Goal: Information Seeking & Learning: Find specific fact

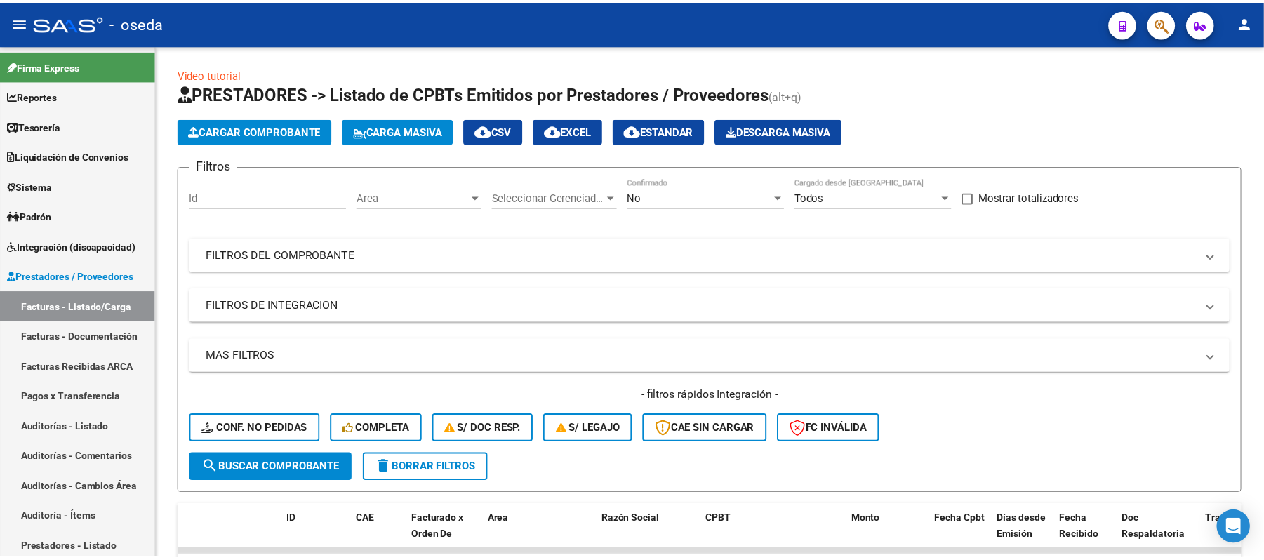
scroll to position [93, 0]
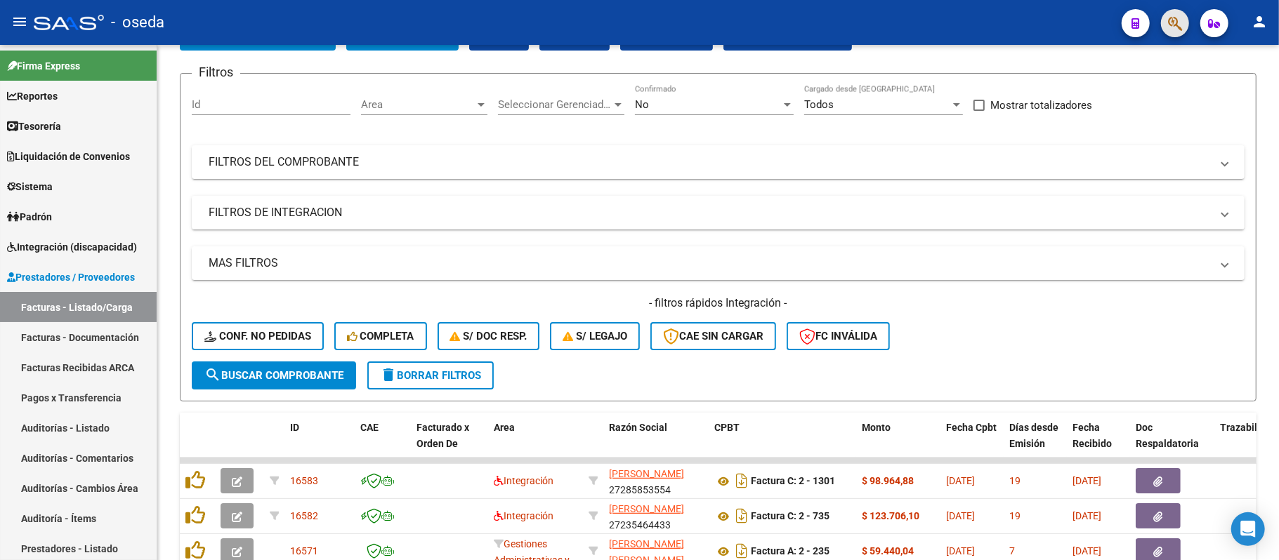
click at [1177, 34] on span "button" at bounding box center [1175, 23] width 14 height 29
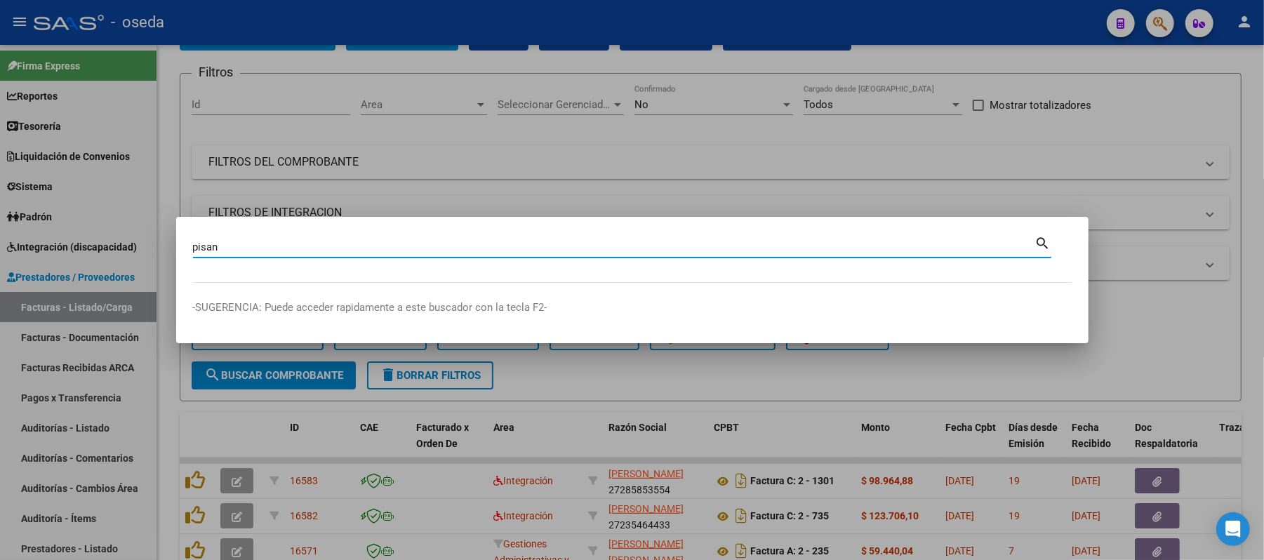
type input "pisan"
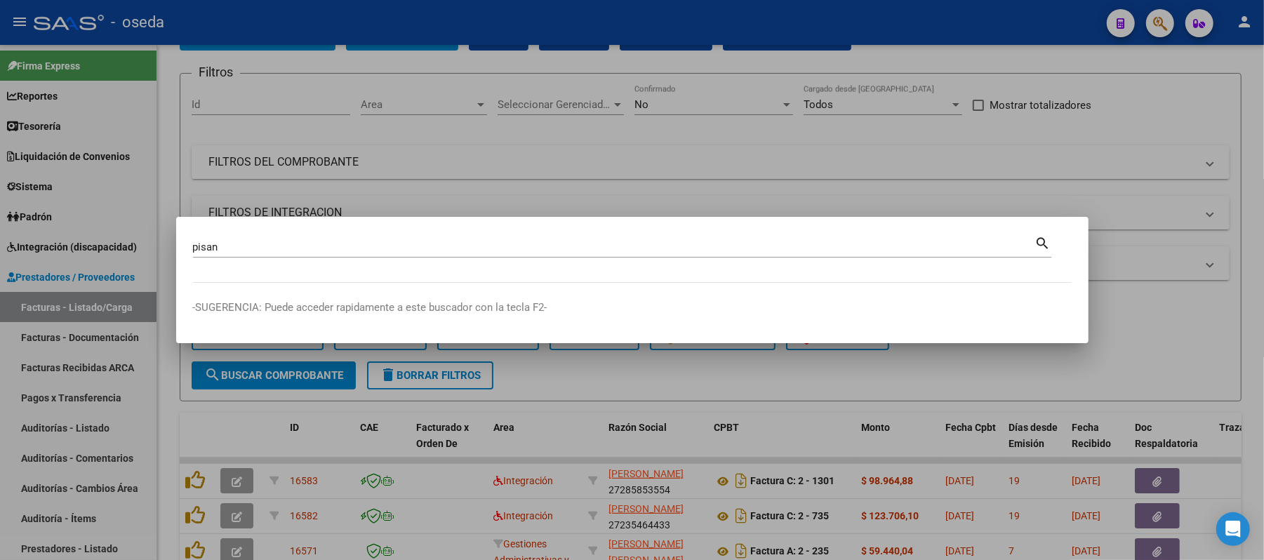
click at [191, 437] on div at bounding box center [632, 280] width 1264 height 560
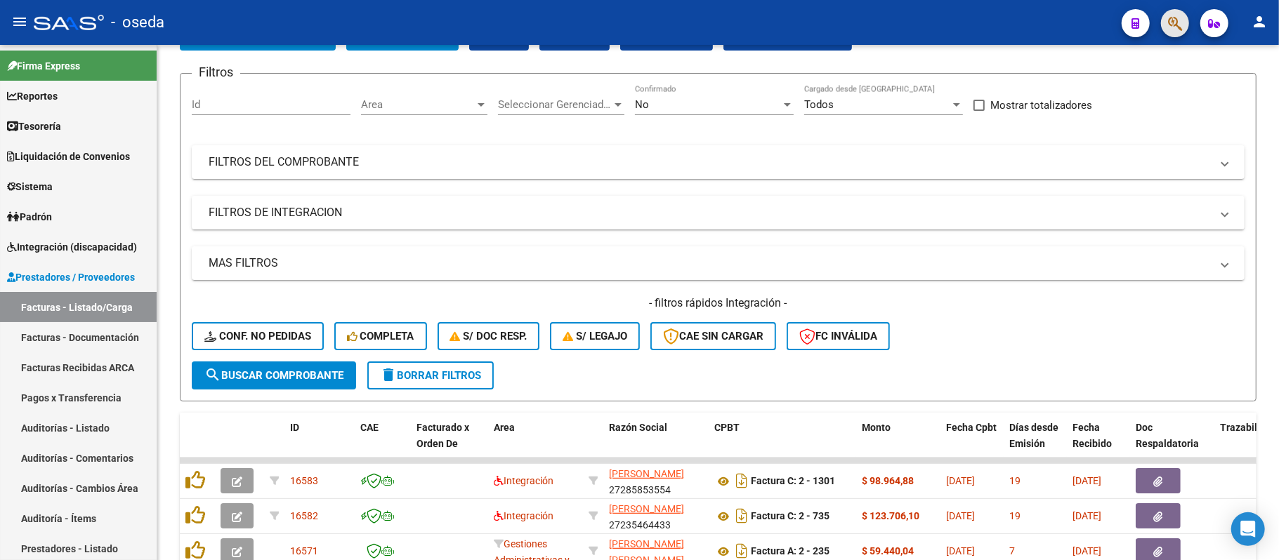
click at [1175, 34] on span "button" at bounding box center [1175, 23] width 14 height 29
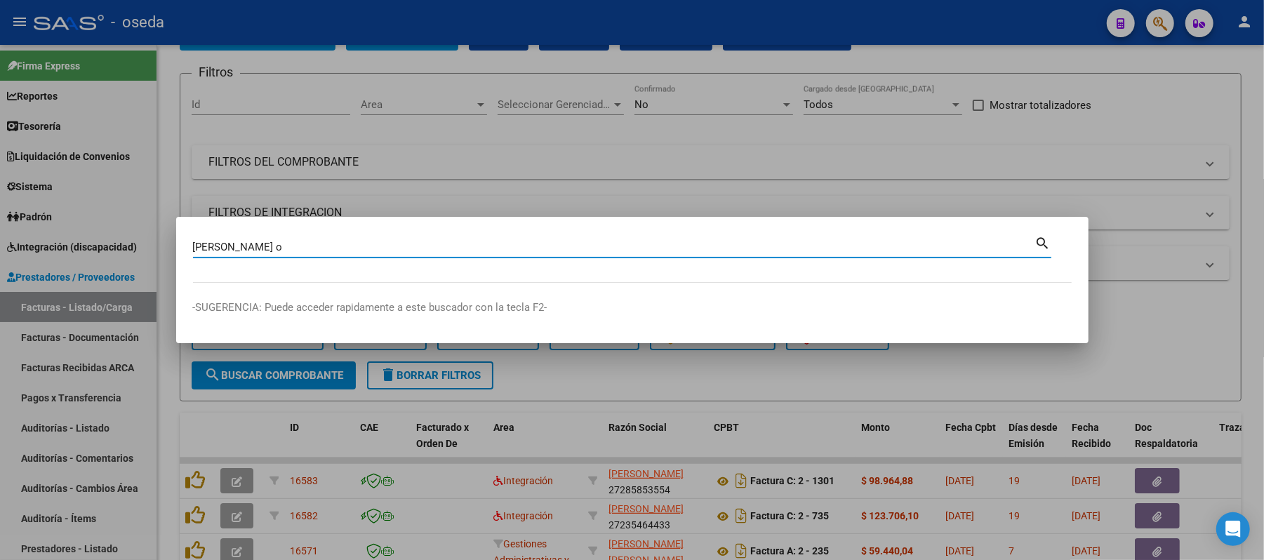
type input "[PERSON_NAME] o"
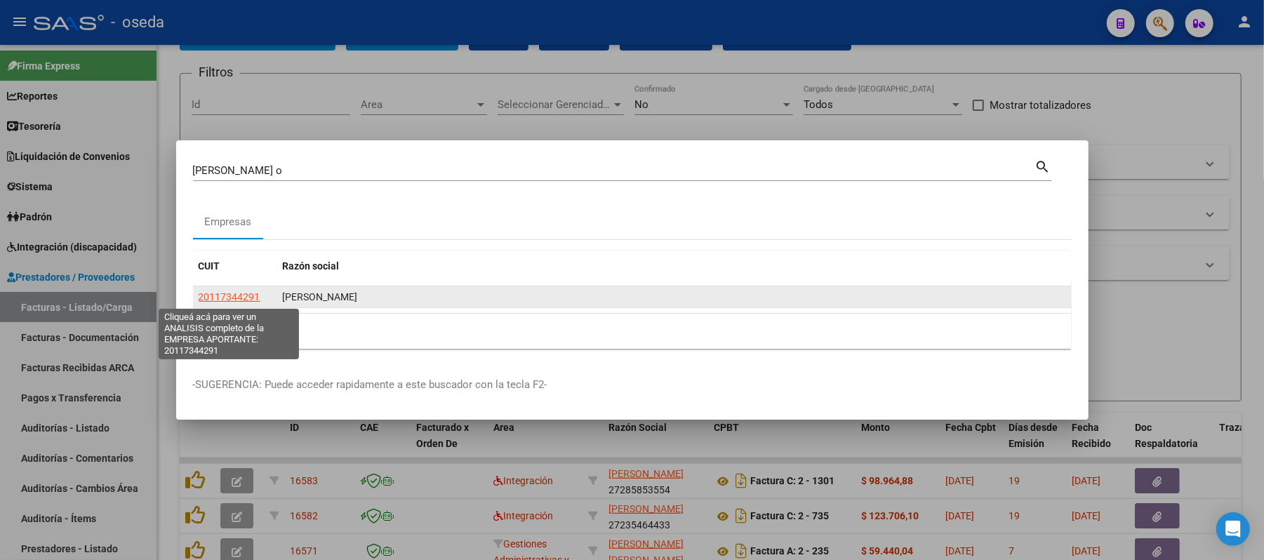
click at [233, 293] on app-link-go-to "20117344291" at bounding box center [230, 297] width 62 height 16
click at [232, 293] on span "20117344291" at bounding box center [230, 296] width 62 height 11
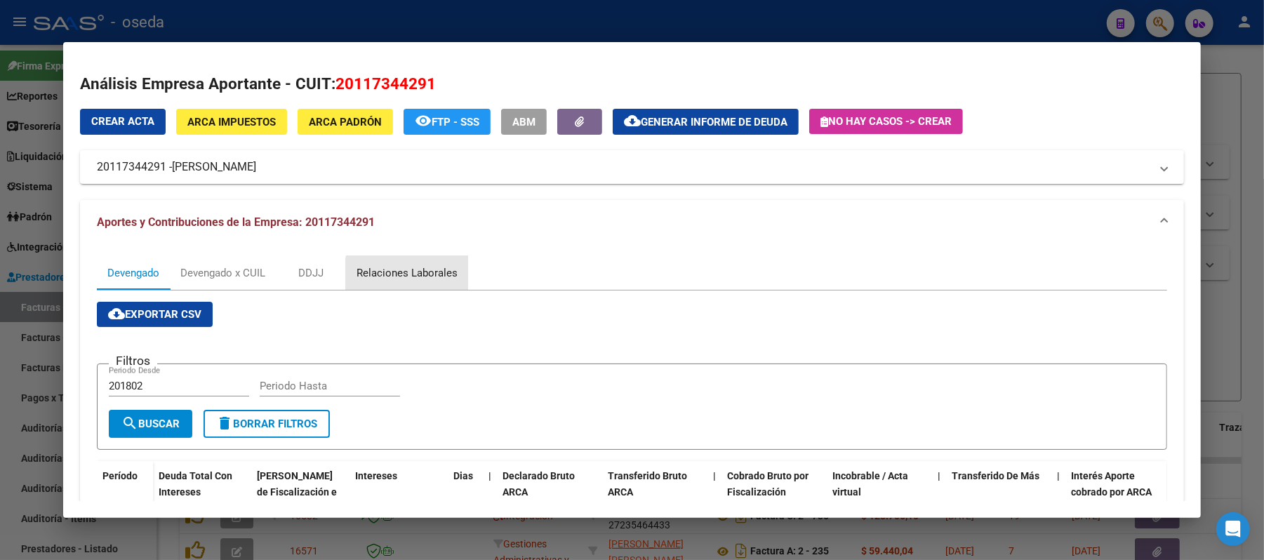
click at [413, 276] on div "Relaciones Laborales" at bounding box center [407, 272] width 101 height 15
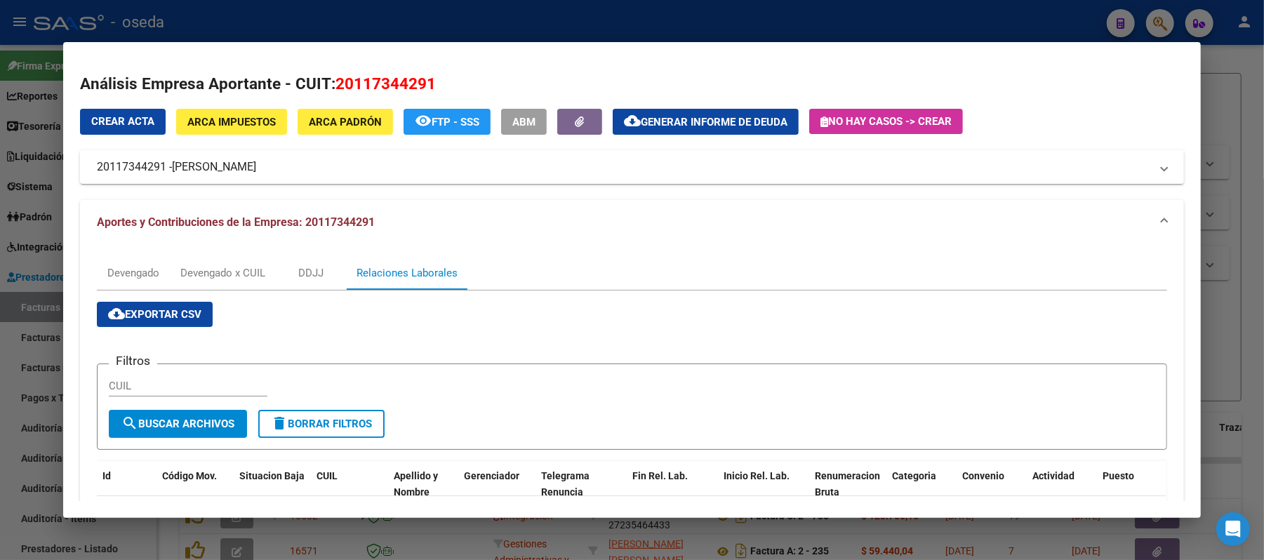
scroll to position [187, 0]
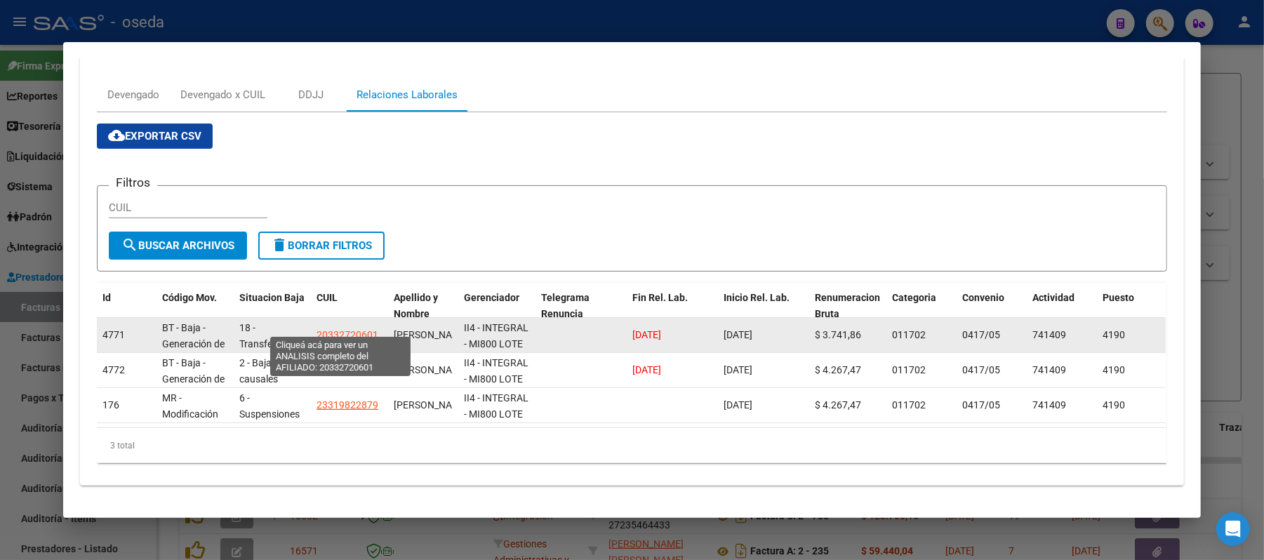
click at [331, 329] on span "20332720601" at bounding box center [348, 334] width 62 height 11
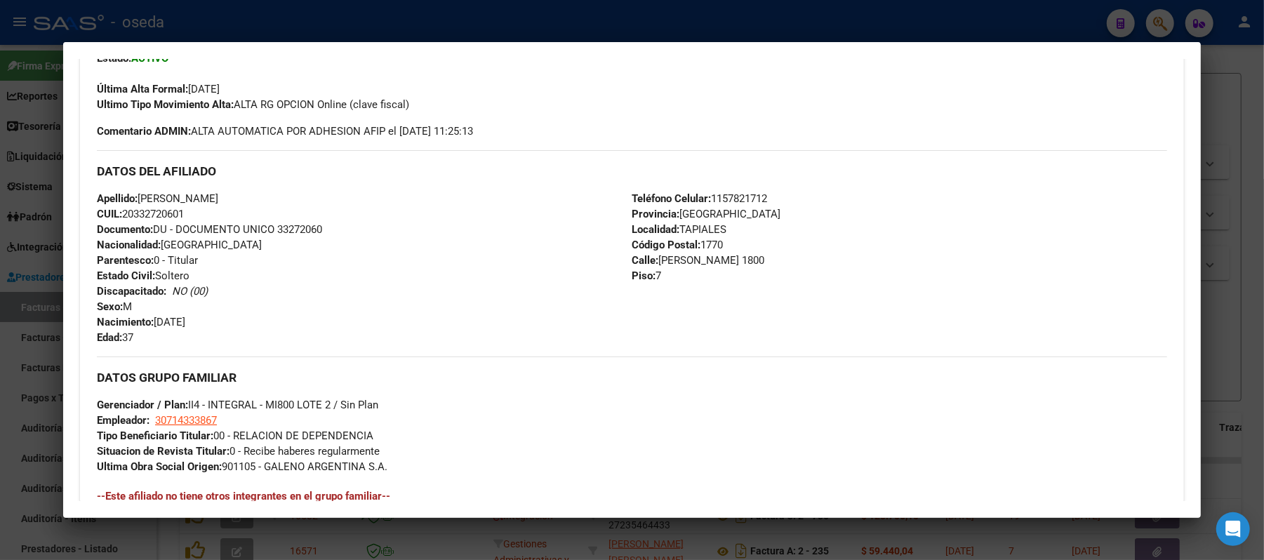
scroll to position [562, 0]
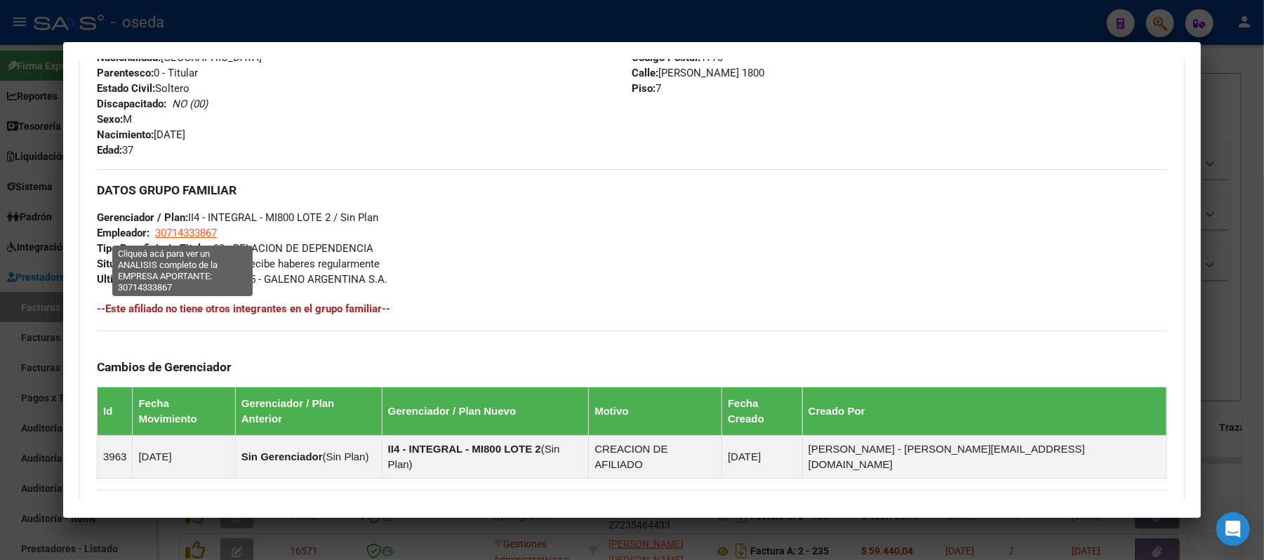
click at [174, 232] on span "30714333867" at bounding box center [186, 233] width 62 height 13
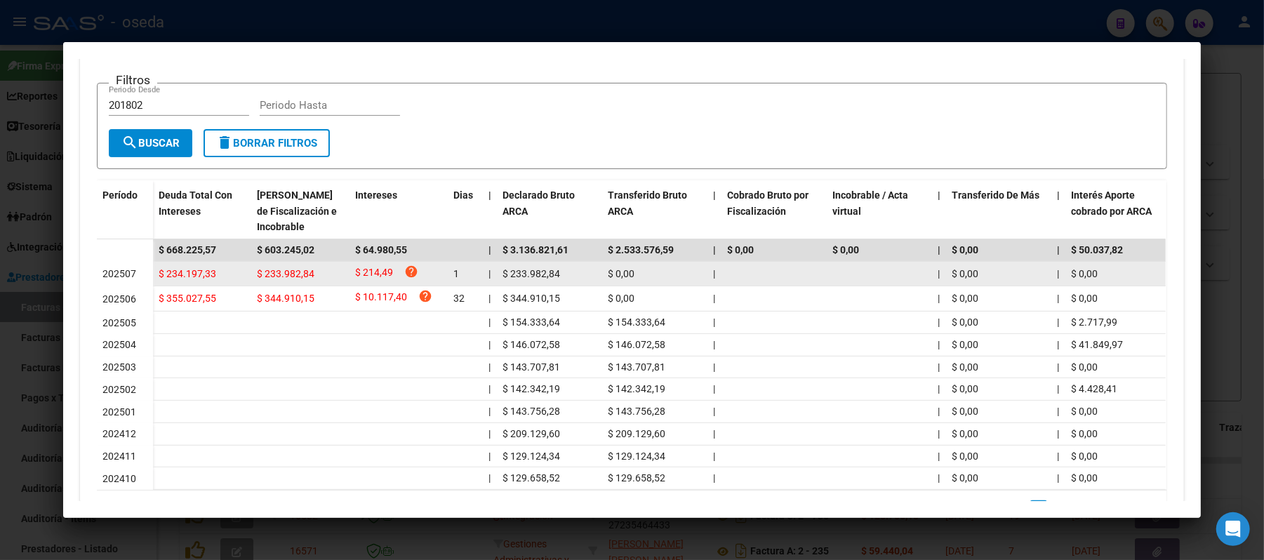
scroll to position [0, 0]
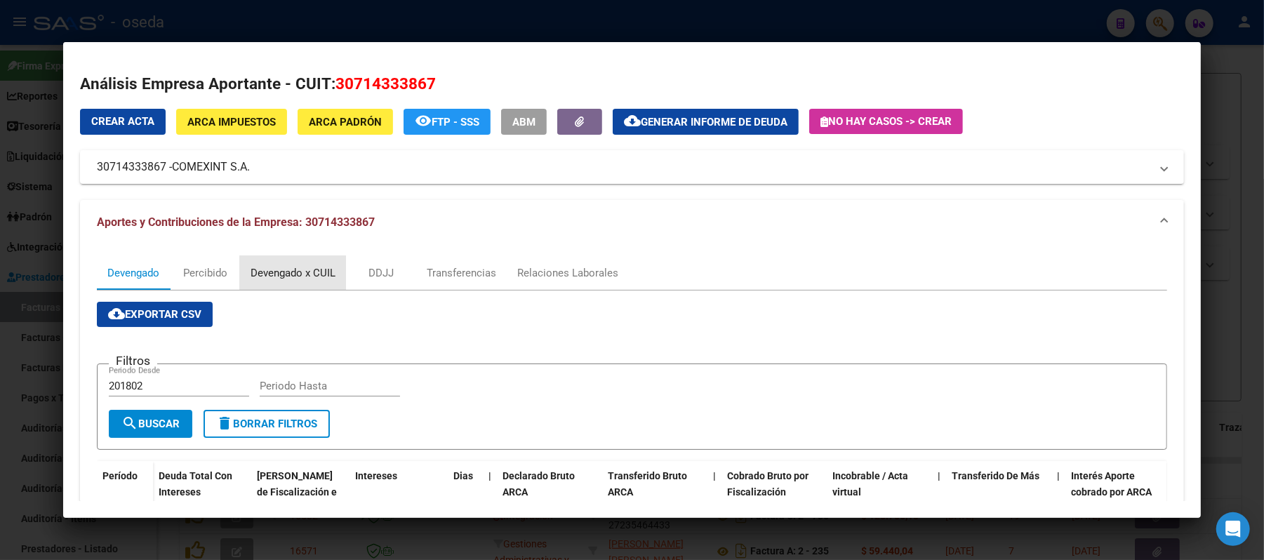
click at [273, 275] on div "Devengado x CUIL" at bounding box center [293, 272] width 85 height 15
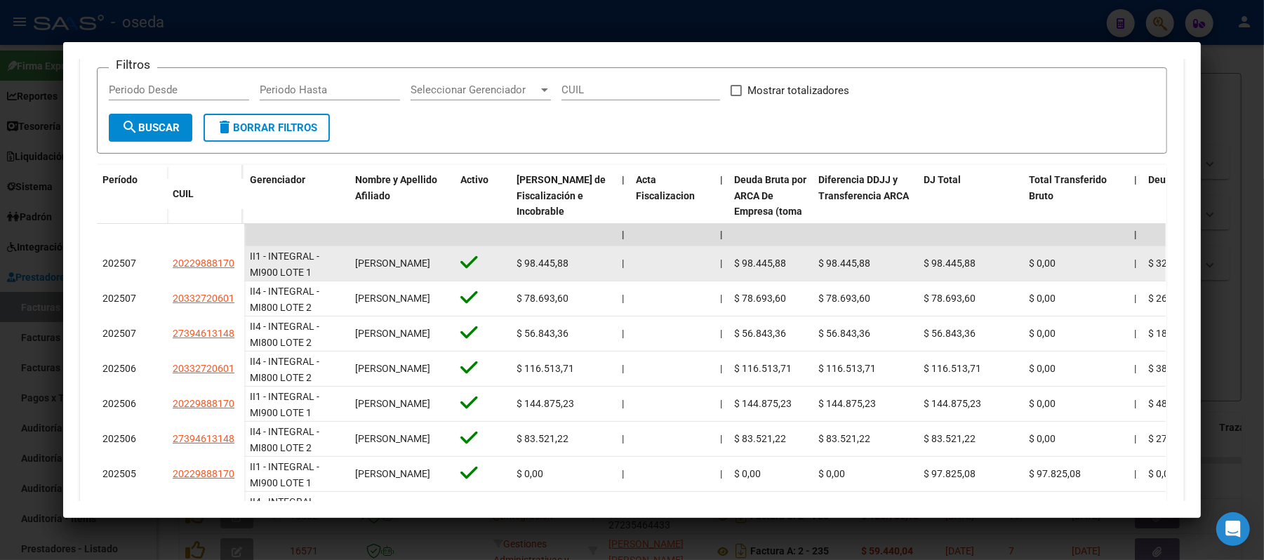
scroll to position [15, 0]
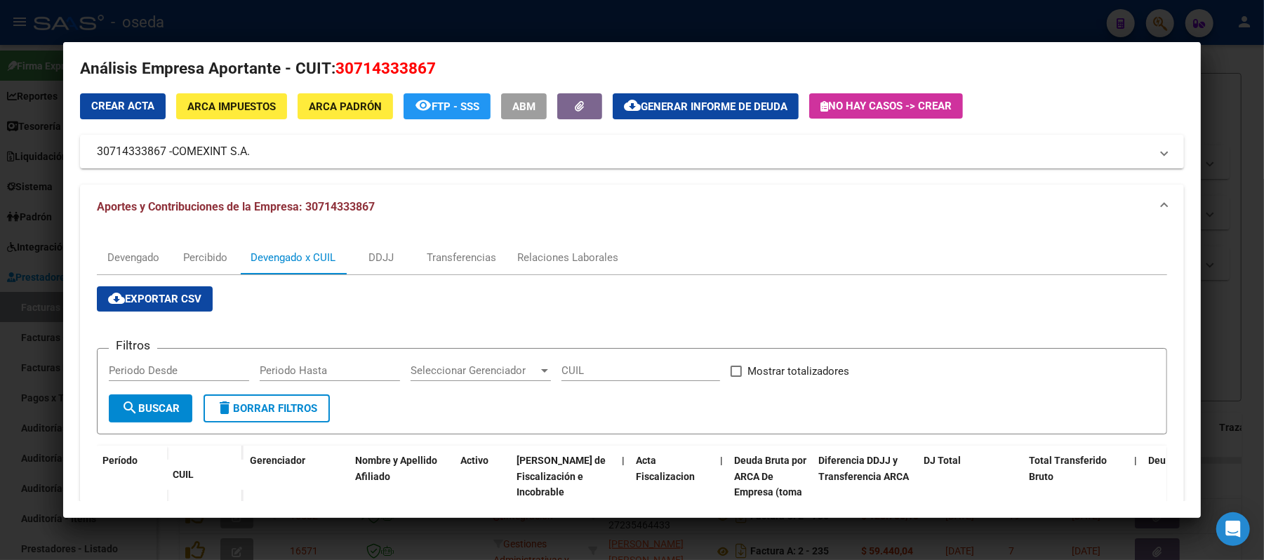
click at [6, 194] on div at bounding box center [632, 280] width 1264 height 560
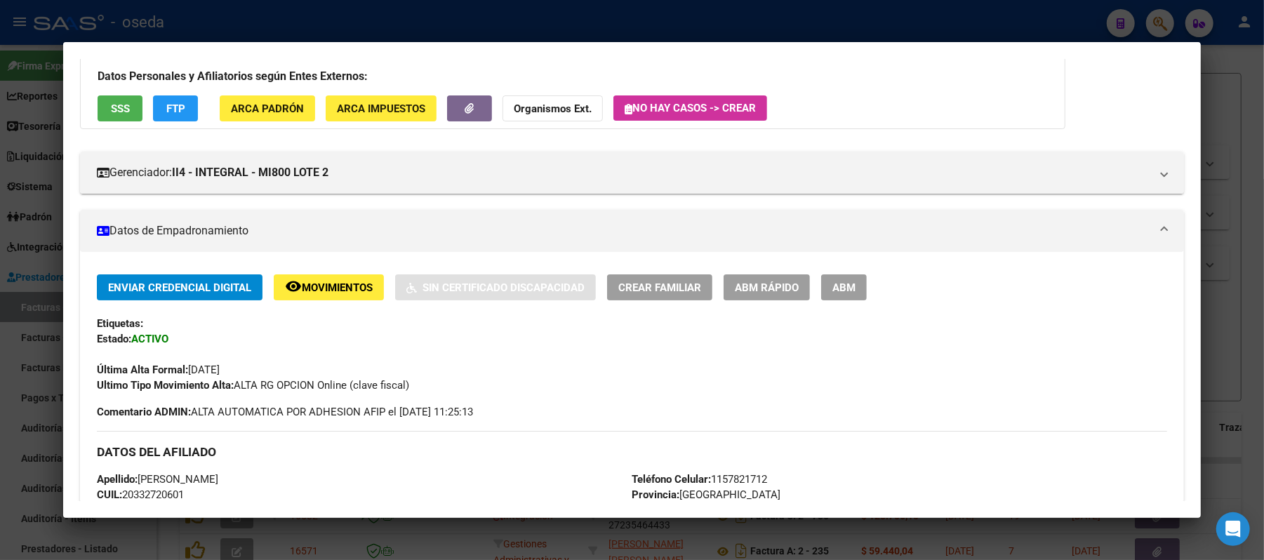
scroll to position [0, 0]
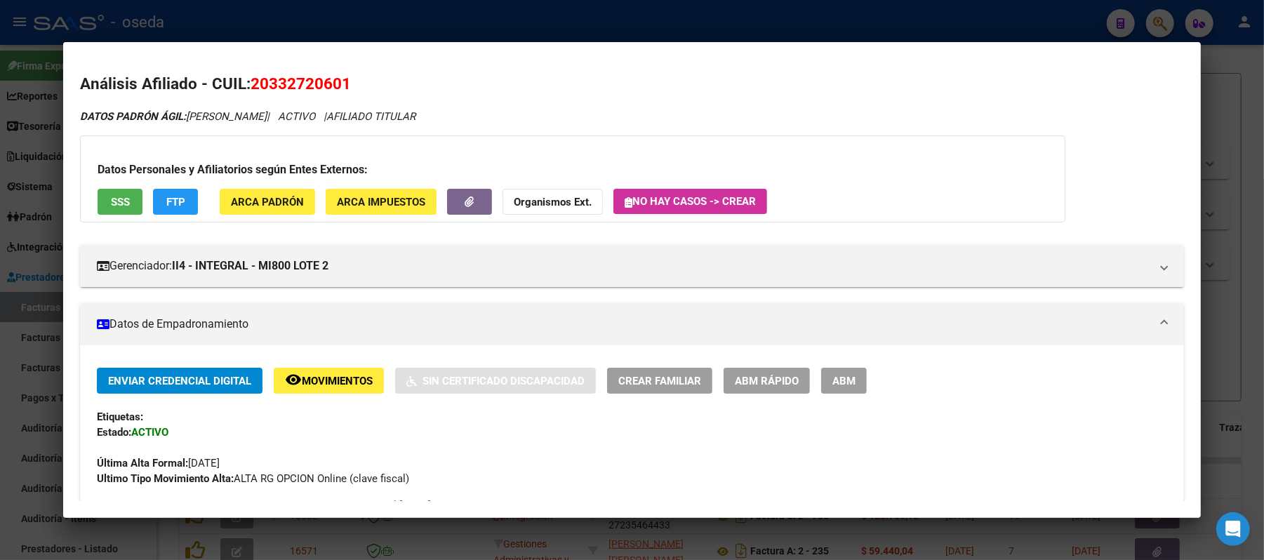
click at [296, 77] on span "20332720601" at bounding box center [301, 83] width 100 height 18
copy span "20332720601"
click at [66, 359] on mat-dialog-content "Análisis Afiliado - CUIL: 20332720601 DATOS PADRÓN ÁGIL: [PERSON_NAME] | ACTIVO…" at bounding box center [632, 280] width 1138 height 442
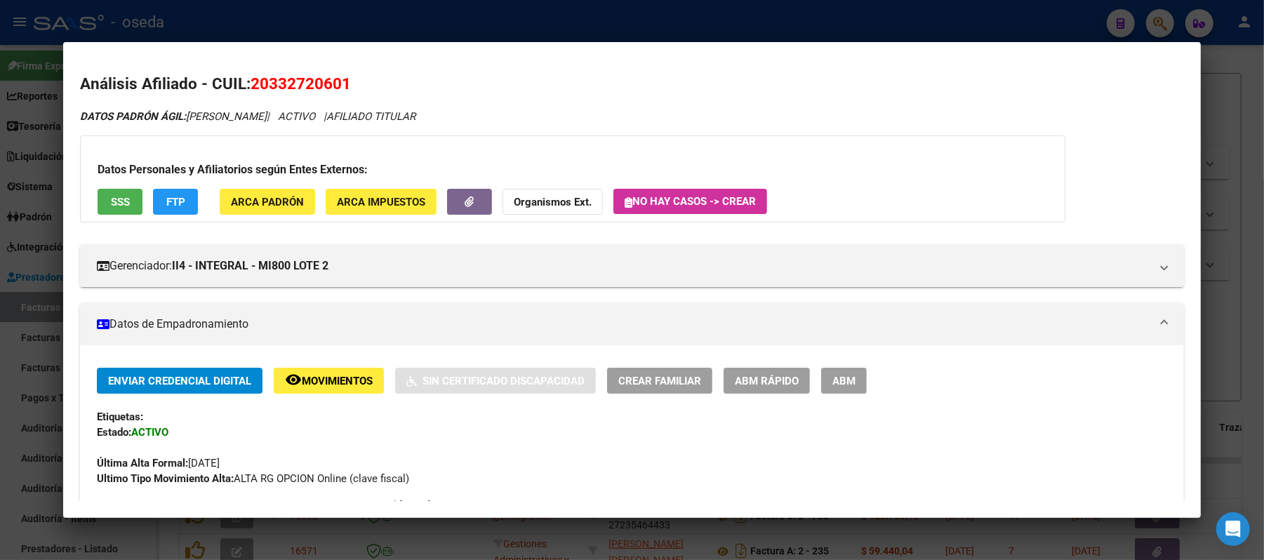
click at [0, 331] on div at bounding box center [632, 280] width 1264 height 560
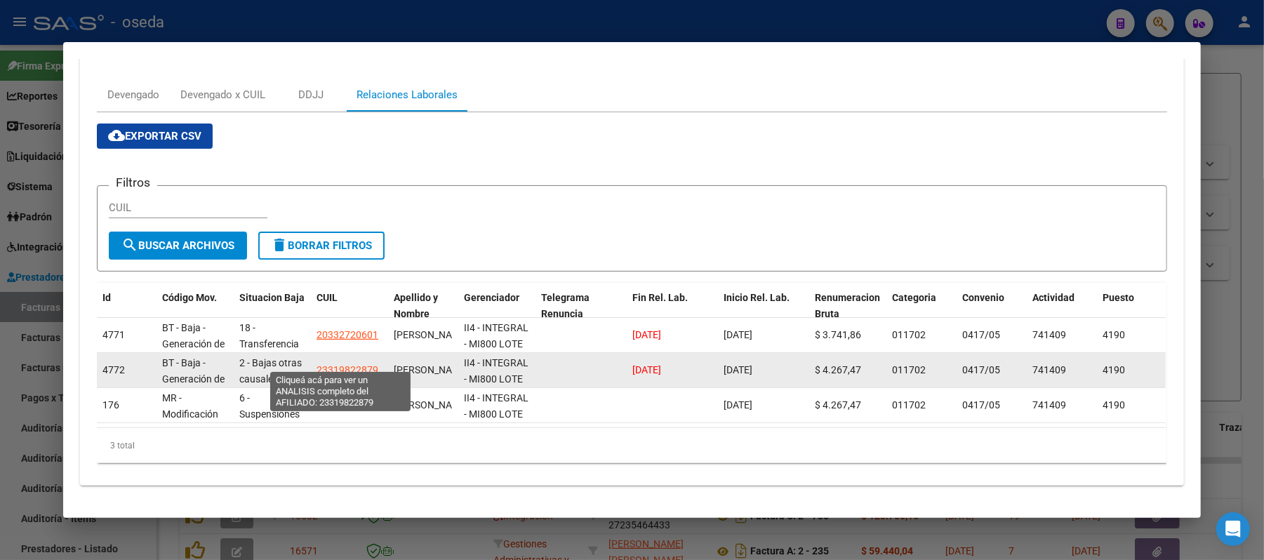
click at [331, 364] on span "23319822879" at bounding box center [348, 369] width 62 height 11
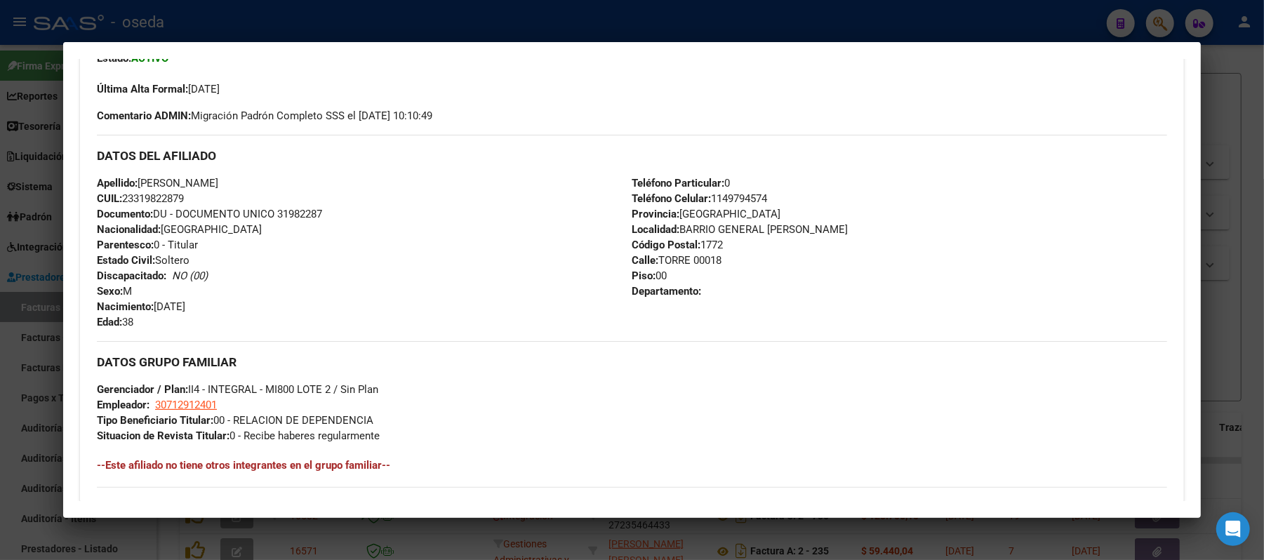
scroll to position [655, 0]
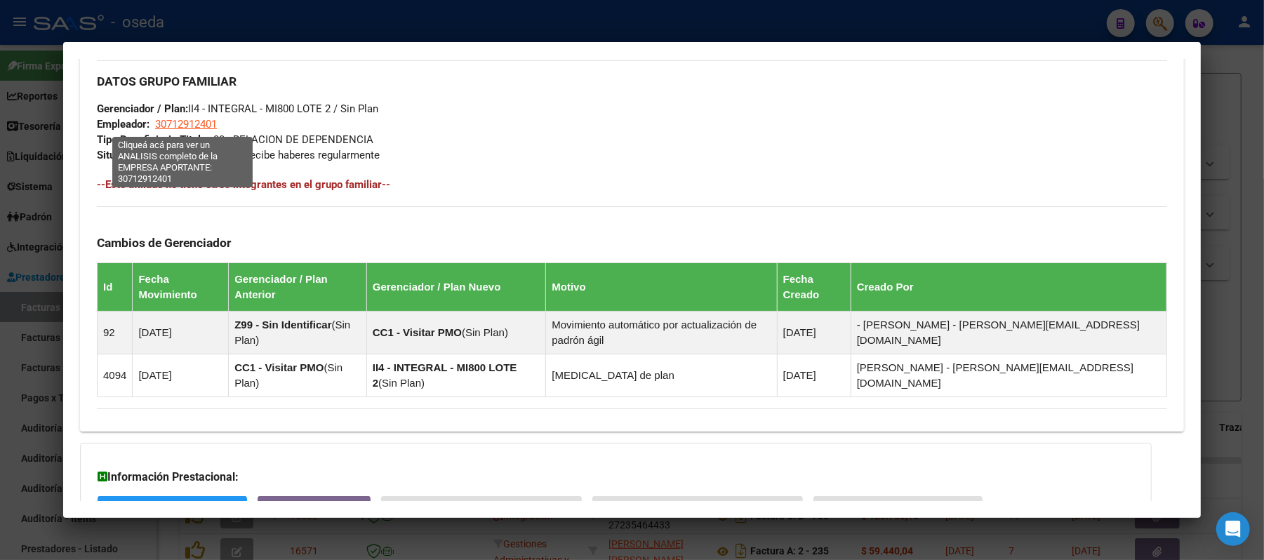
click at [177, 122] on span "30712912401" at bounding box center [186, 124] width 62 height 13
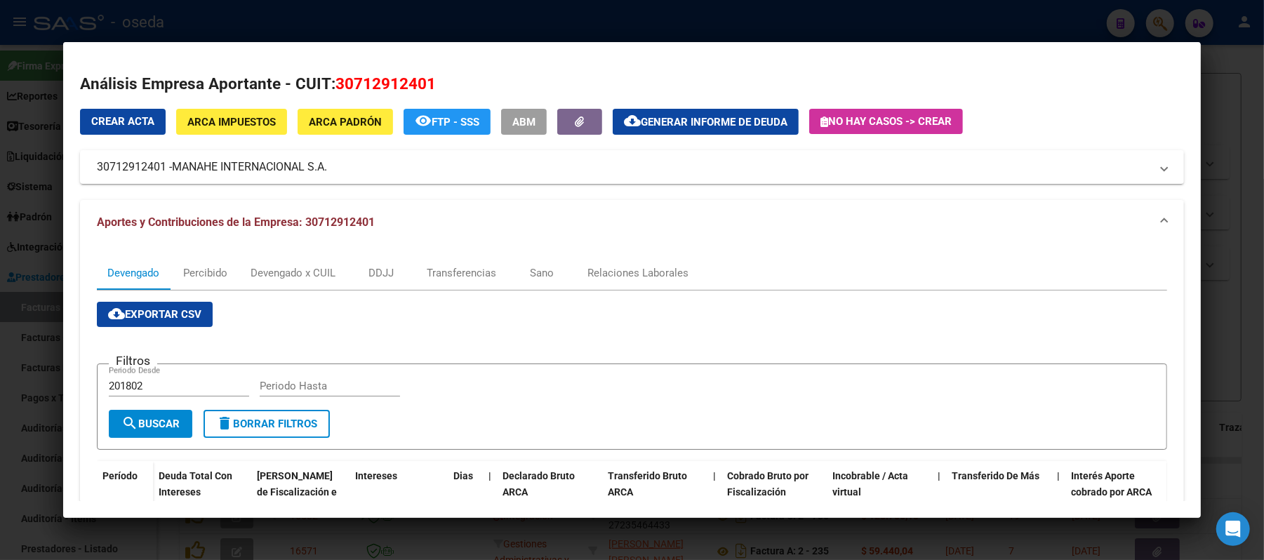
click at [0, 231] on div at bounding box center [632, 280] width 1264 height 560
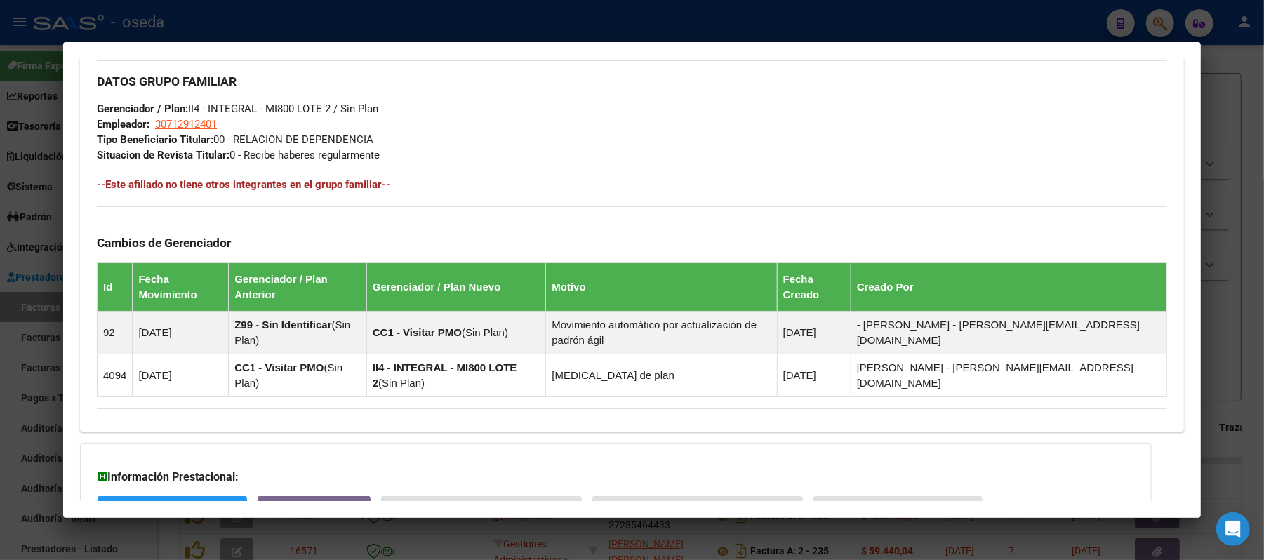
scroll to position [725, 0]
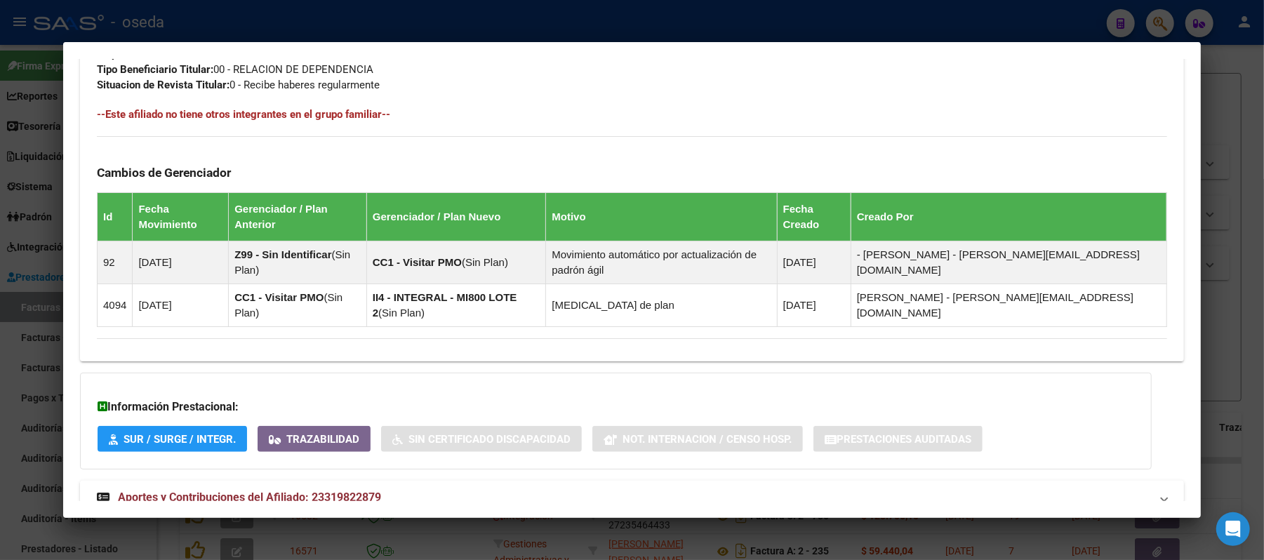
click at [242, 491] on span "Aportes y Contribuciones del Afiliado: 23319822879" at bounding box center [249, 497] width 263 height 13
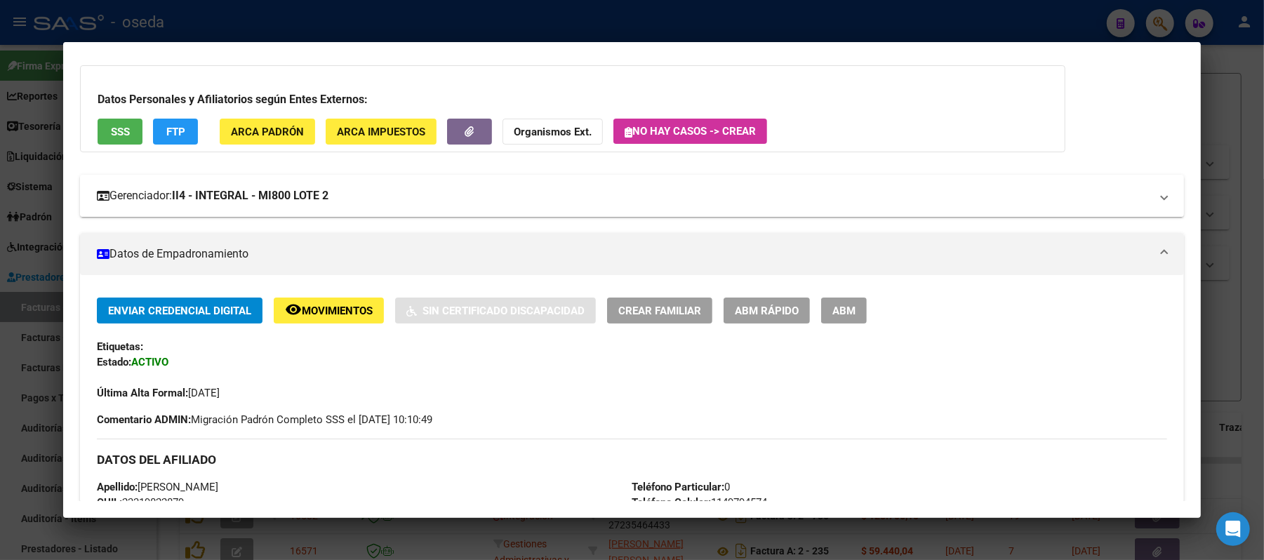
scroll to position [0, 0]
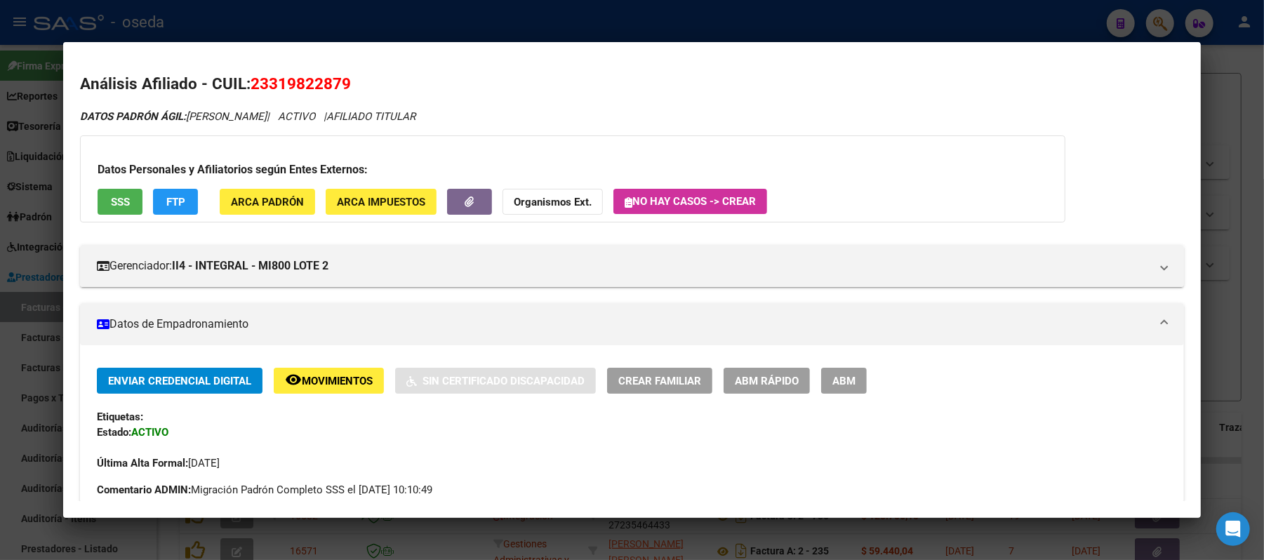
click at [315, 82] on span "23319822879" at bounding box center [301, 83] width 100 height 18
copy span "23319822879"
click at [0, 288] on div at bounding box center [632, 280] width 1264 height 560
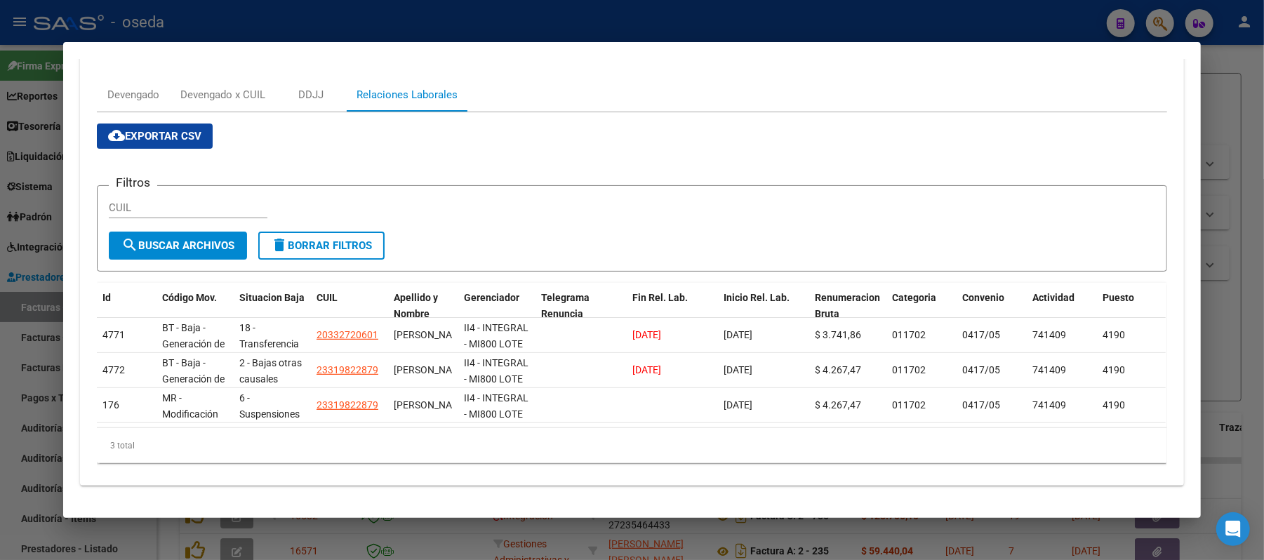
click at [0, 260] on div at bounding box center [632, 280] width 1264 height 560
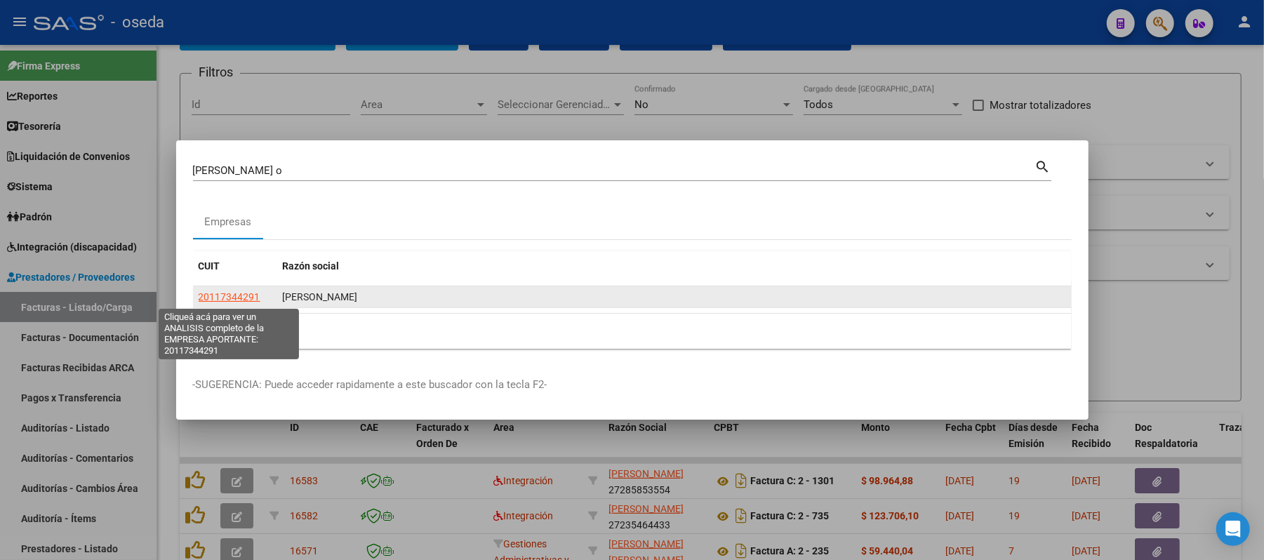
click at [225, 298] on span "20117344291" at bounding box center [230, 296] width 62 height 11
type textarea "20117344291"
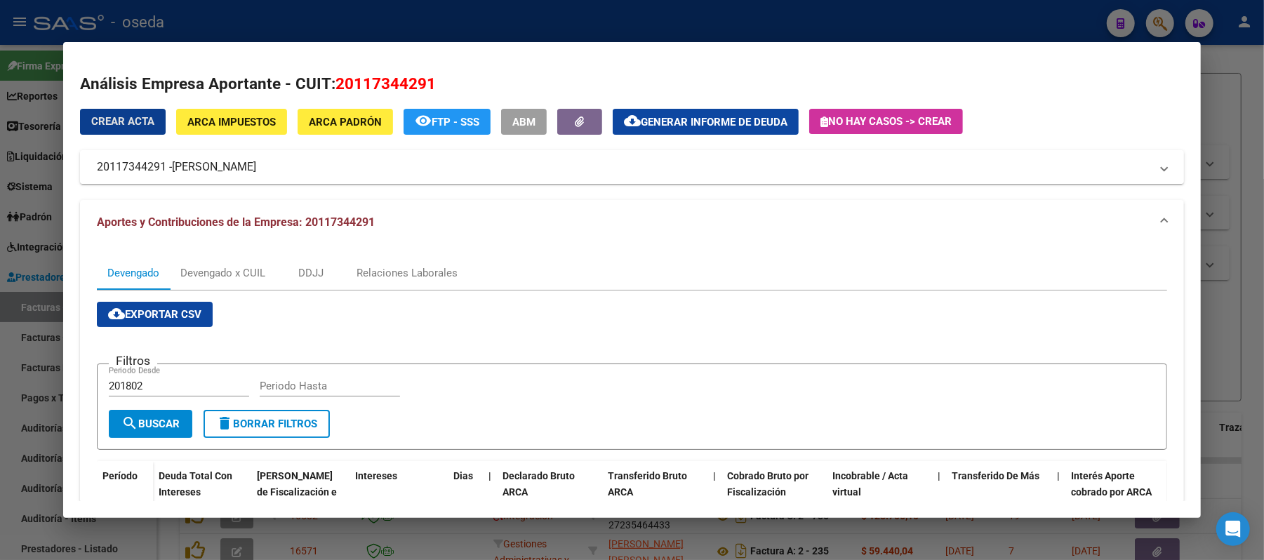
click at [225, 172] on span "[PERSON_NAME]" at bounding box center [214, 167] width 84 height 17
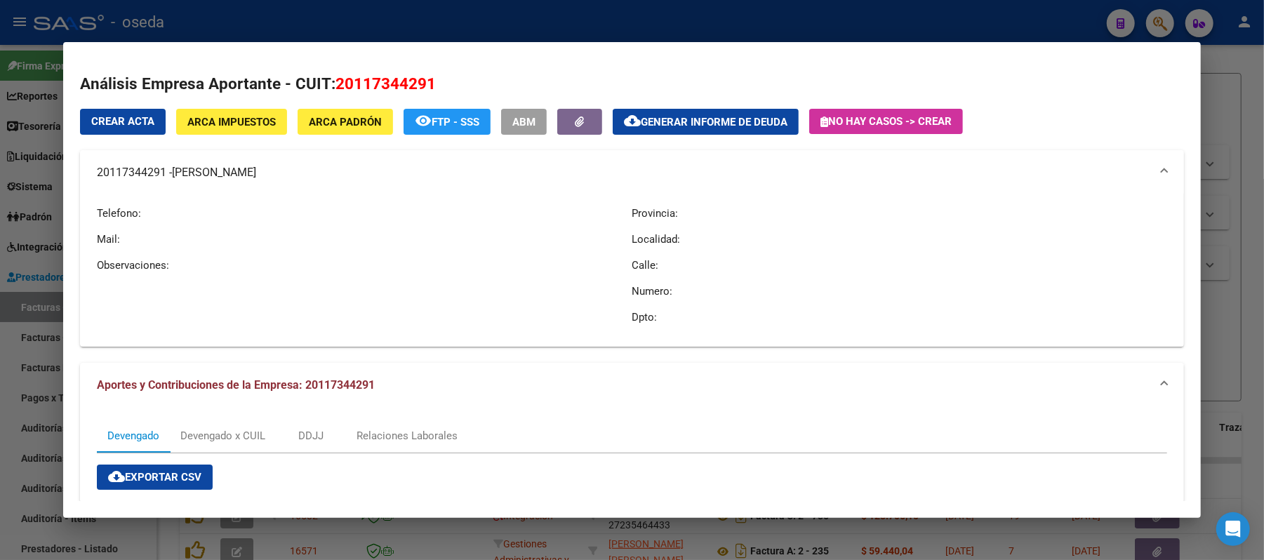
click at [225, 172] on span "[PERSON_NAME]" at bounding box center [214, 172] width 84 height 17
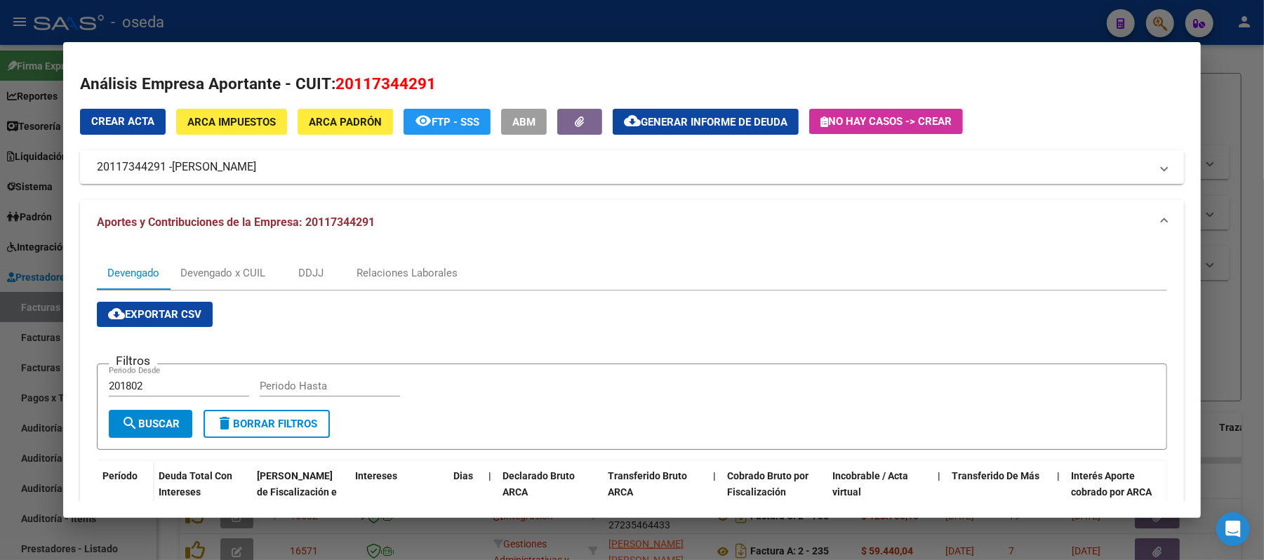
click at [219, 110] on button "ARCA Impuestos" at bounding box center [231, 122] width 111 height 26
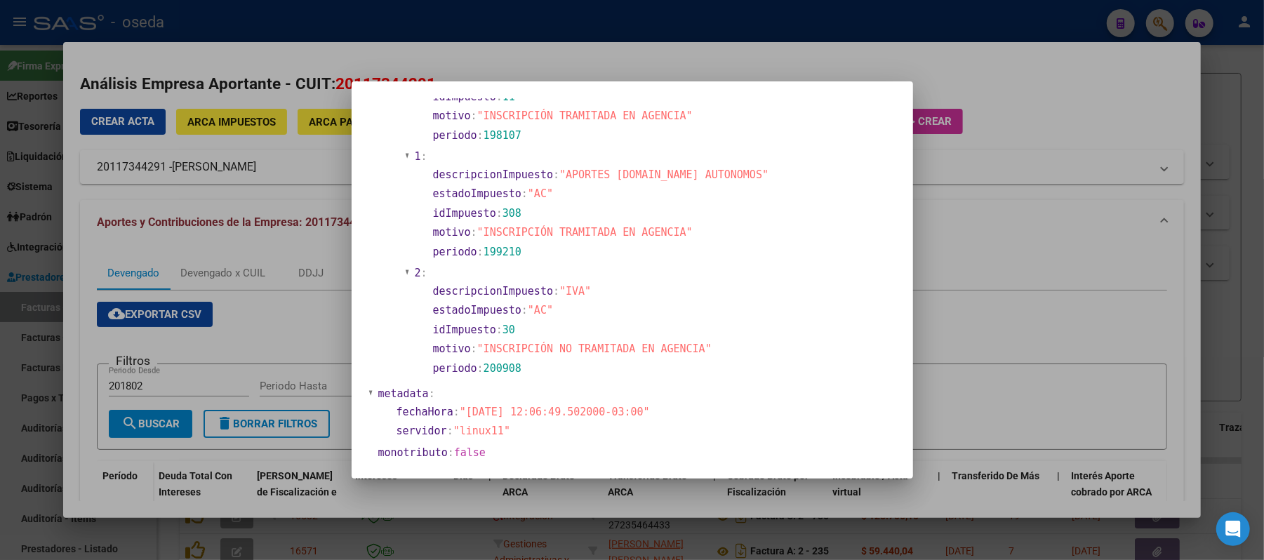
scroll to position [956, 0]
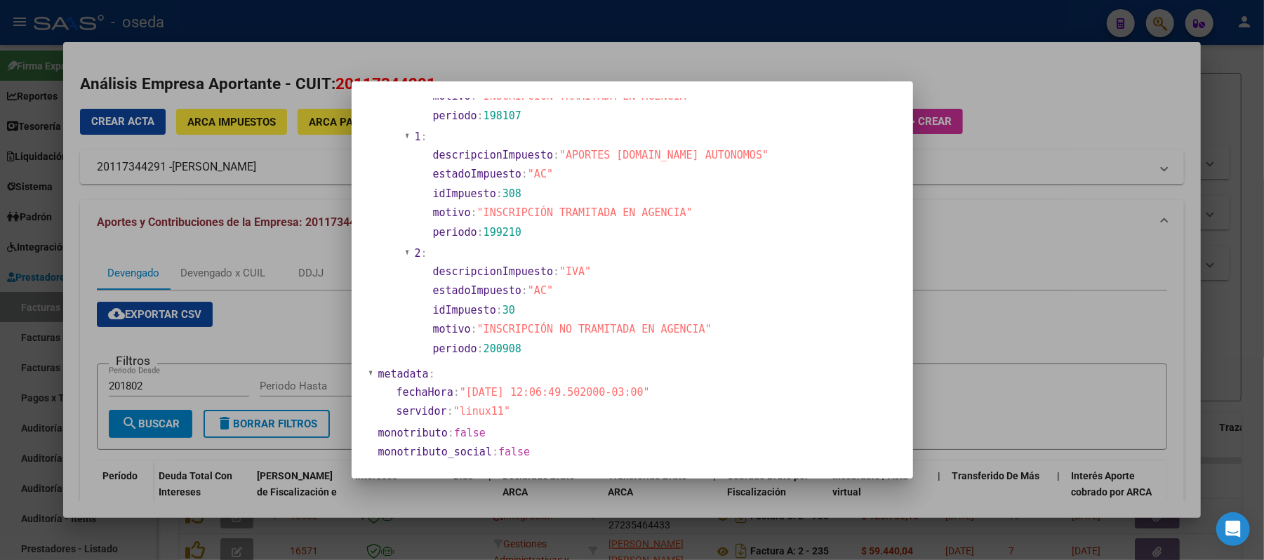
click at [242, 256] on div at bounding box center [632, 280] width 1264 height 560
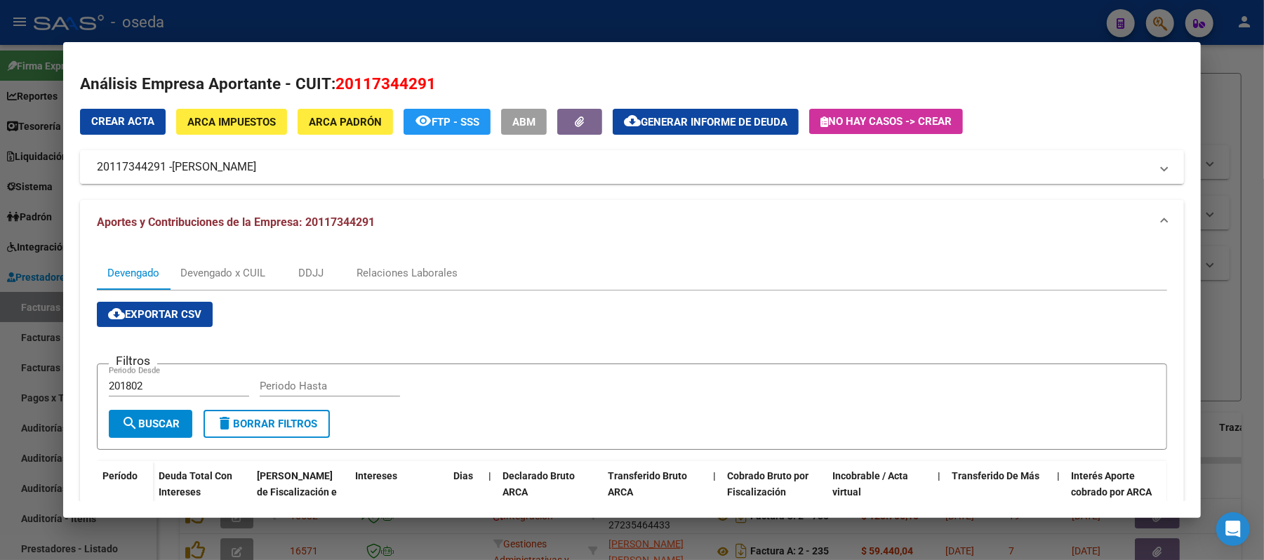
drag, startPoint x: 164, startPoint y: 169, endPoint x: 87, endPoint y: 159, distance: 77.9
click at [87, 159] on mat-expansion-panel-header "20117344291 - [PERSON_NAME]" at bounding box center [632, 167] width 1104 height 34
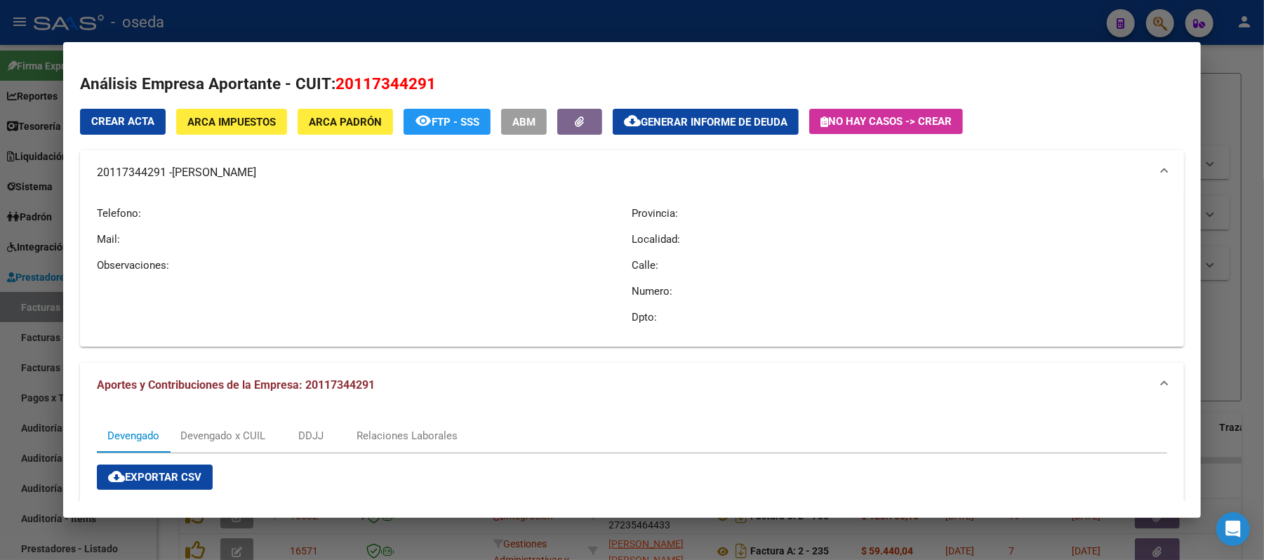
copy mat-panel-title "20117344291 -"
drag, startPoint x: 524, startPoint y: 7, endPoint x: 524, endPoint y: 20, distance: 12.6
click at [525, 7] on div at bounding box center [632, 280] width 1264 height 560
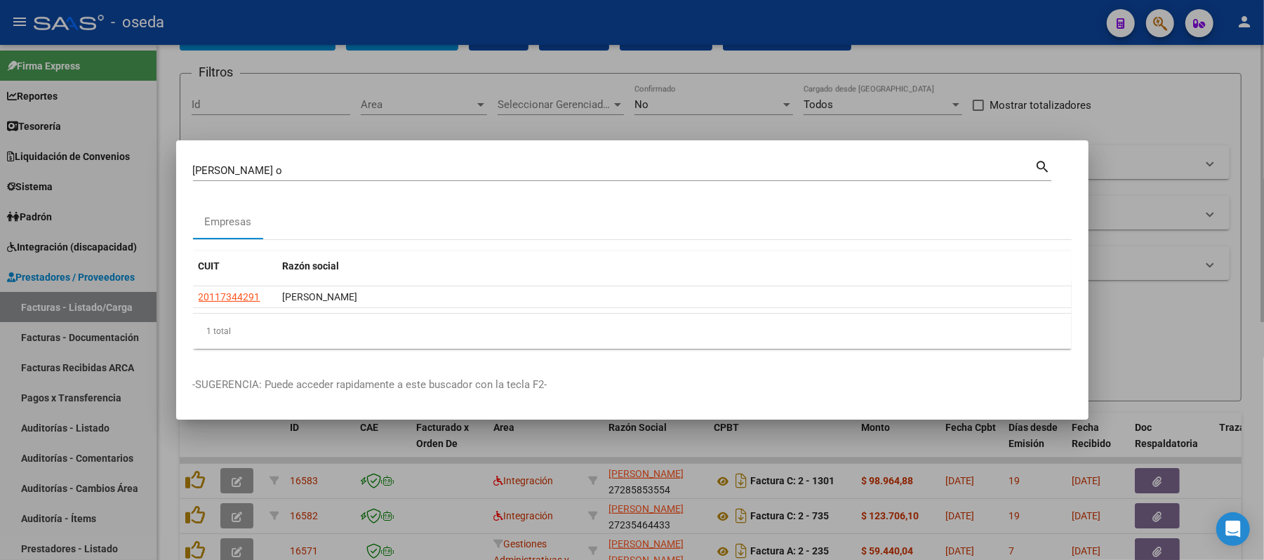
drag, startPoint x: 524, startPoint y: 20, endPoint x: 501, endPoint y: 66, distance: 51.8
click at [520, 32] on div at bounding box center [632, 280] width 1264 height 560
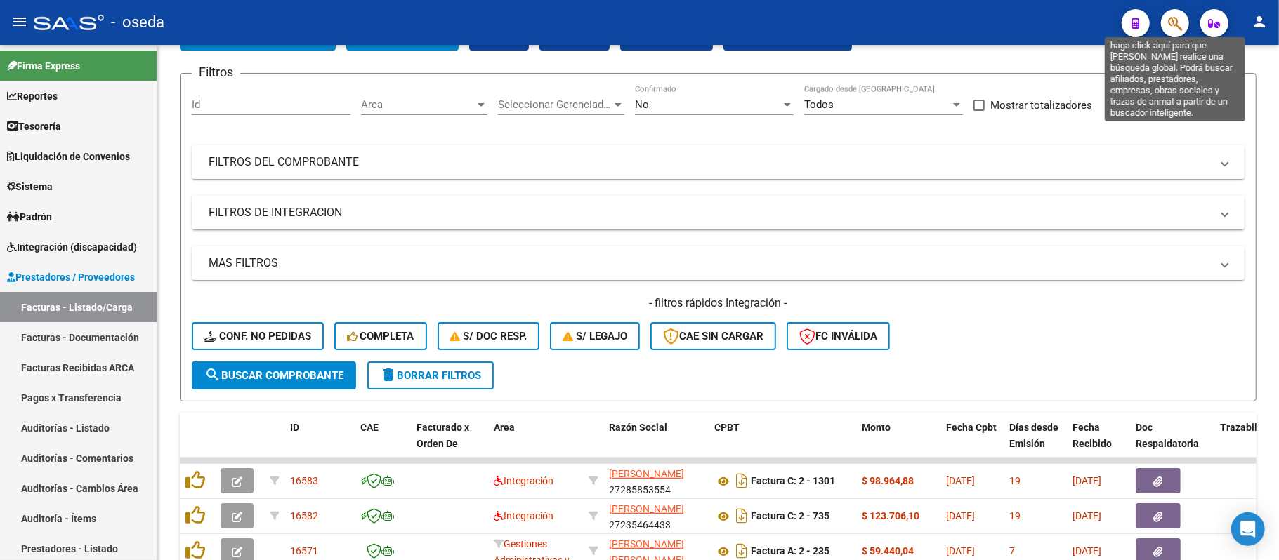
click at [1174, 25] on icon "button" at bounding box center [1175, 23] width 14 height 16
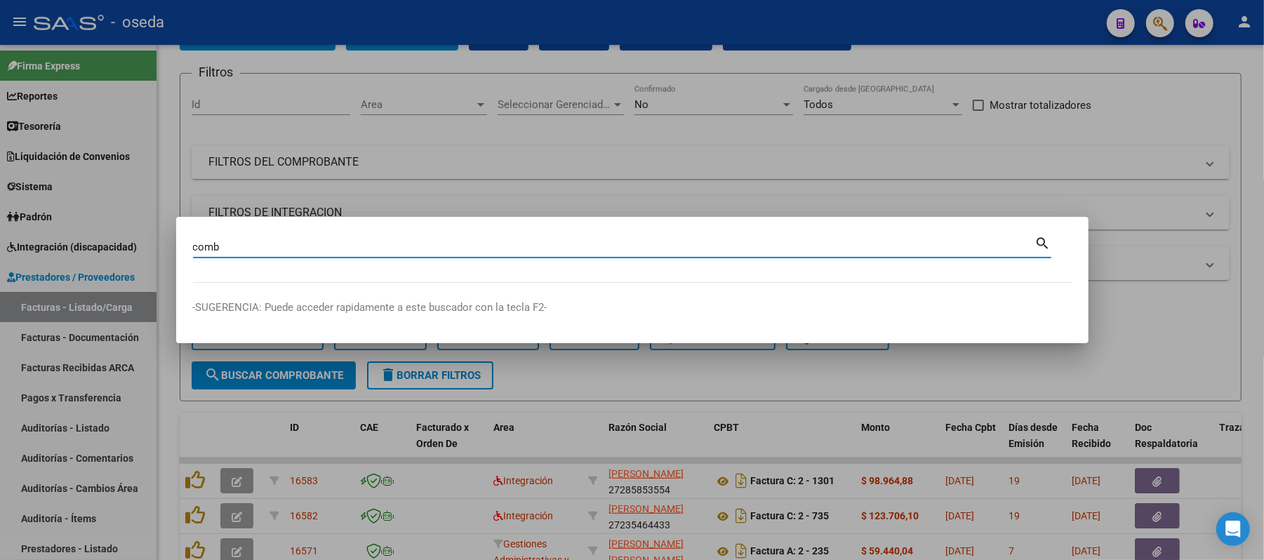
type input "comb"
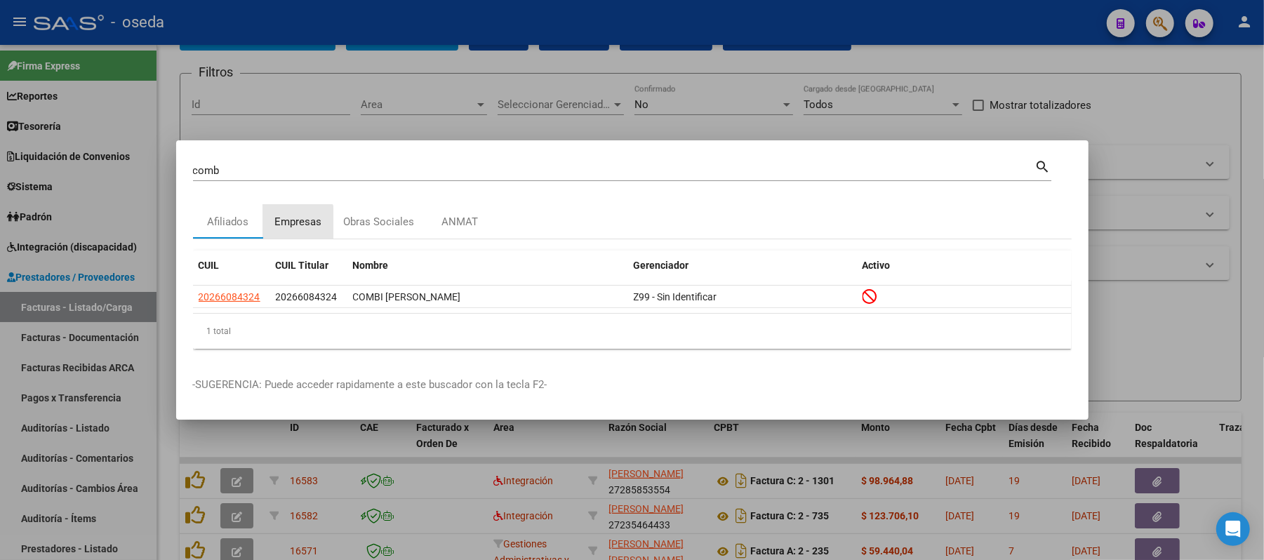
click at [295, 223] on div "Empresas" at bounding box center [298, 222] width 47 height 16
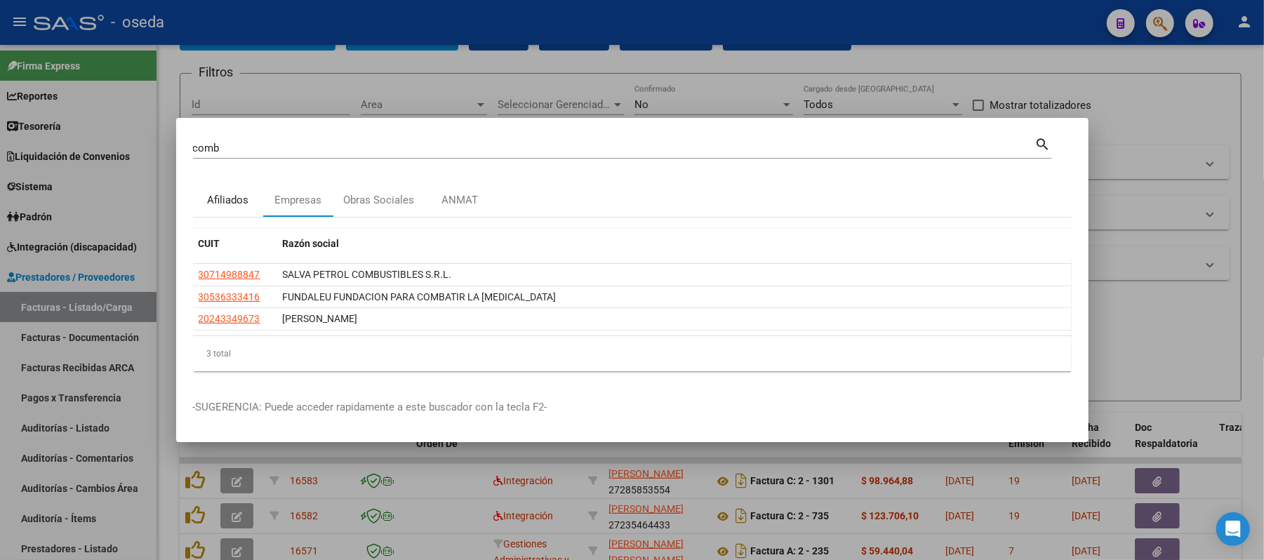
click at [251, 194] on div "Afiliados" at bounding box center [228, 200] width 70 height 34
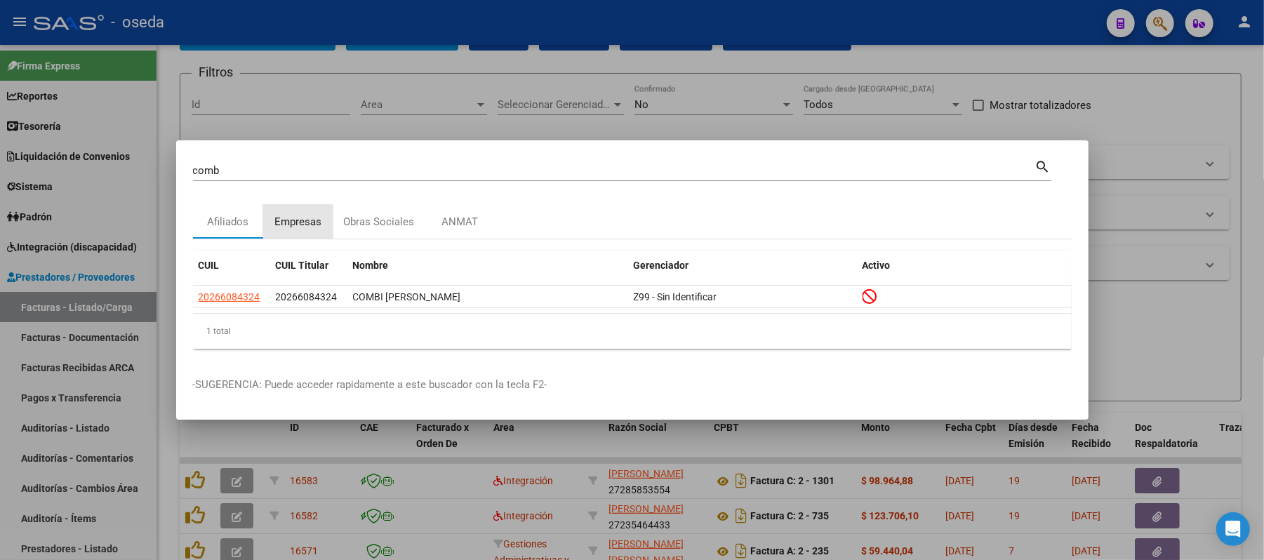
click at [296, 230] on div "Empresas" at bounding box center [298, 222] width 70 height 34
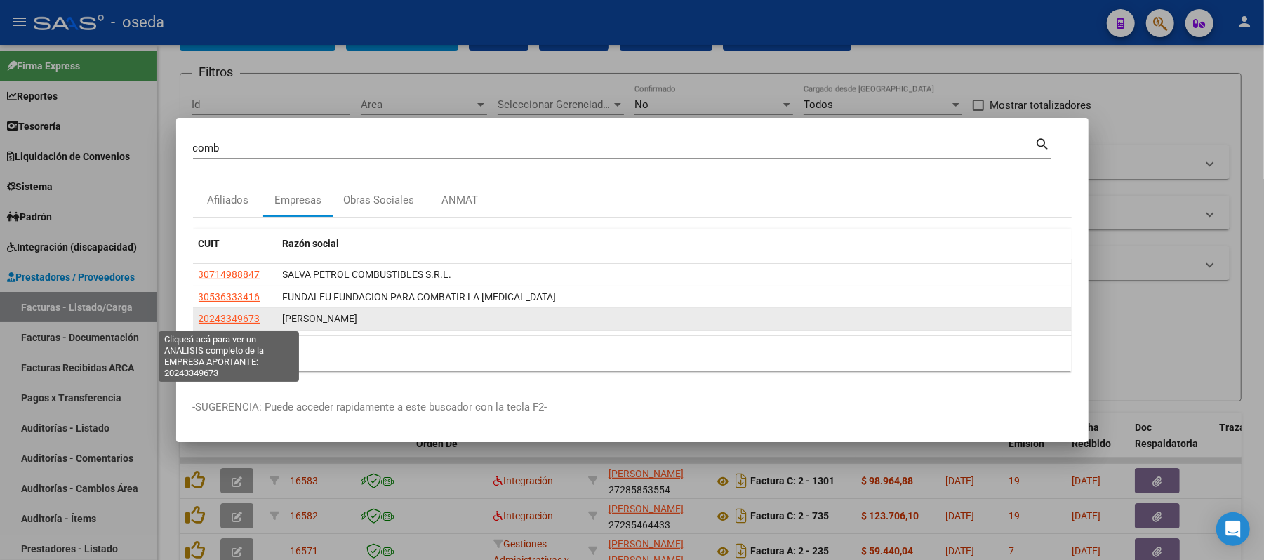
click at [223, 317] on span "20243349673" at bounding box center [230, 318] width 62 height 11
type textarea "20243349673"
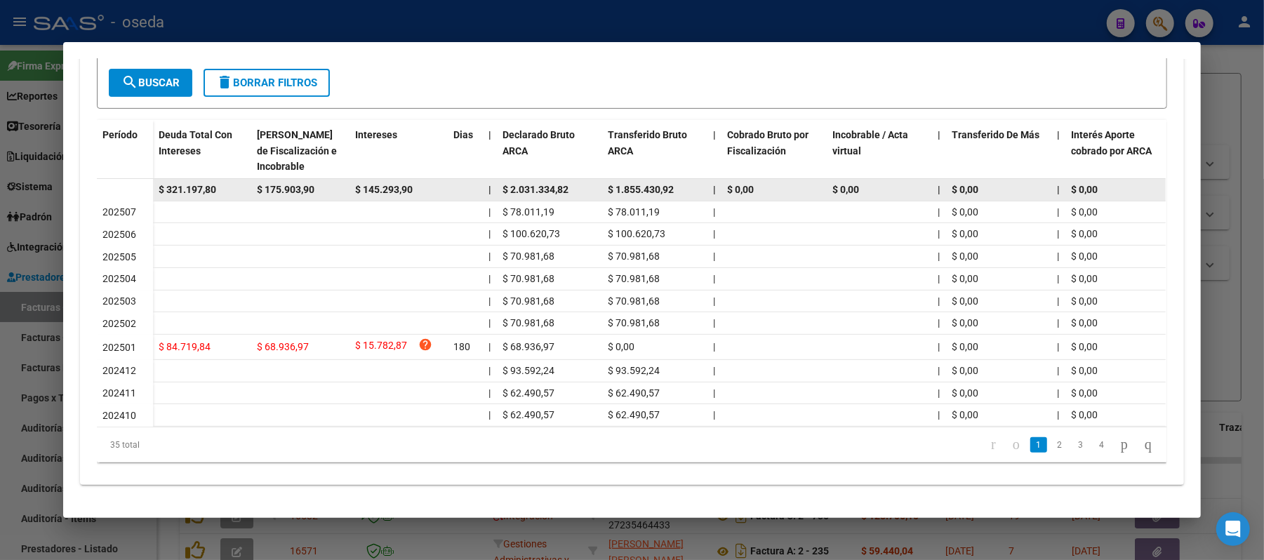
scroll to position [76, 0]
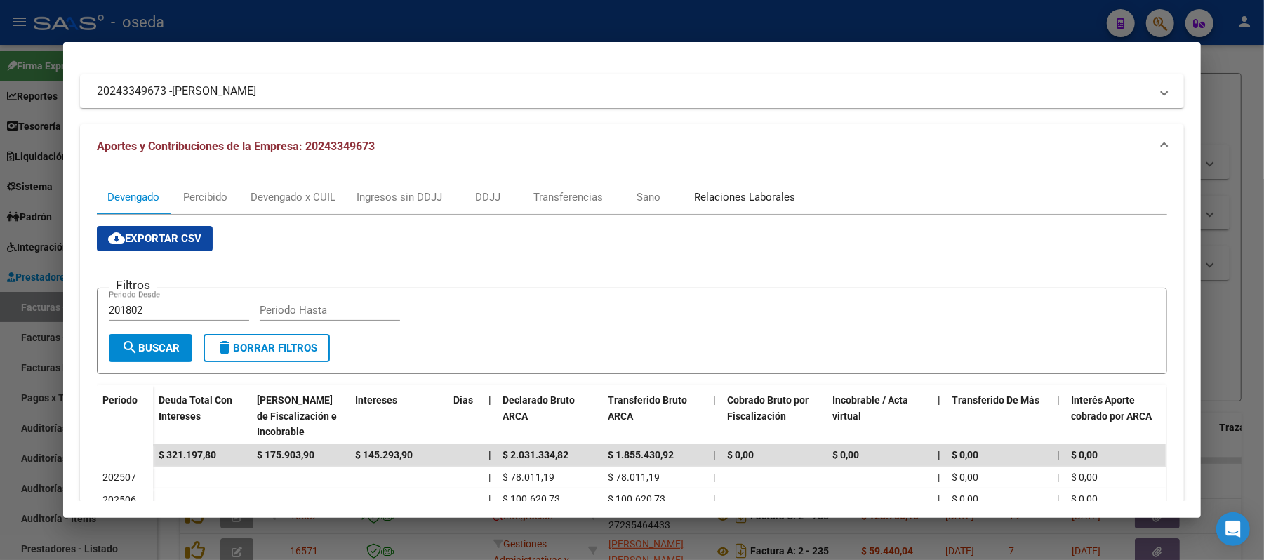
click at [736, 190] on div "Relaciones Laborales" at bounding box center [744, 197] width 101 height 15
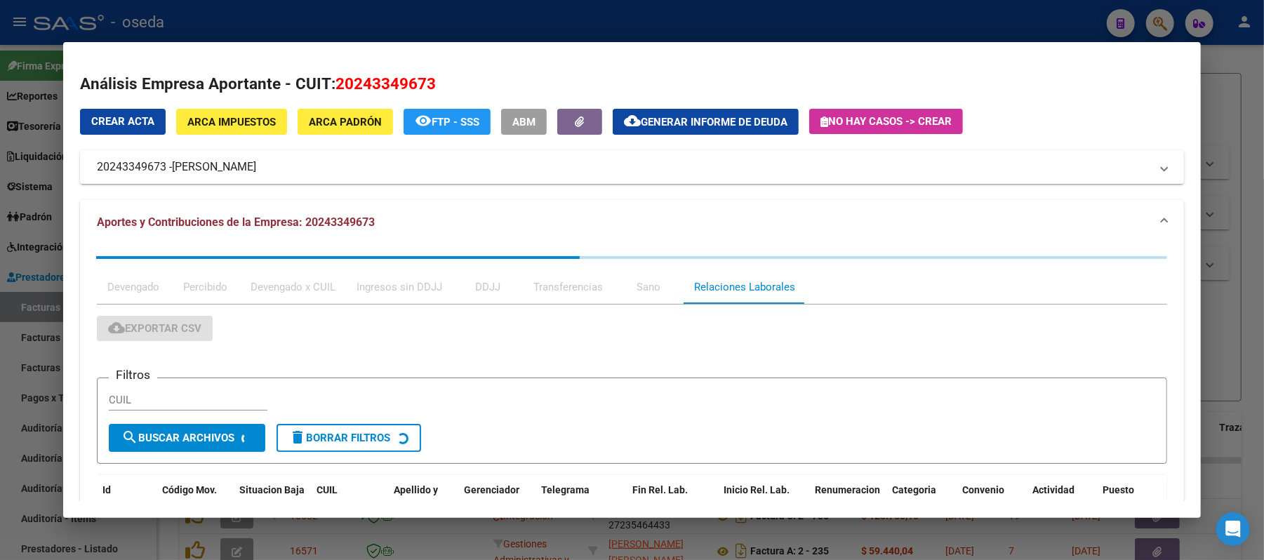
scroll to position [187, 0]
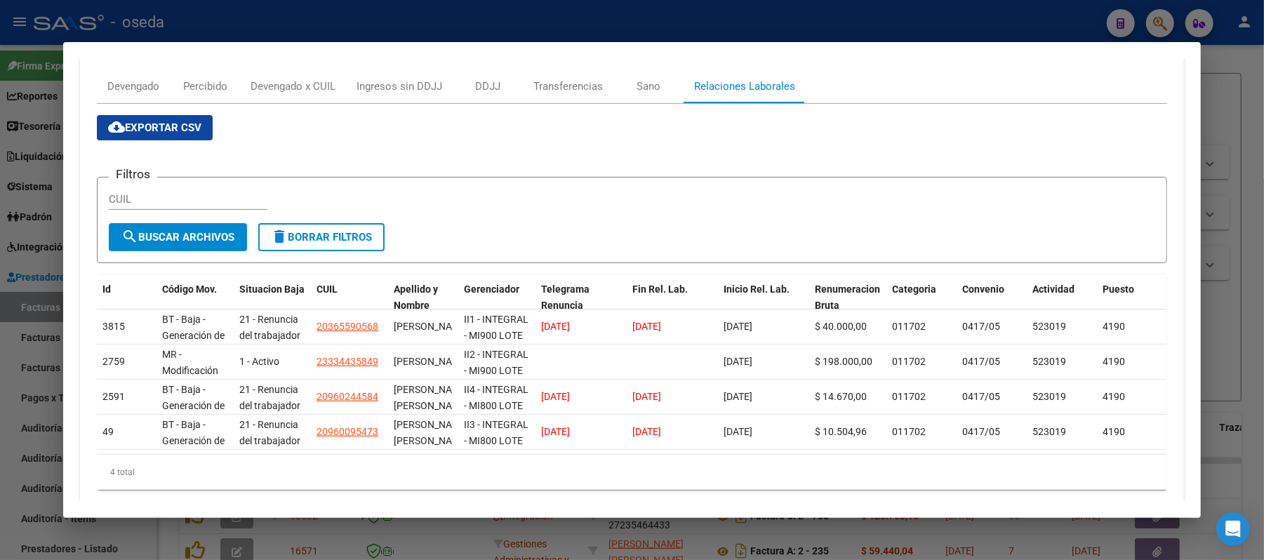
click at [0, 249] on div at bounding box center [632, 280] width 1264 height 560
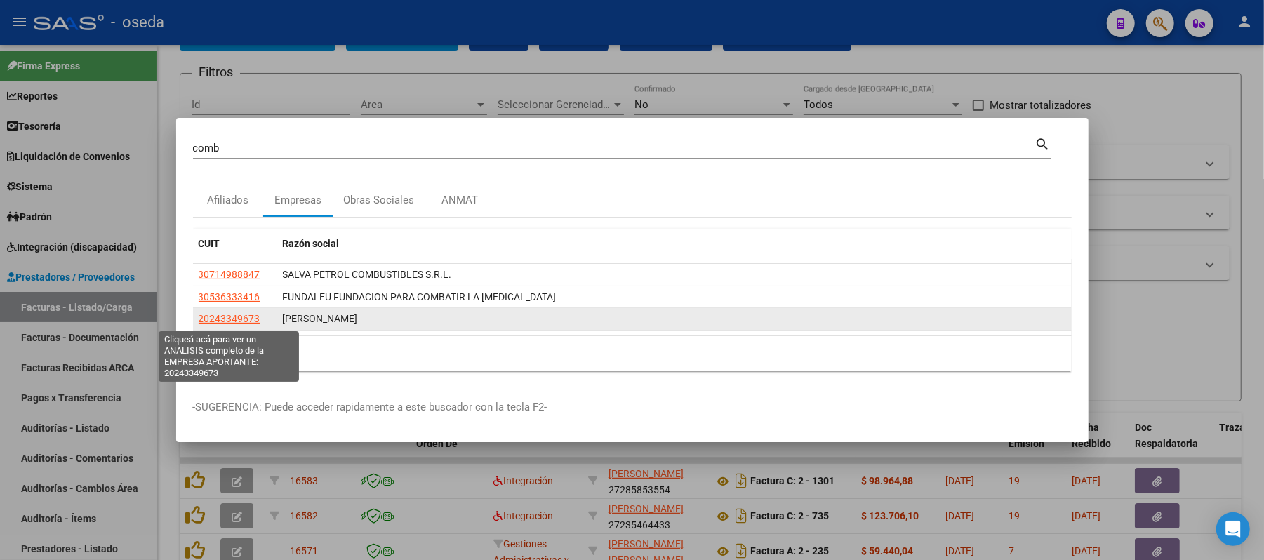
click at [212, 319] on span "20243349673" at bounding box center [230, 318] width 62 height 11
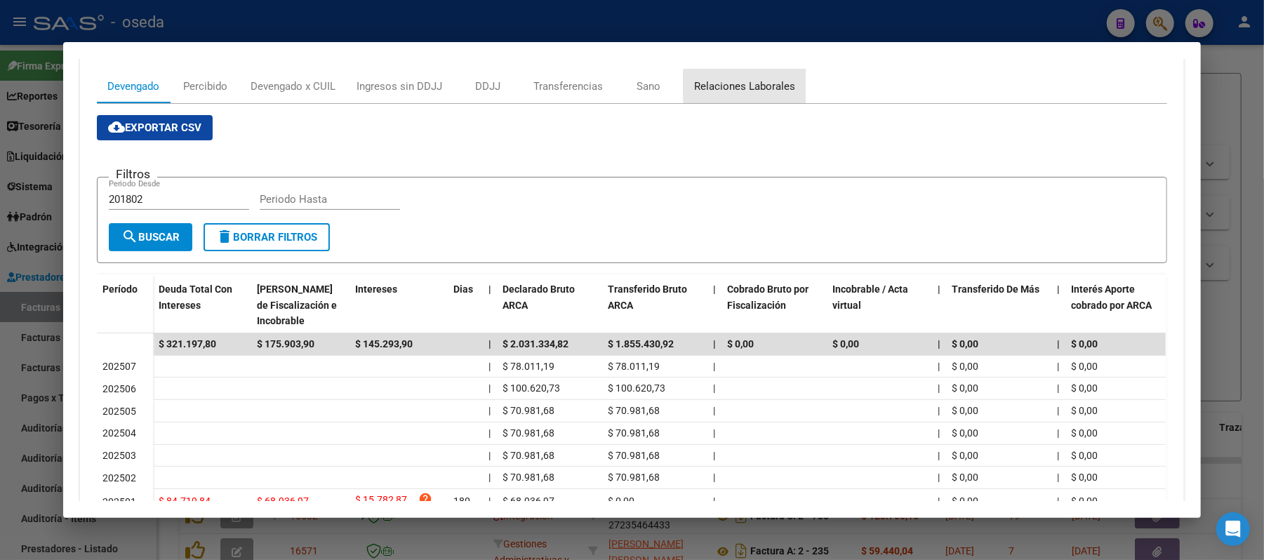
click at [751, 86] on div "Relaciones Laborales" at bounding box center [744, 86] width 101 height 15
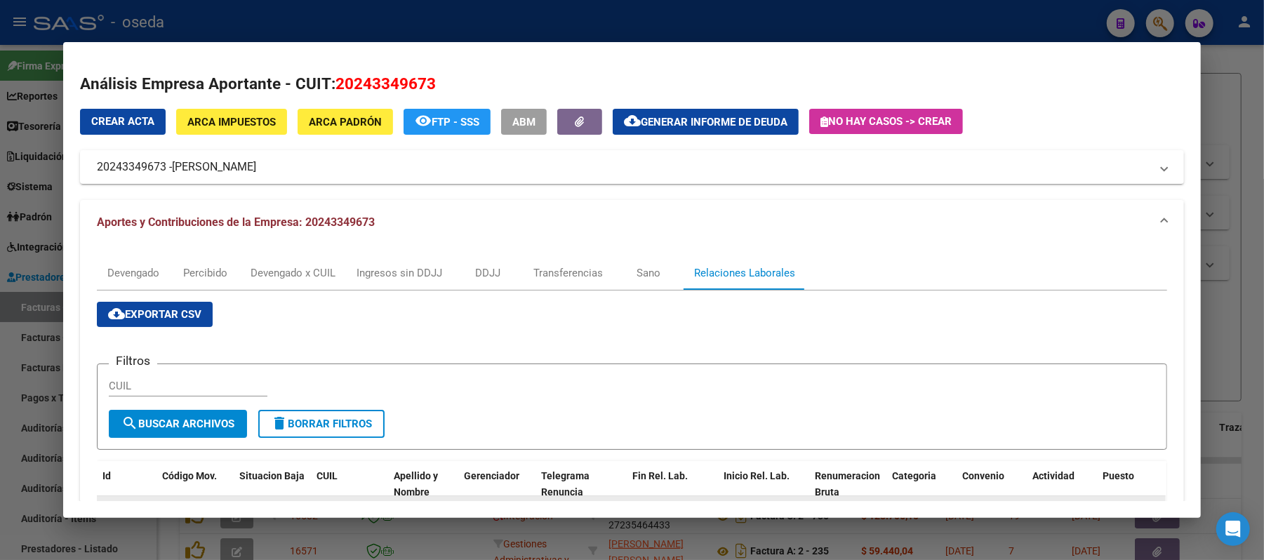
scroll to position [227, 0]
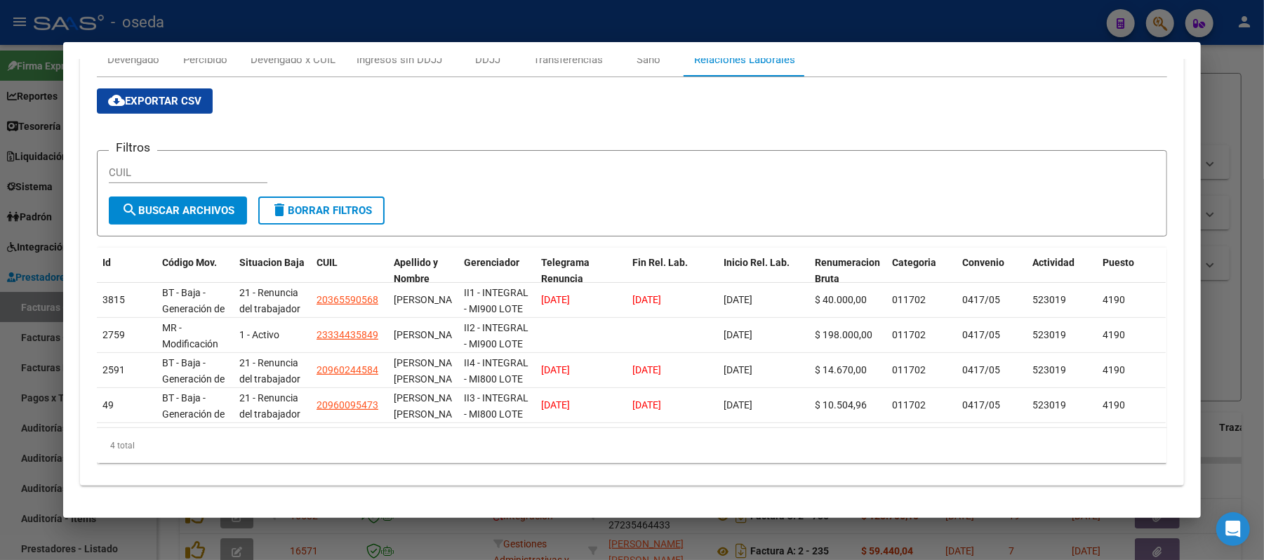
click at [4, 345] on div at bounding box center [632, 280] width 1264 height 560
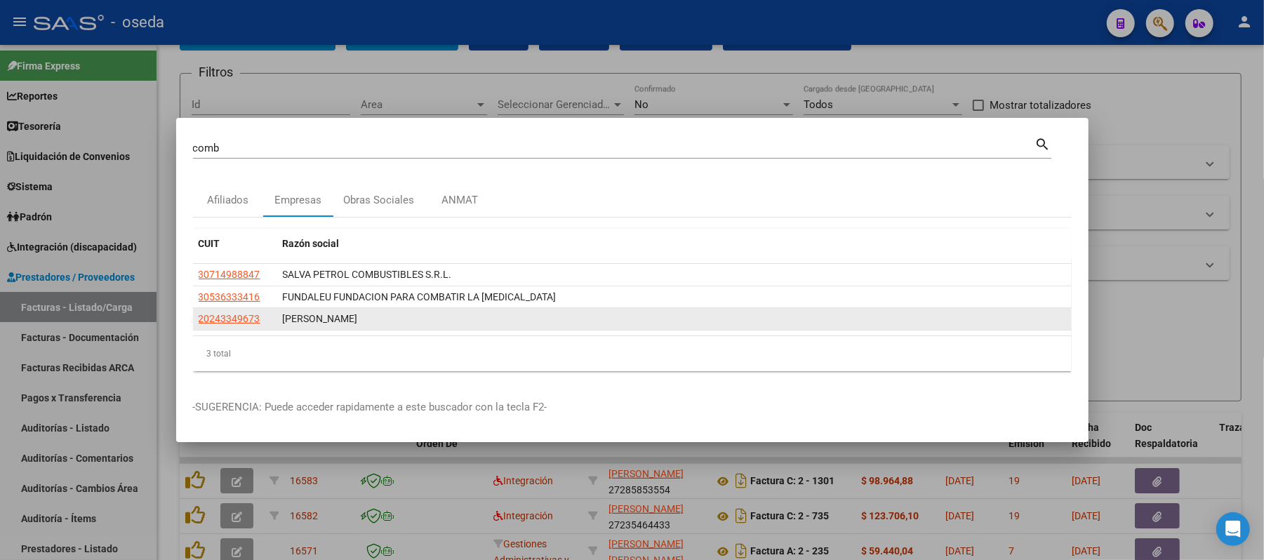
click at [228, 329] on datatable-body-cell "20243349673" at bounding box center [235, 319] width 84 height 22
click at [229, 320] on span "20243349673" at bounding box center [230, 318] width 62 height 11
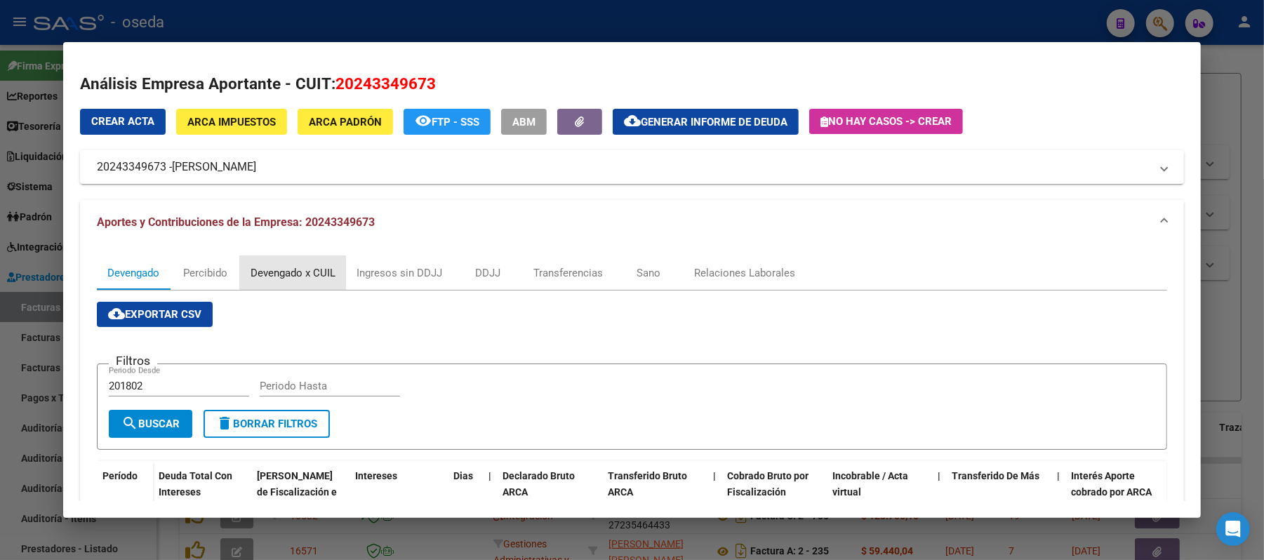
click at [282, 272] on div "Devengado x CUIL" at bounding box center [293, 272] width 85 height 15
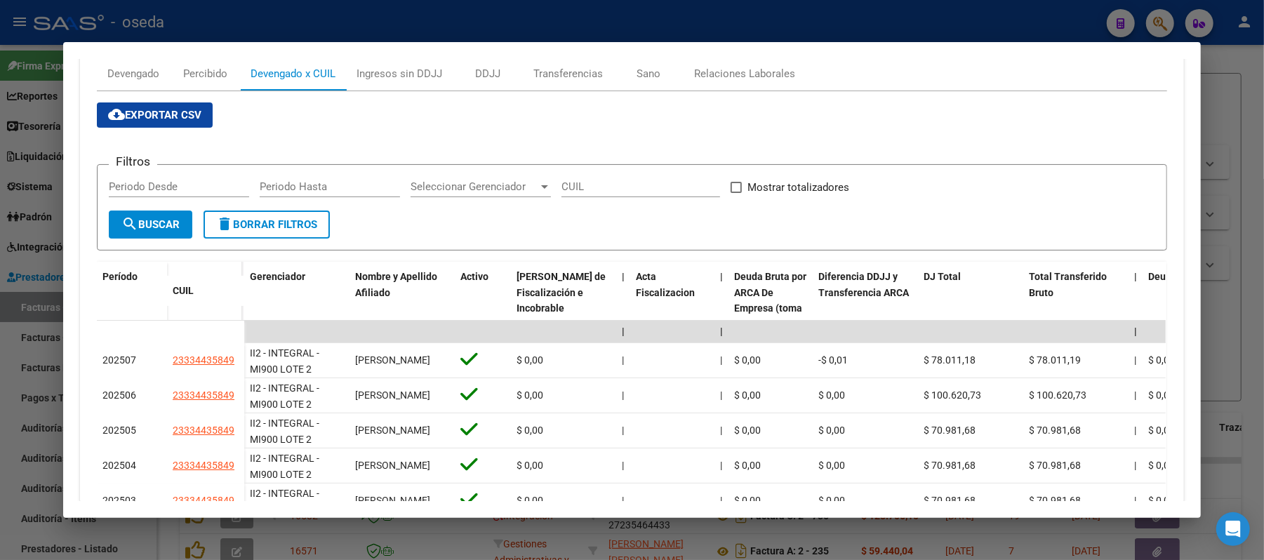
scroll to position [293, 0]
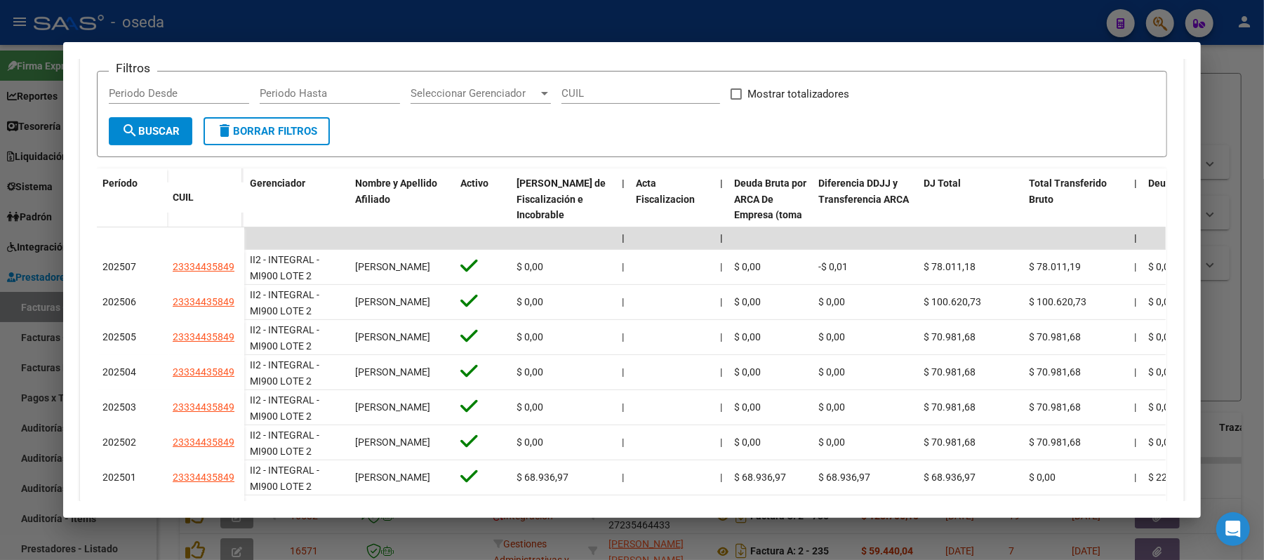
click at [557, 24] on div at bounding box center [632, 280] width 1264 height 560
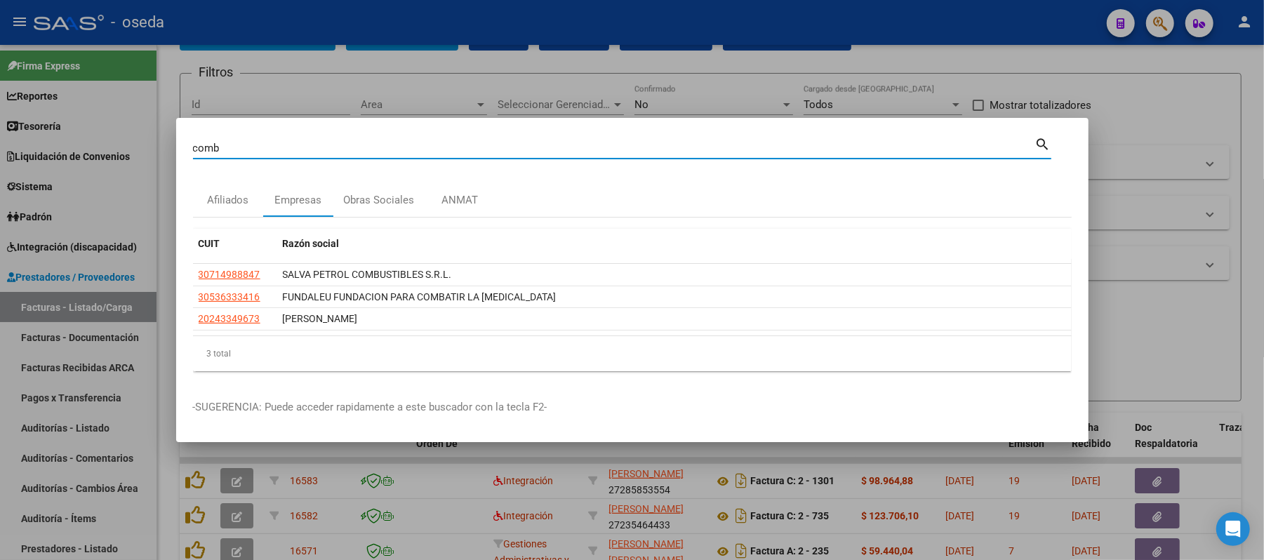
click at [513, 152] on input "comb" at bounding box center [614, 148] width 843 height 13
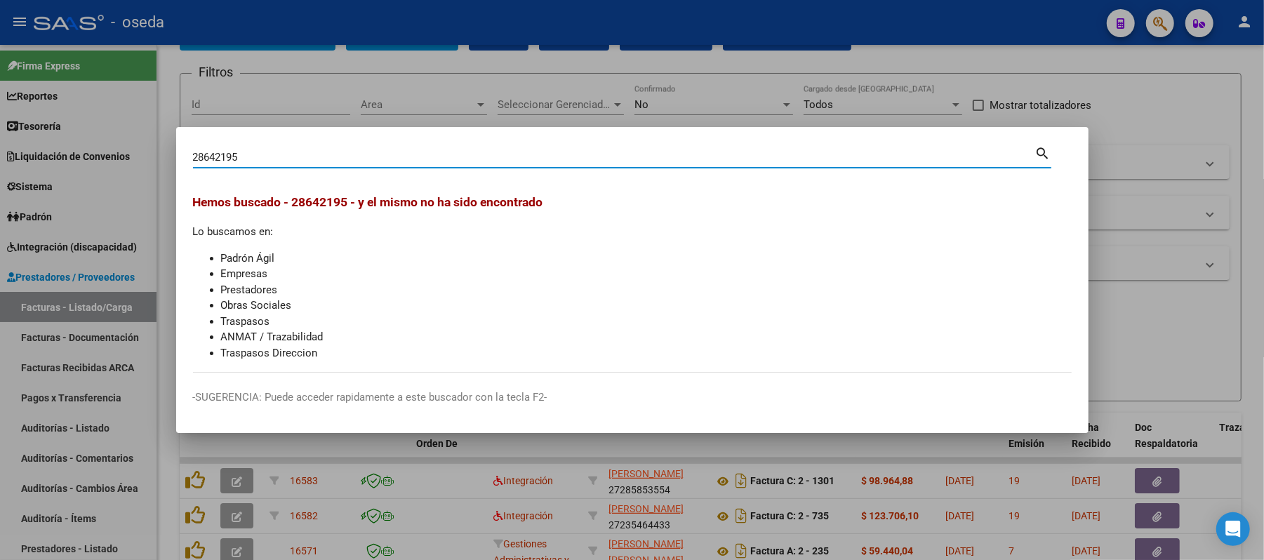
type input "28642195"
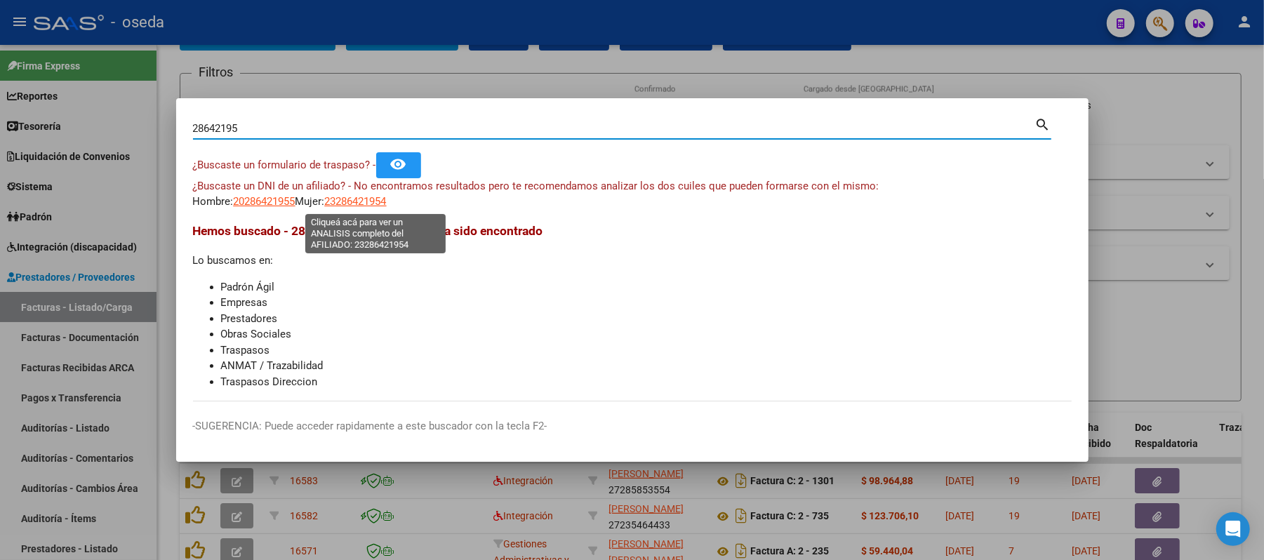
click at [383, 199] on span "23286421954" at bounding box center [356, 201] width 62 height 13
type textarea "23286421954"
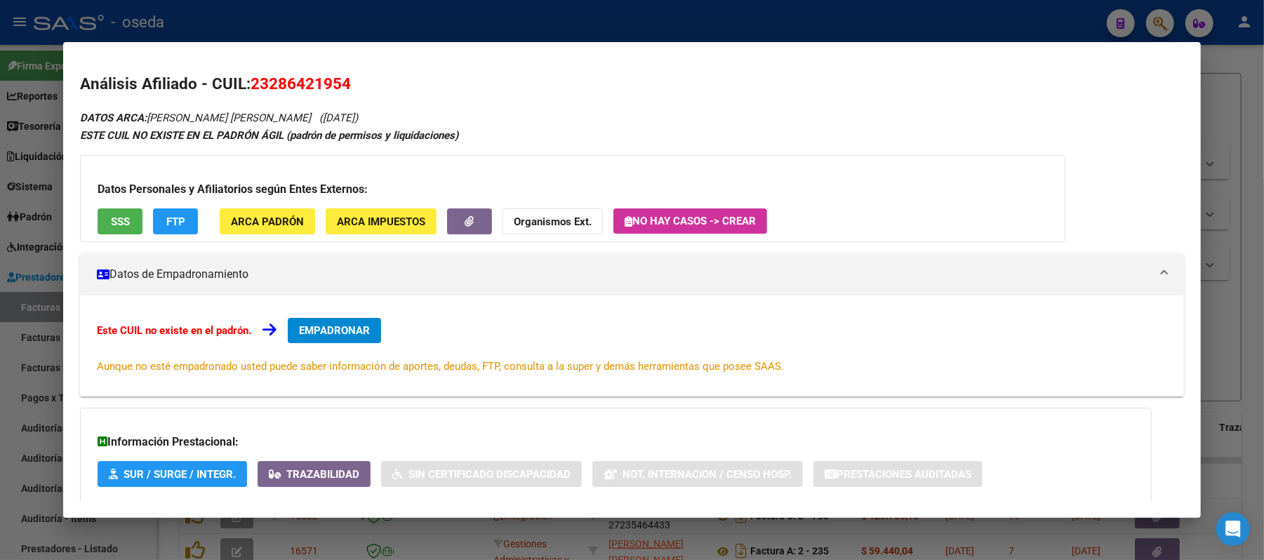
click at [115, 220] on span "SSS" at bounding box center [120, 222] width 19 height 13
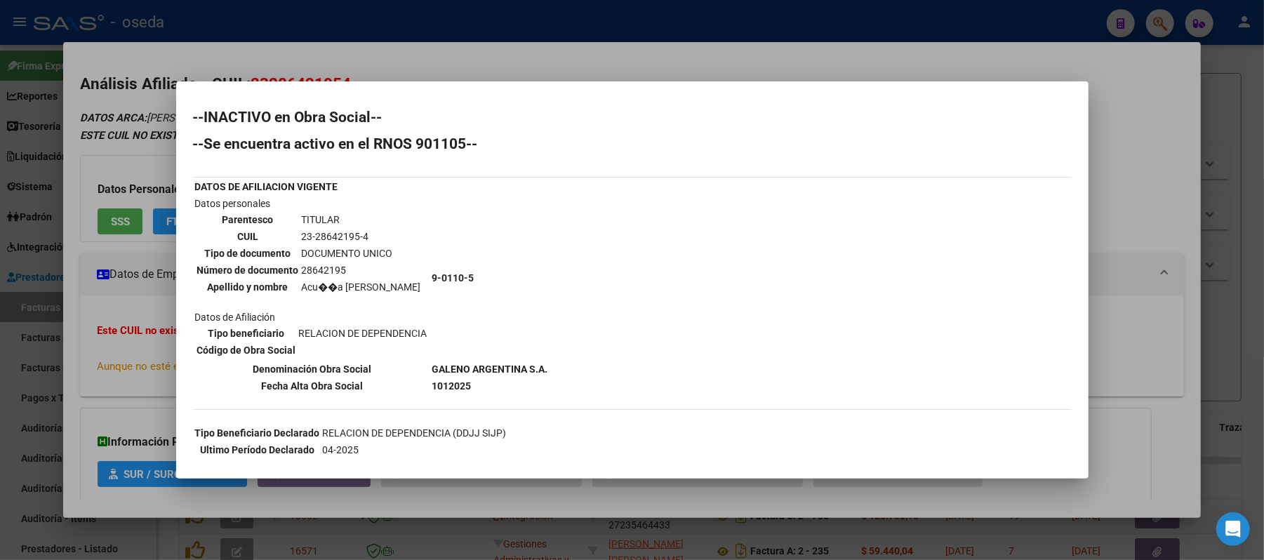
scroll to position [147, 0]
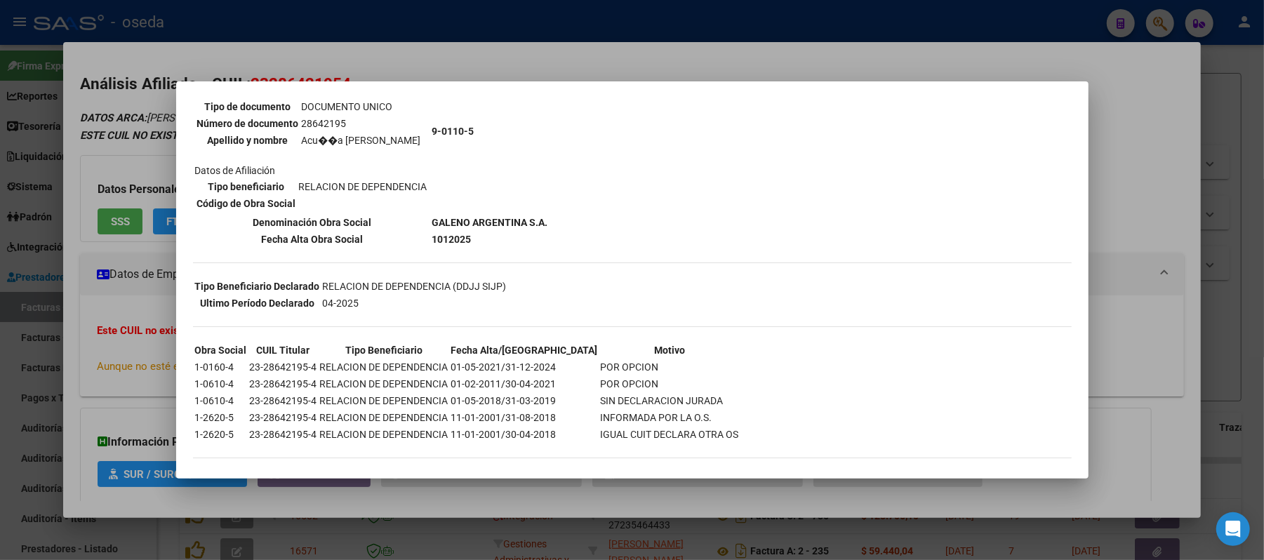
click at [74, 334] on div at bounding box center [632, 280] width 1264 height 560
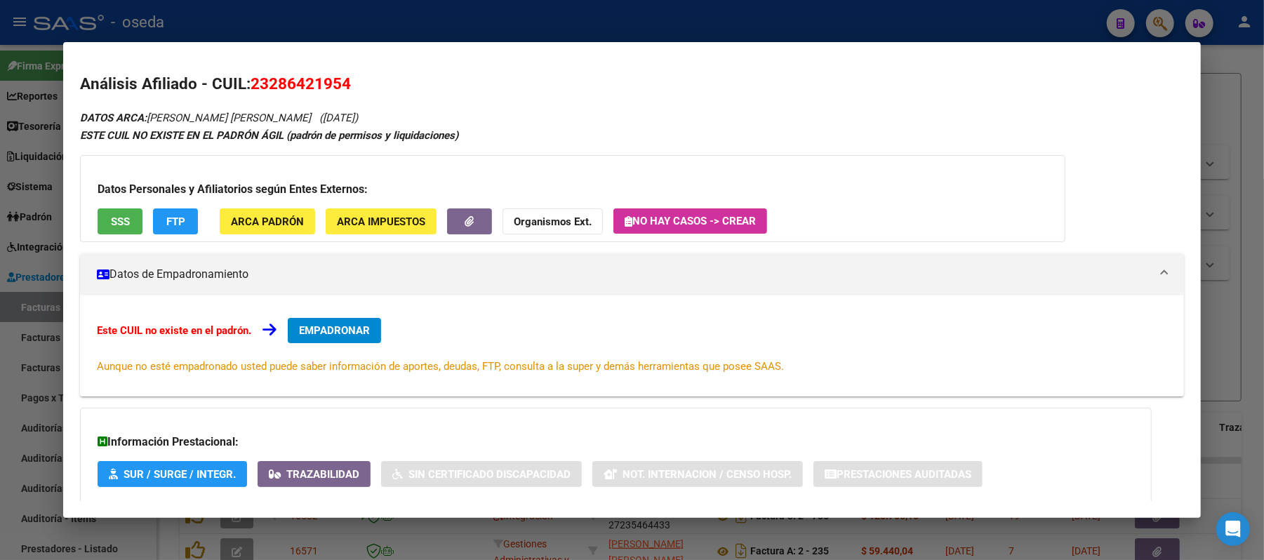
scroll to position [80, 0]
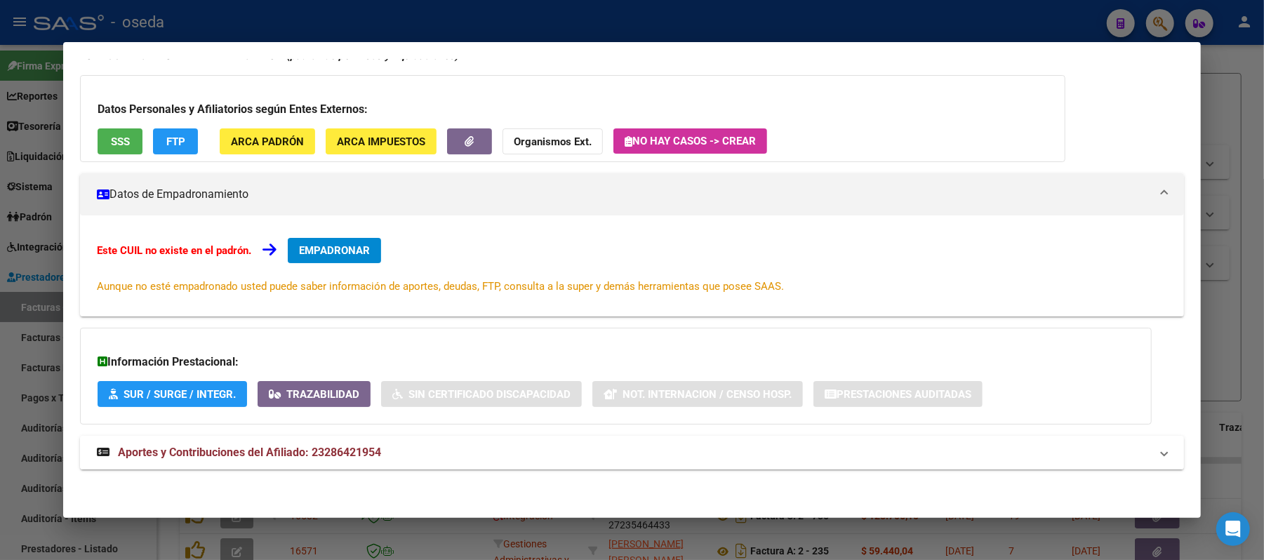
click at [184, 450] on span "Aportes y Contribuciones del Afiliado: 23286421954" at bounding box center [249, 452] width 263 height 13
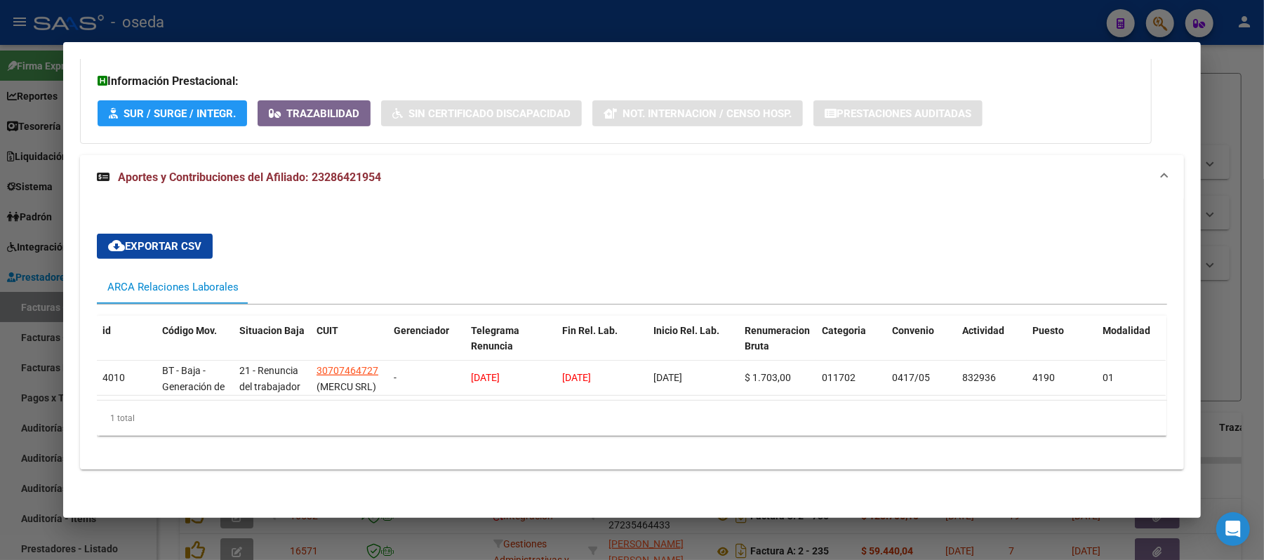
scroll to position [375, 0]
click at [472, 18] on div at bounding box center [632, 280] width 1264 height 560
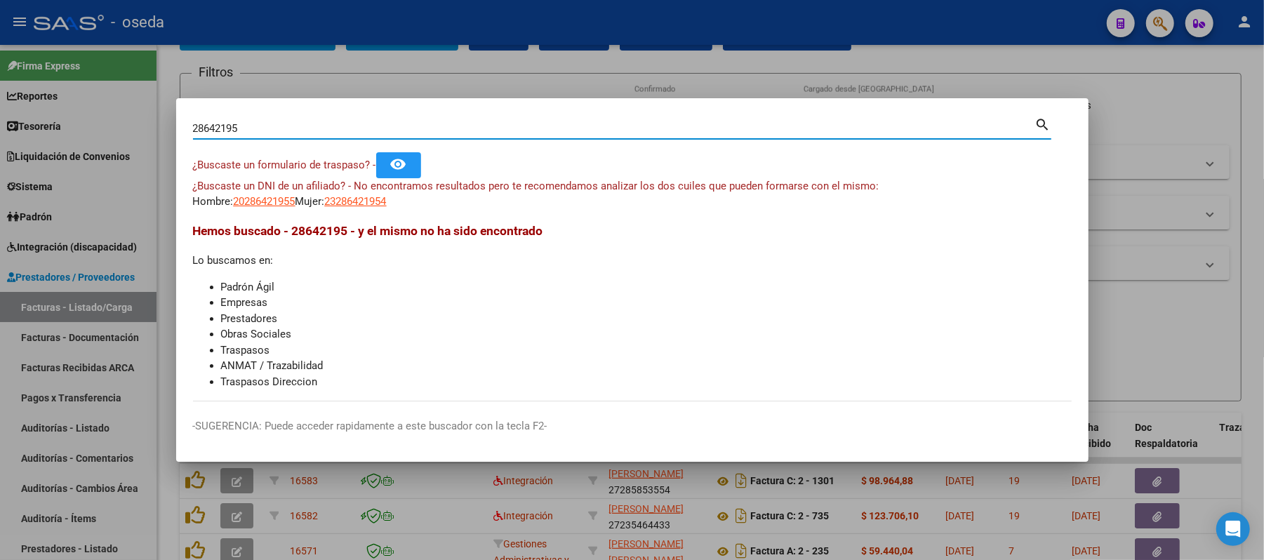
click at [431, 130] on input "28642195" at bounding box center [614, 128] width 843 height 13
type input "20025777"
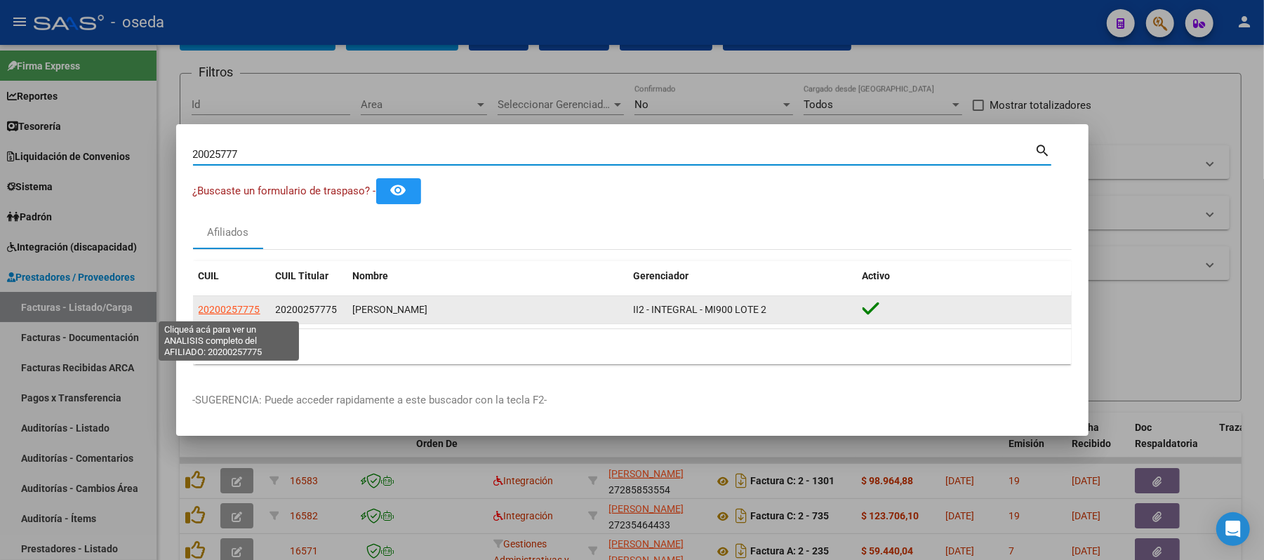
click at [223, 312] on span "20200257775" at bounding box center [230, 309] width 62 height 11
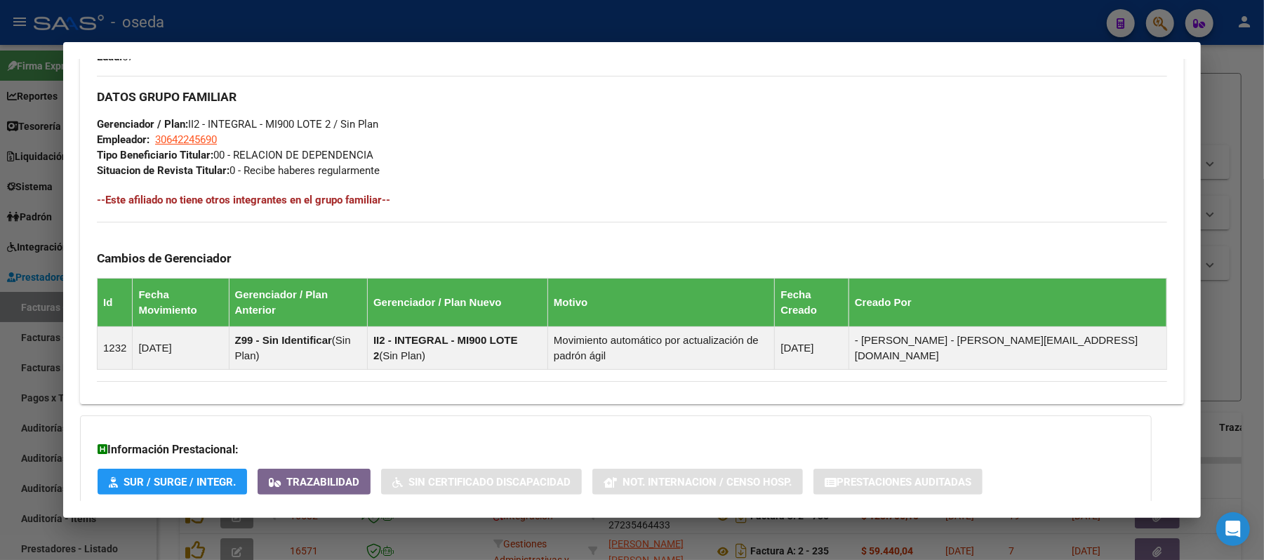
scroll to position [713, 0]
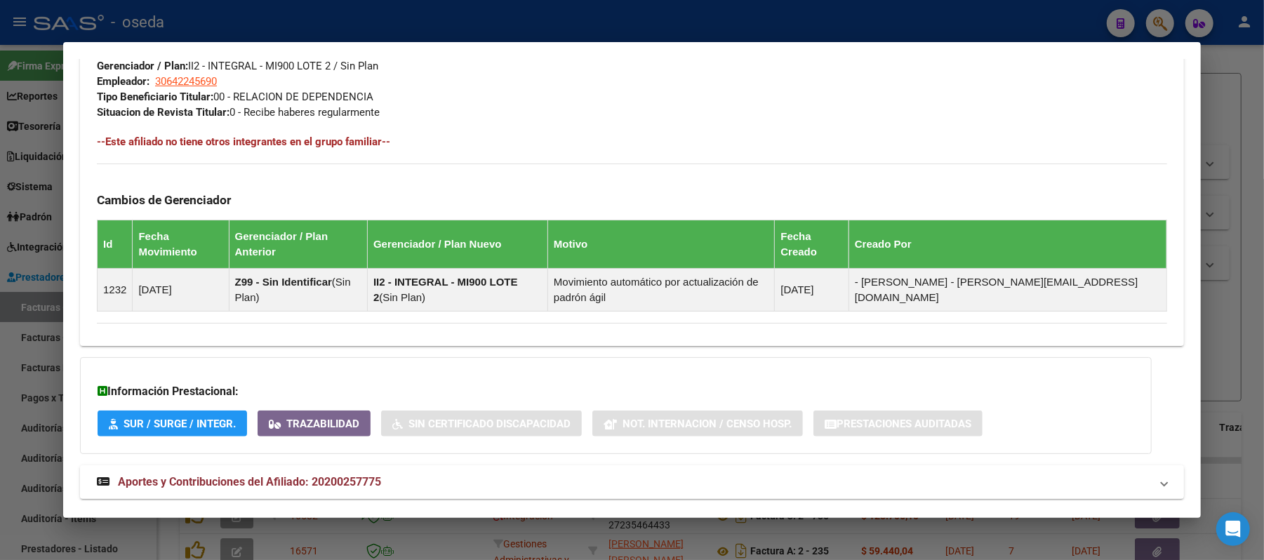
click at [291, 475] on span "Aportes y Contribuciones del Afiliado: 20200257775" at bounding box center [249, 481] width 263 height 13
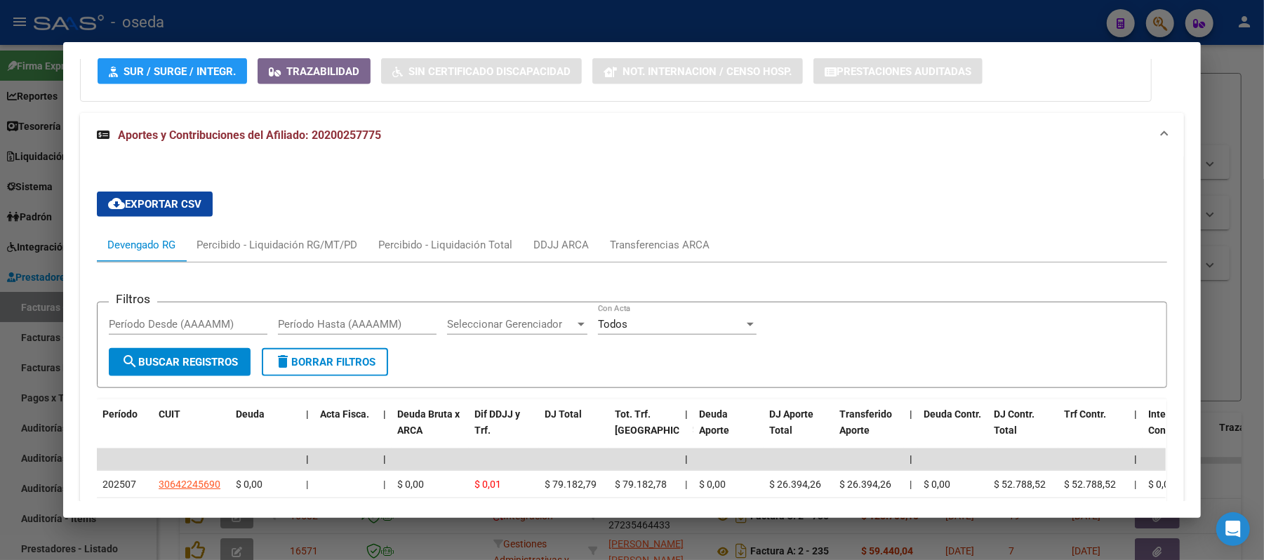
scroll to position [1160, 0]
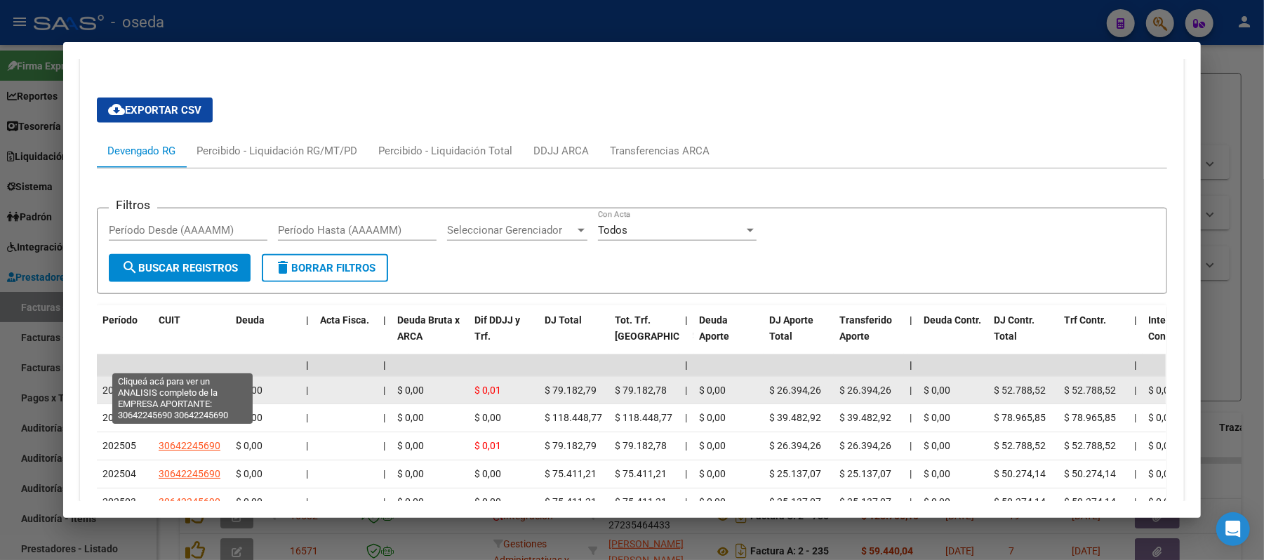
click at [192, 385] on span "30642245690" at bounding box center [190, 390] width 62 height 11
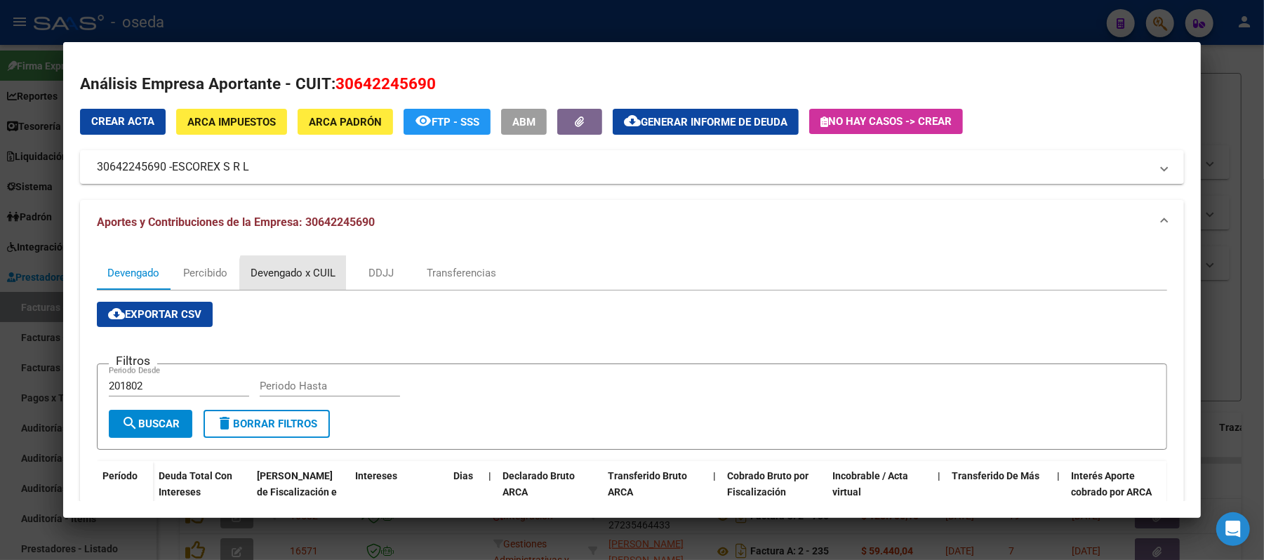
click at [295, 275] on div "Devengado x CUIL" at bounding box center [293, 272] width 85 height 15
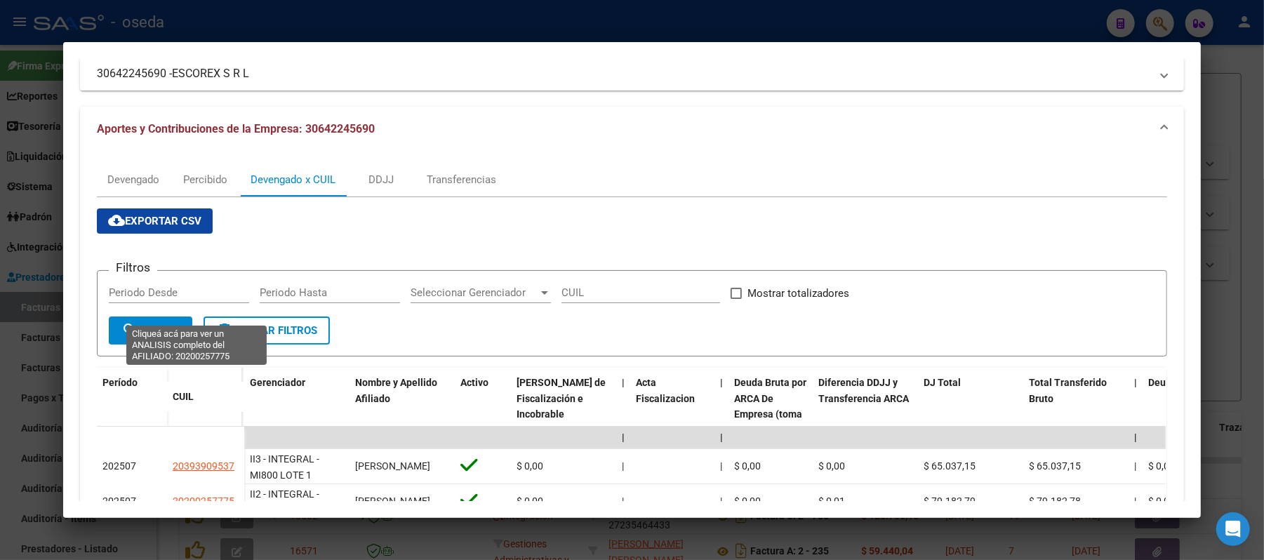
scroll to position [0, 0]
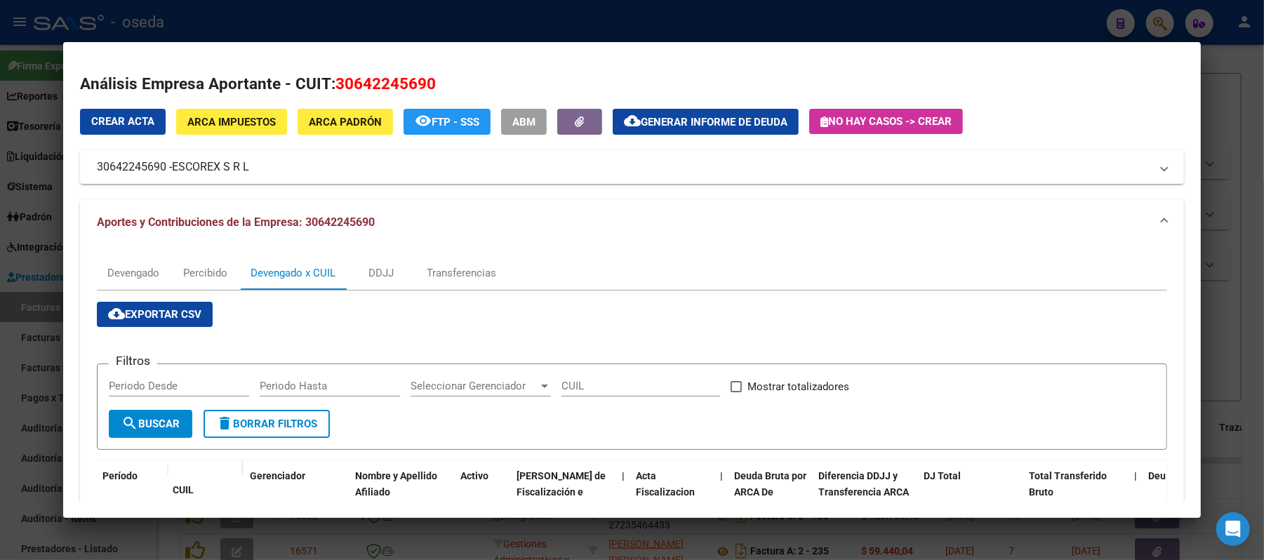
click at [211, 125] on span "ARCA Impuestos" at bounding box center [231, 122] width 88 height 13
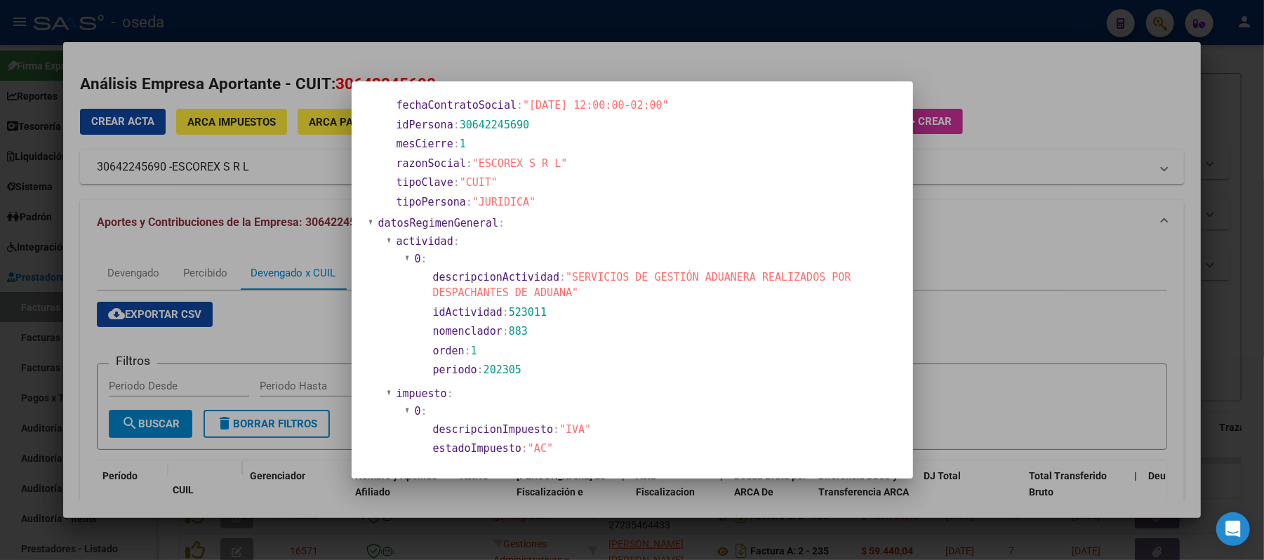
scroll to position [374, 0]
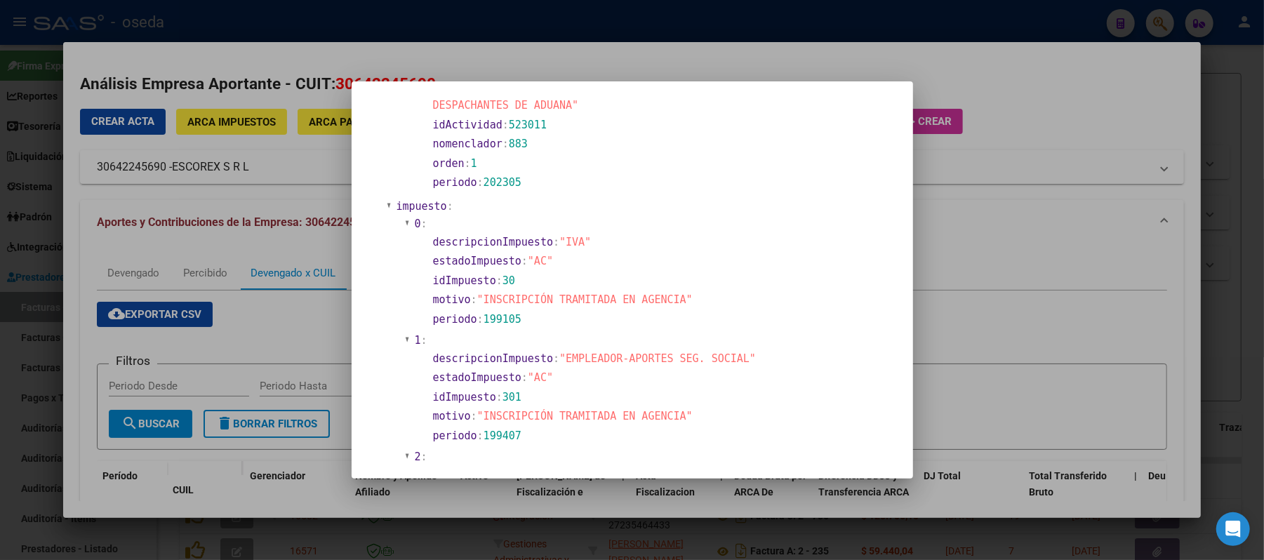
click at [0, 236] on div at bounding box center [632, 280] width 1264 height 560
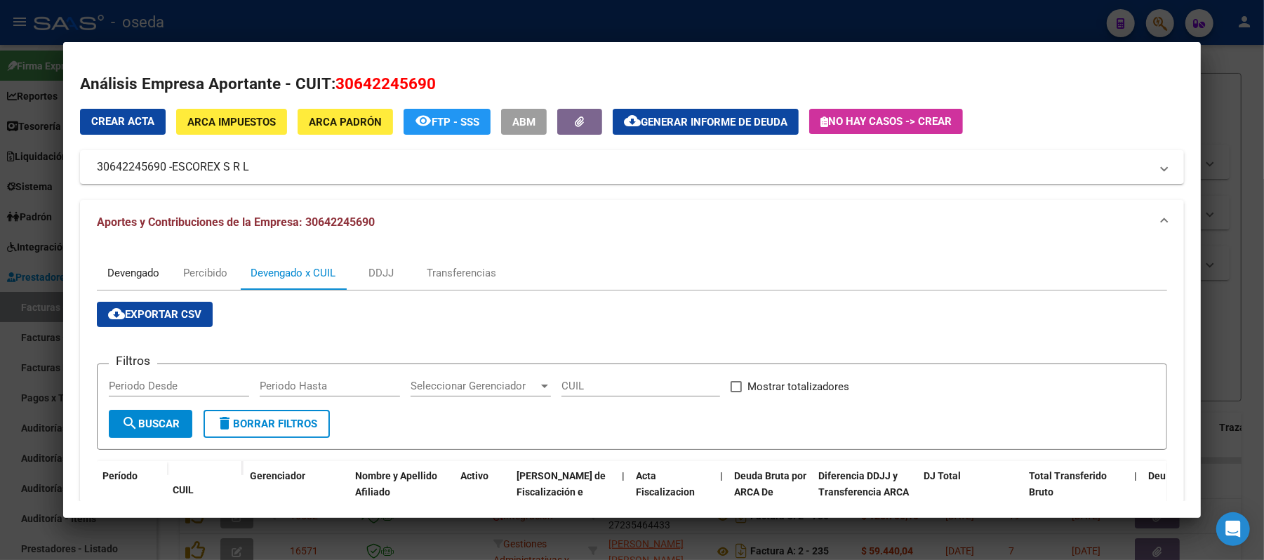
click at [107, 278] on div "Devengado" at bounding box center [133, 272] width 52 height 15
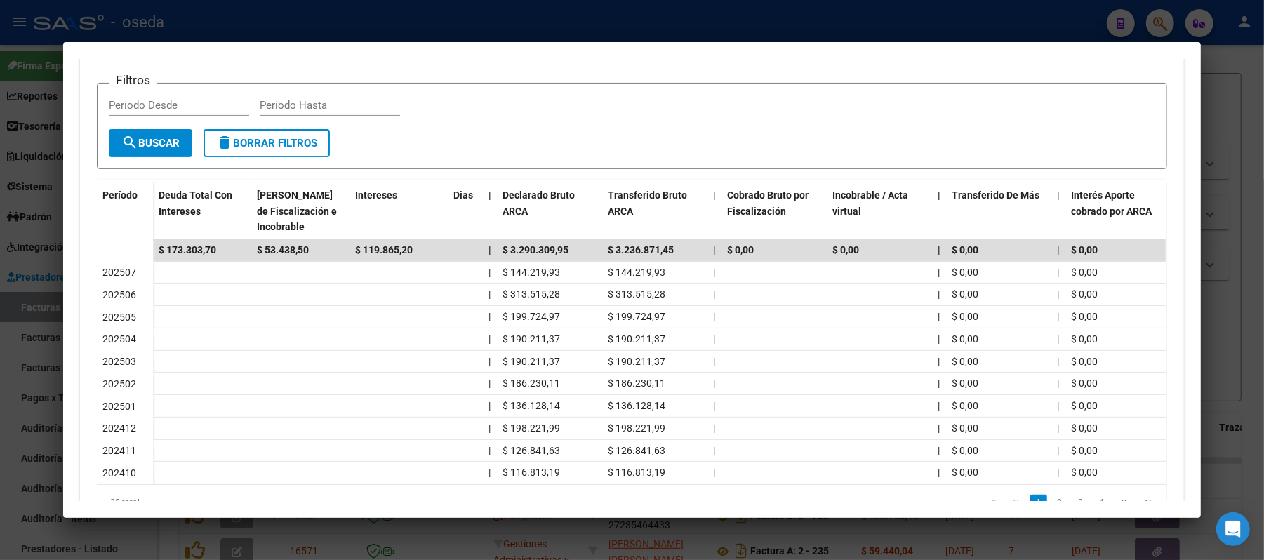
scroll to position [0, 0]
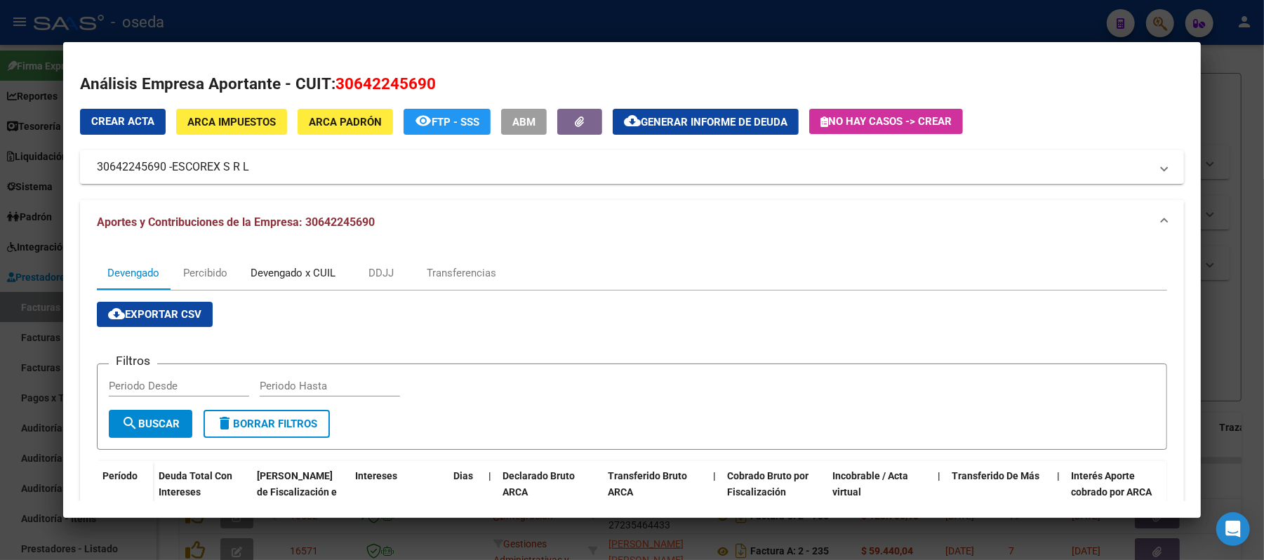
click at [274, 275] on div "Devengado x CUIL" at bounding box center [293, 272] width 85 height 15
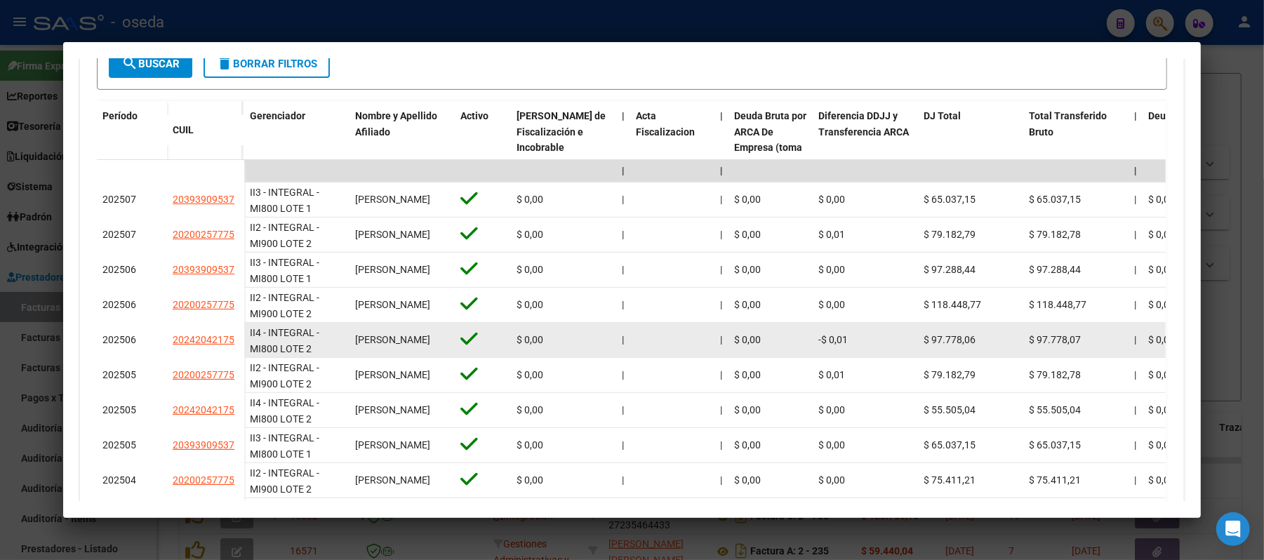
scroll to position [454, 0]
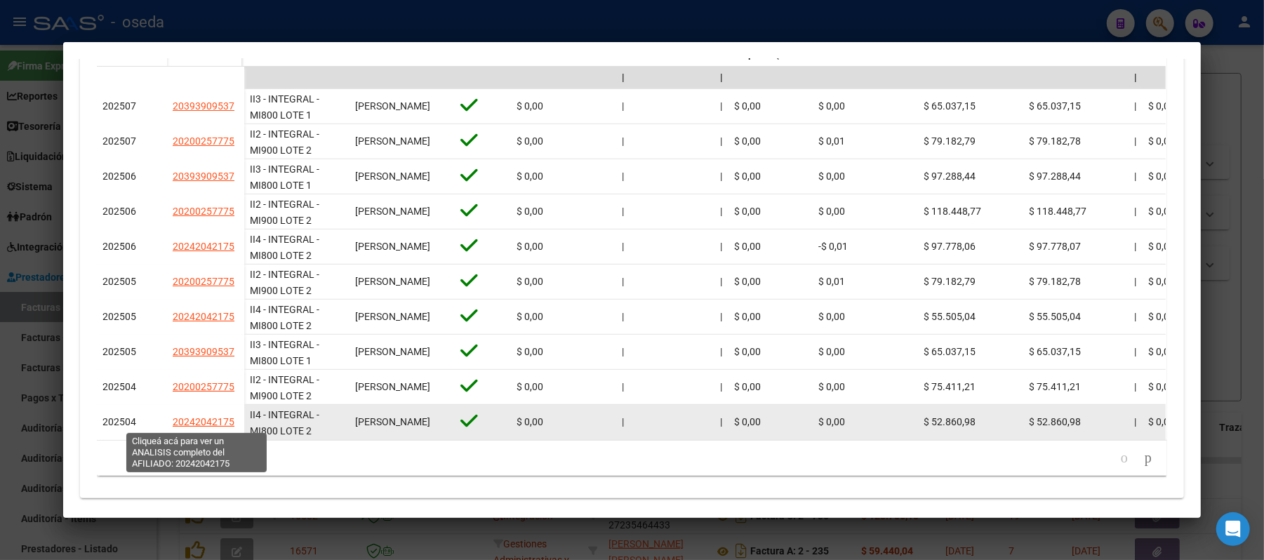
click at [192, 424] on span "20242042175" at bounding box center [204, 421] width 62 height 11
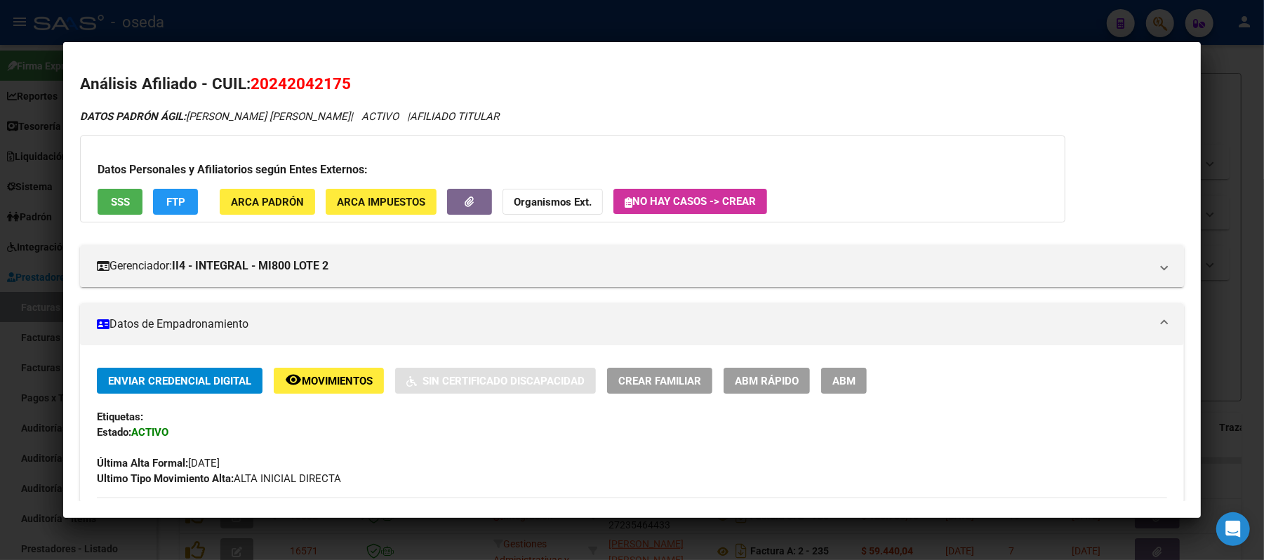
click at [98, 203] on button "SSS" at bounding box center [120, 202] width 45 height 26
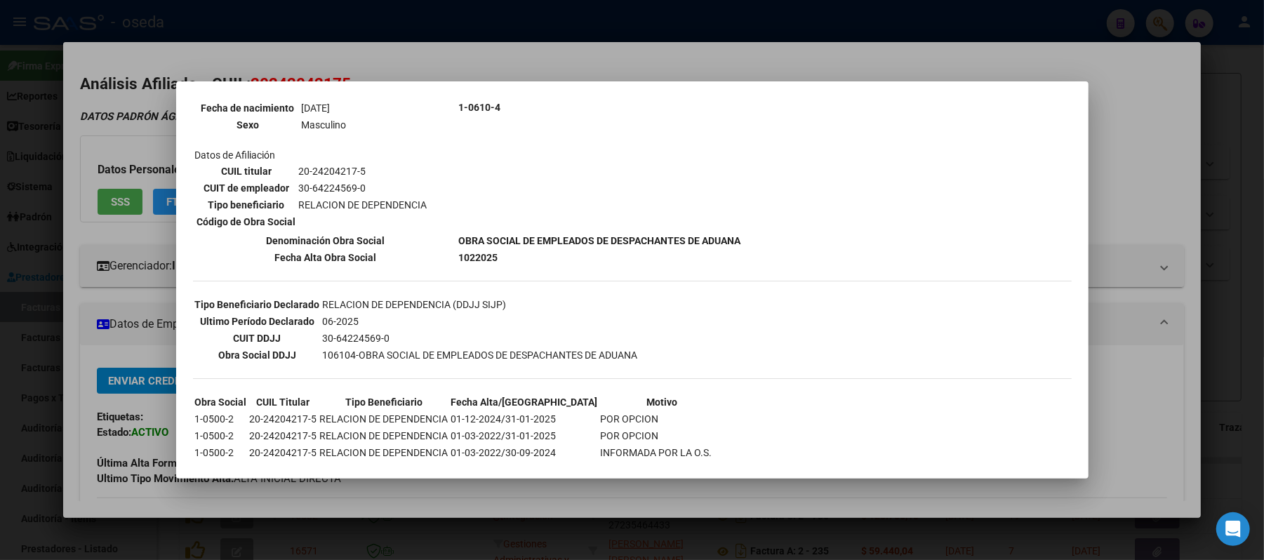
scroll to position [281, 0]
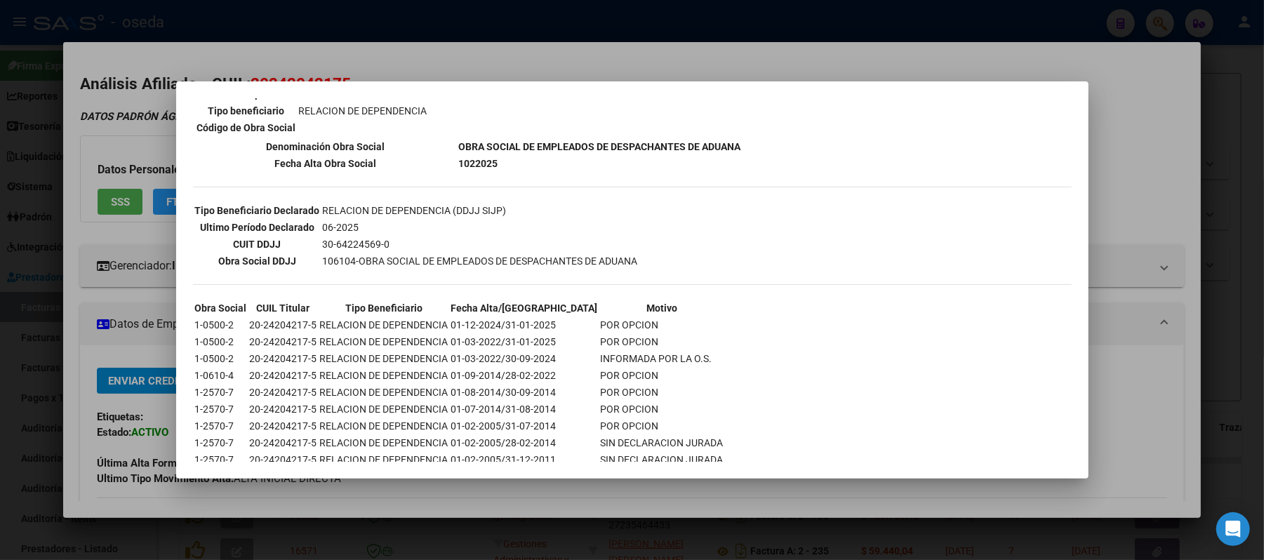
click at [18, 316] on div at bounding box center [632, 280] width 1264 height 560
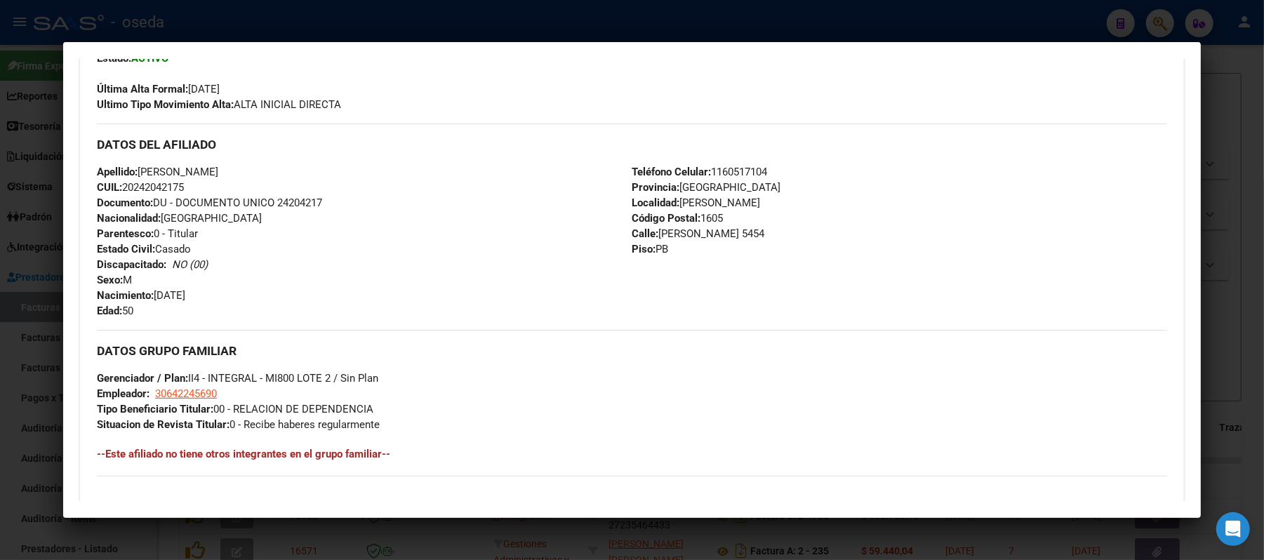
scroll to position [655, 0]
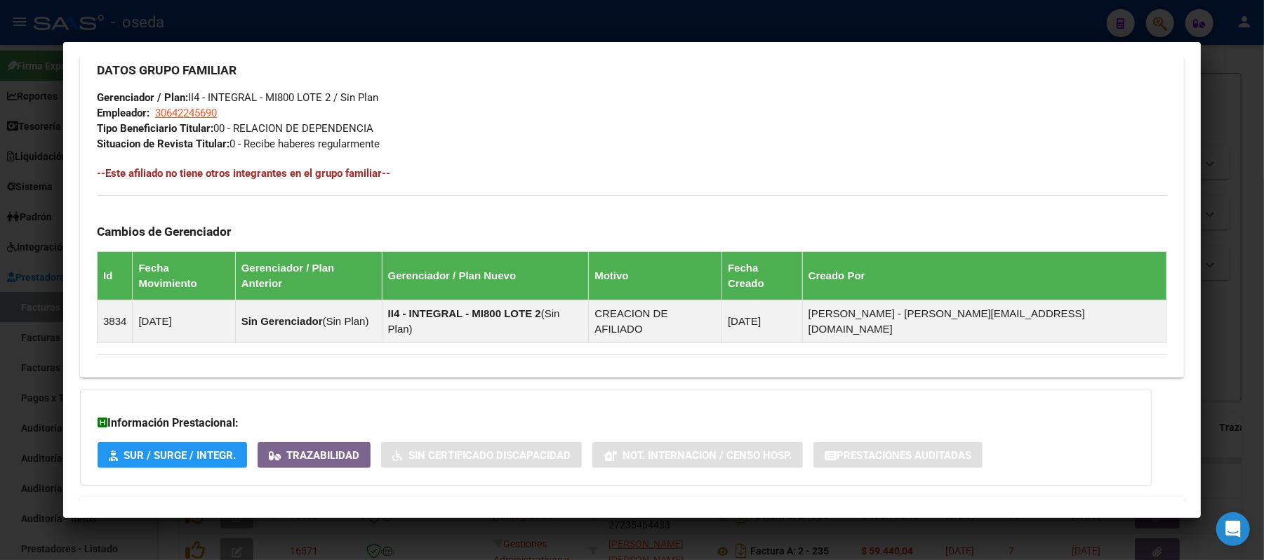
click at [308, 497] on mat-expansion-panel-header "Aportes y Contribuciones del Afiliado: 20242042175" at bounding box center [632, 514] width 1104 height 34
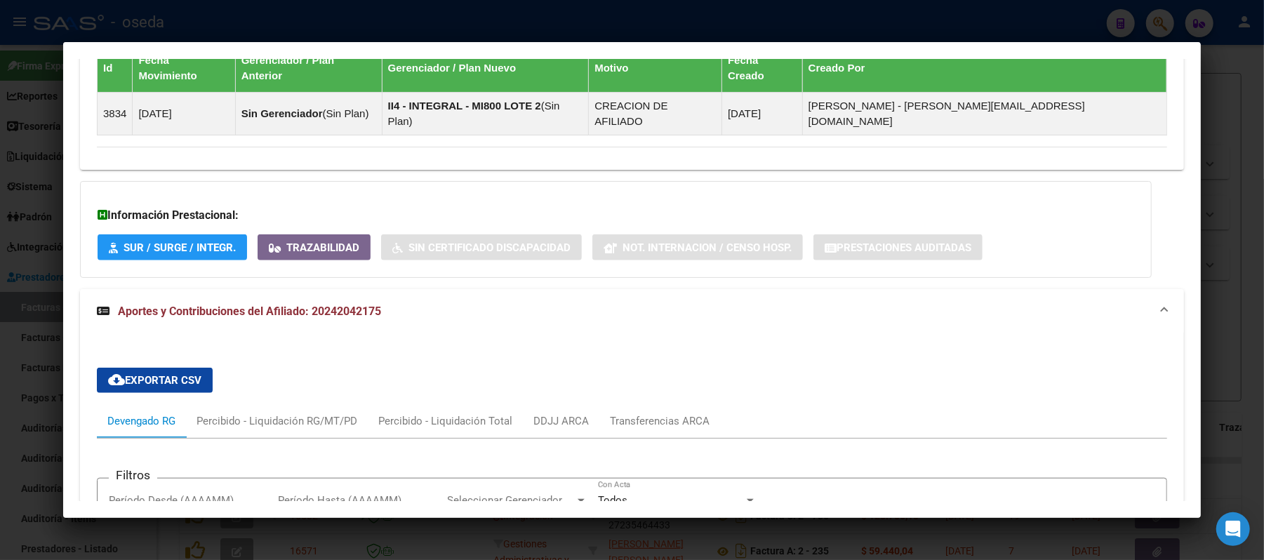
scroll to position [1144, 0]
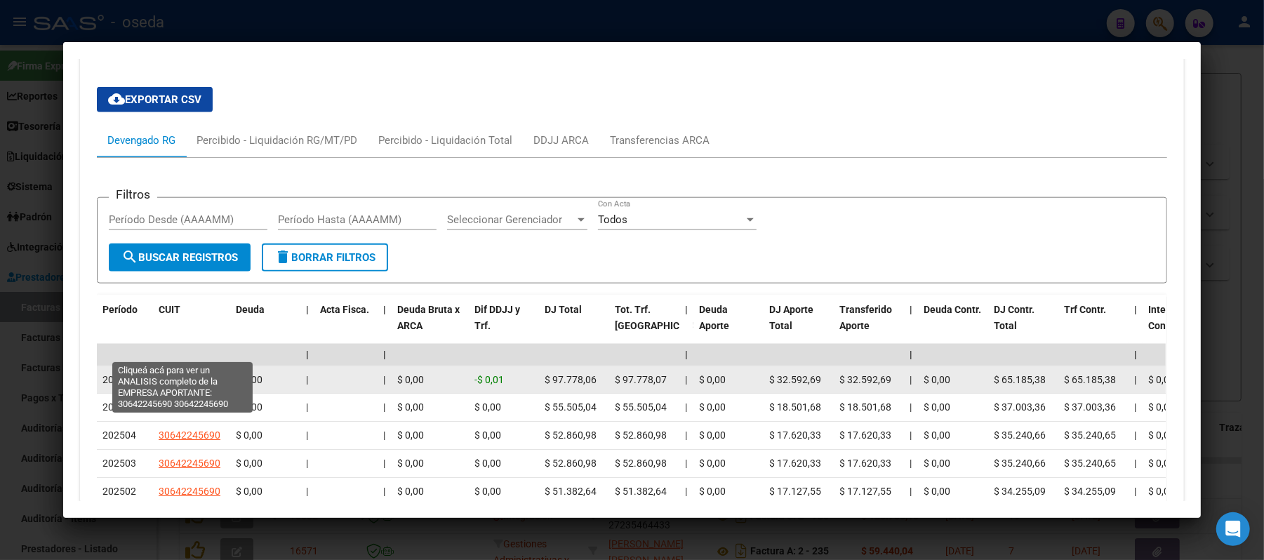
click at [187, 374] on span "30642245690" at bounding box center [190, 379] width 62 height 11
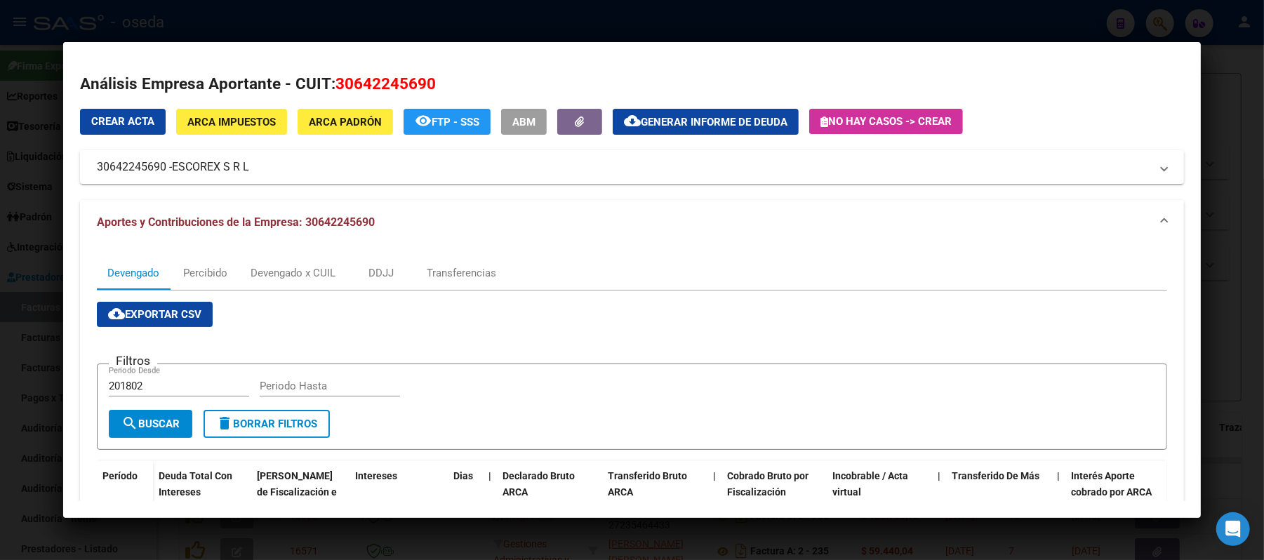
click at [0, 382] on div at bounding box center [632, 280] width 1264 height 560
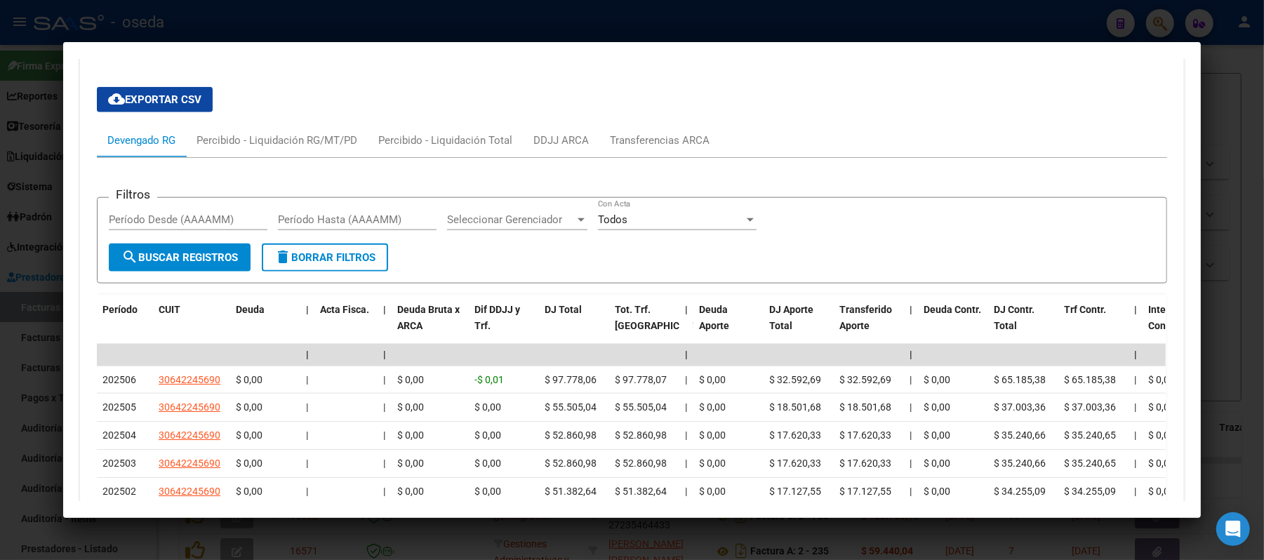
click at [0, 382] on div at bounding box center [632, 280] width 1264 height 560
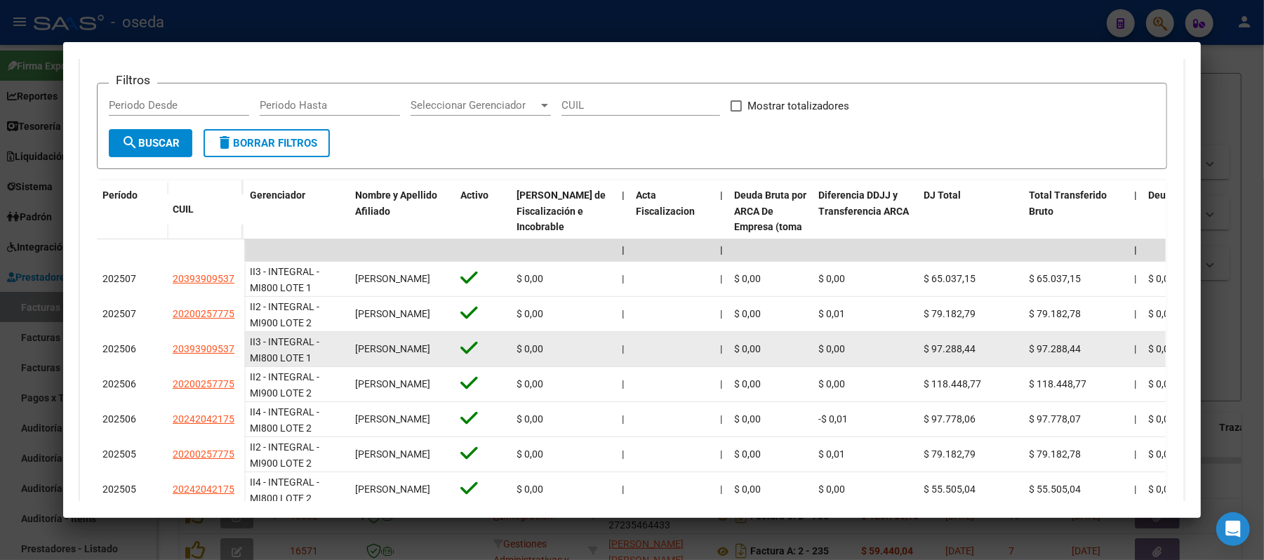
scroll to position [1, 0]
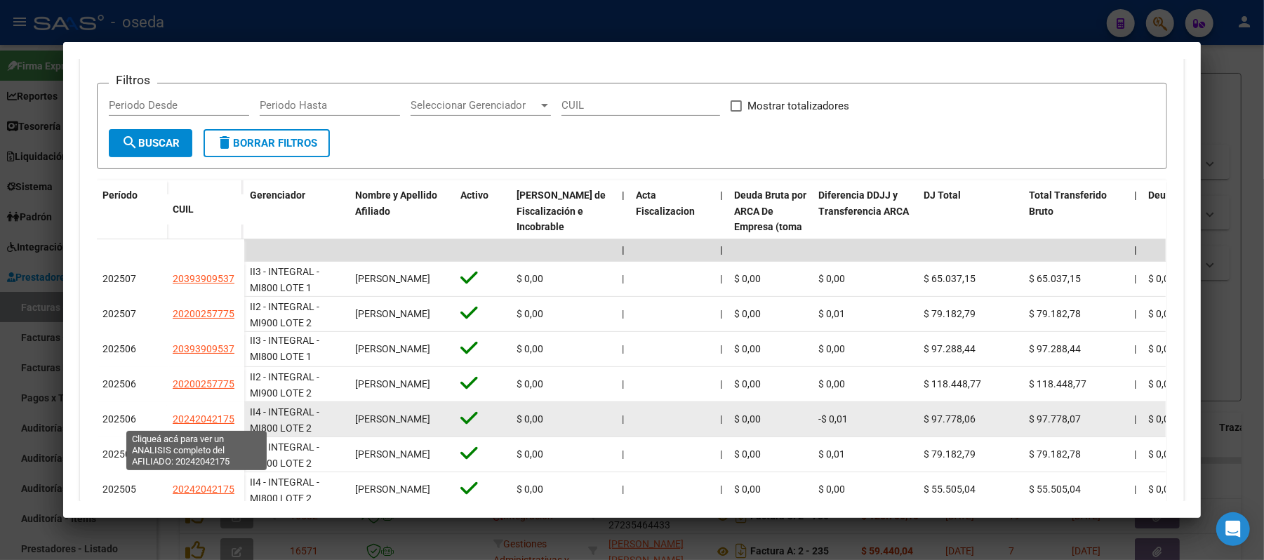
click at [180, 421] on span "20242042175" at bounding box center [204, 419] width 62 height 11
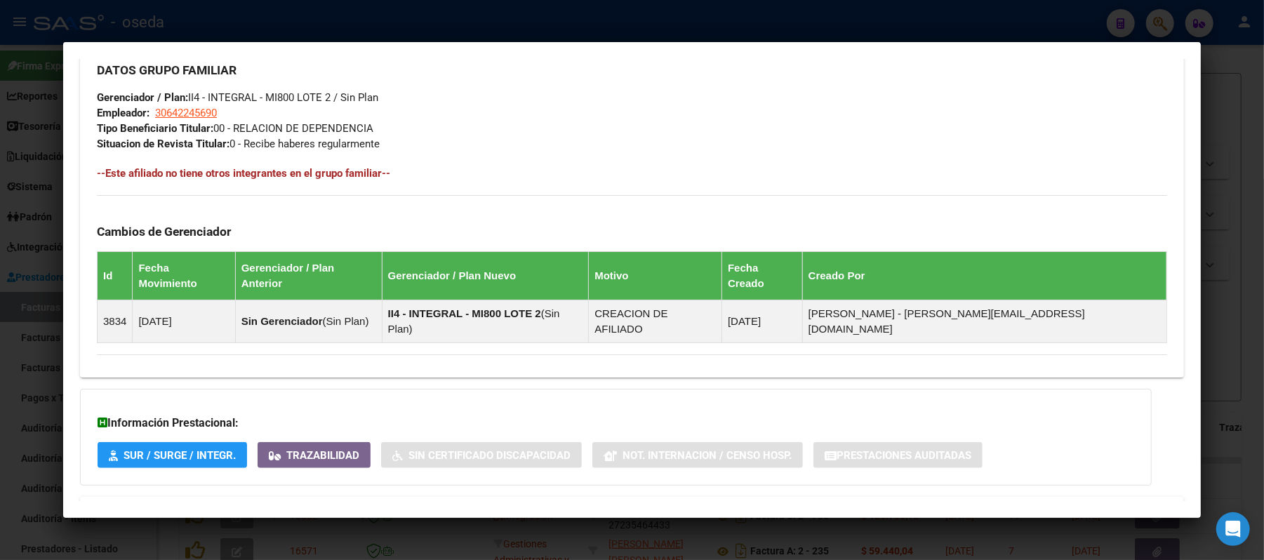
scroll to position [687, 0]
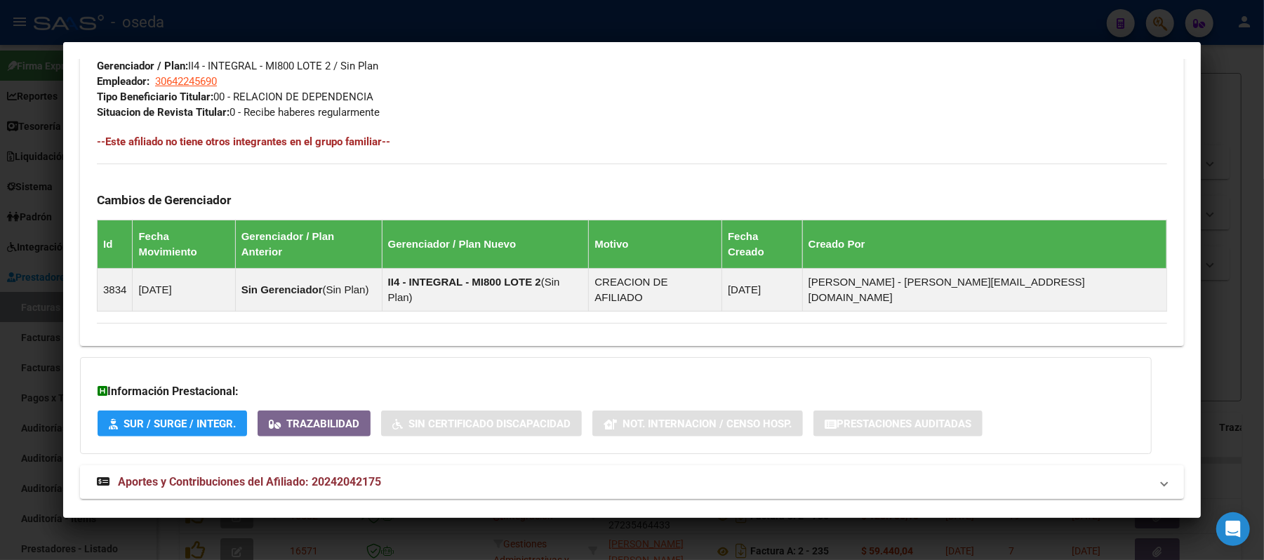
click at [352, 475] on span "Aportes y Contribuciones del Afiliado: 20242042175" at bounding box center [249, 481] width 263 height 13
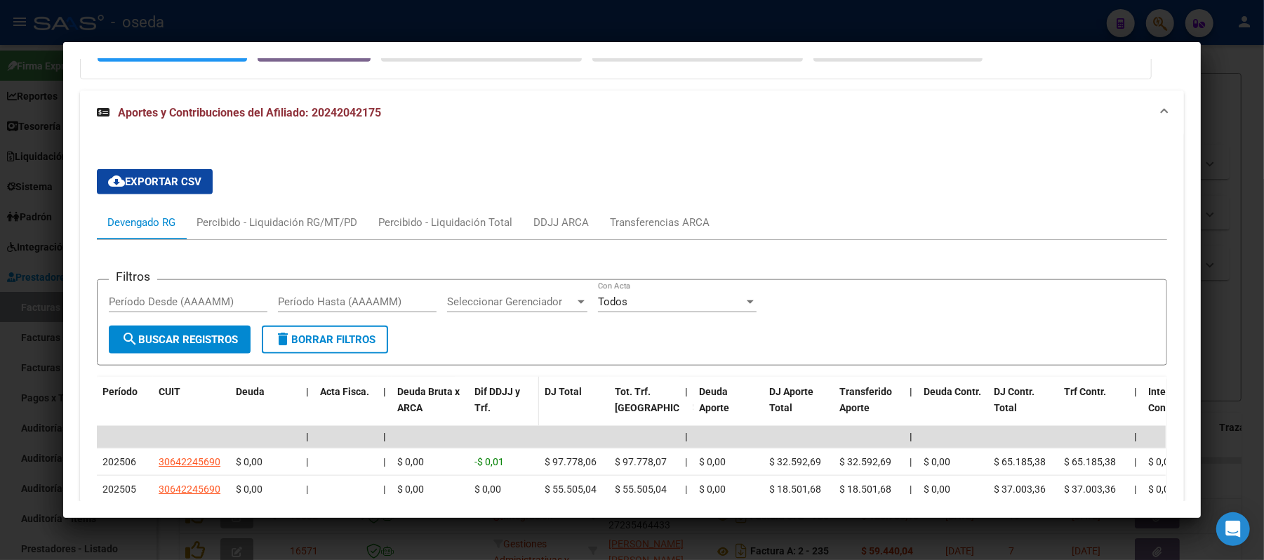
scroll to position [1155, 0]
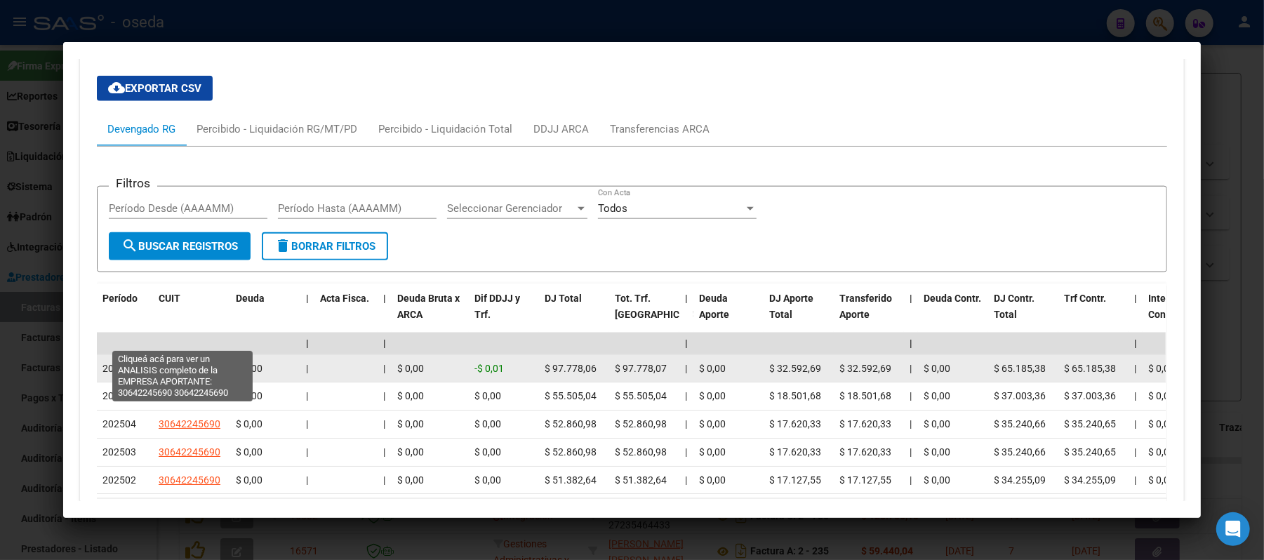
click at [198, 363] on span "30642245690" at bounding box center [190, 368] width 62 height 11
type textarea "30642245690"
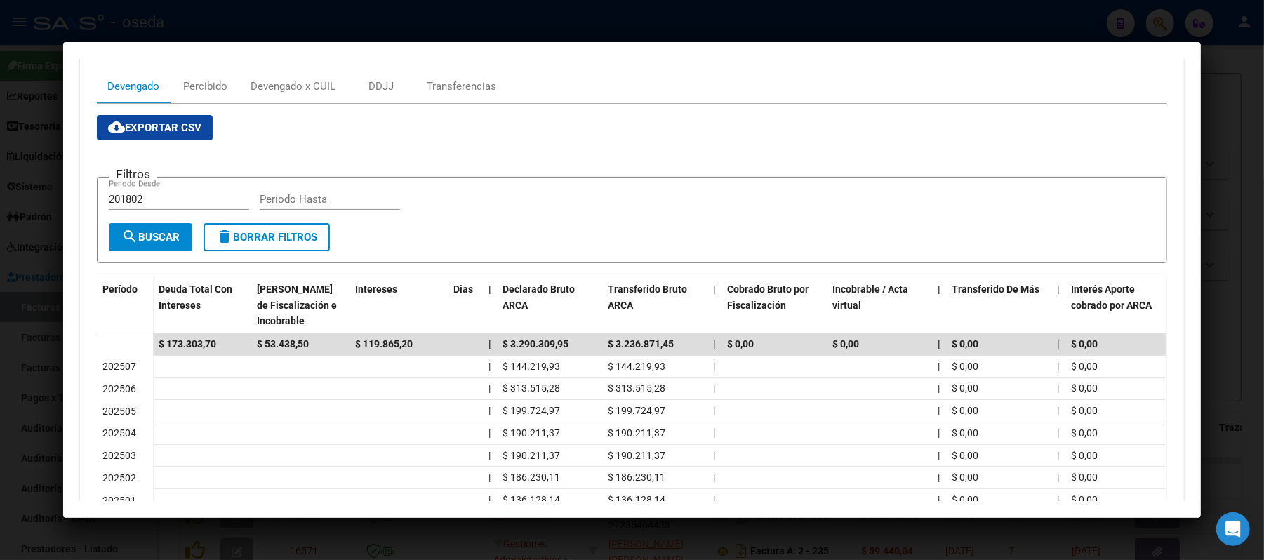
scroll to position [0, 0]
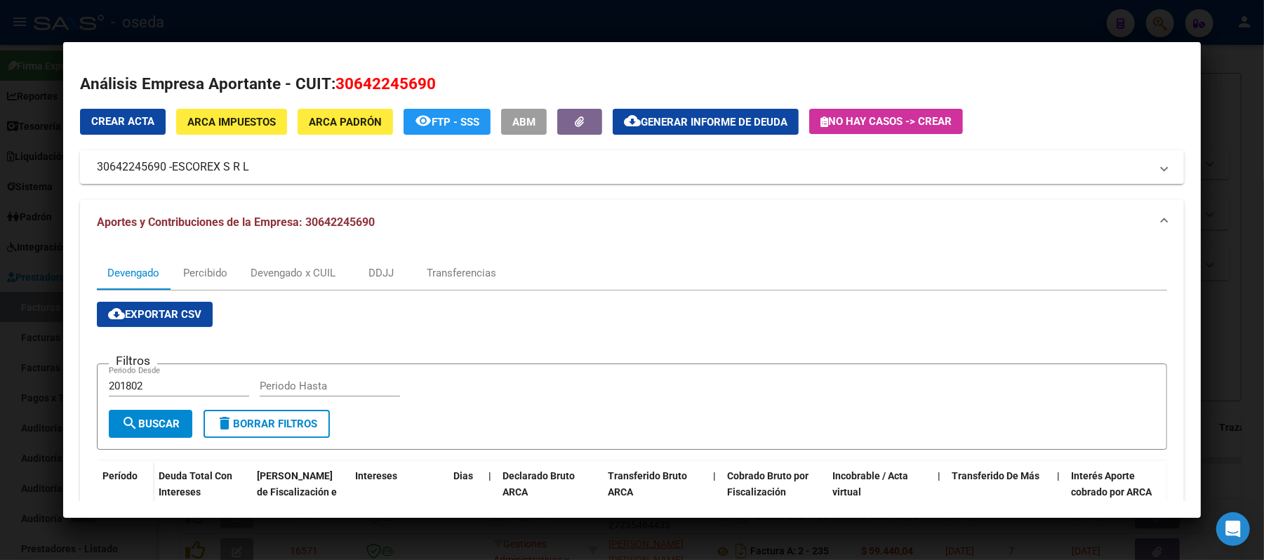
click at [6, 270] on div at bounding box center [632, 280] width 1264 height 560
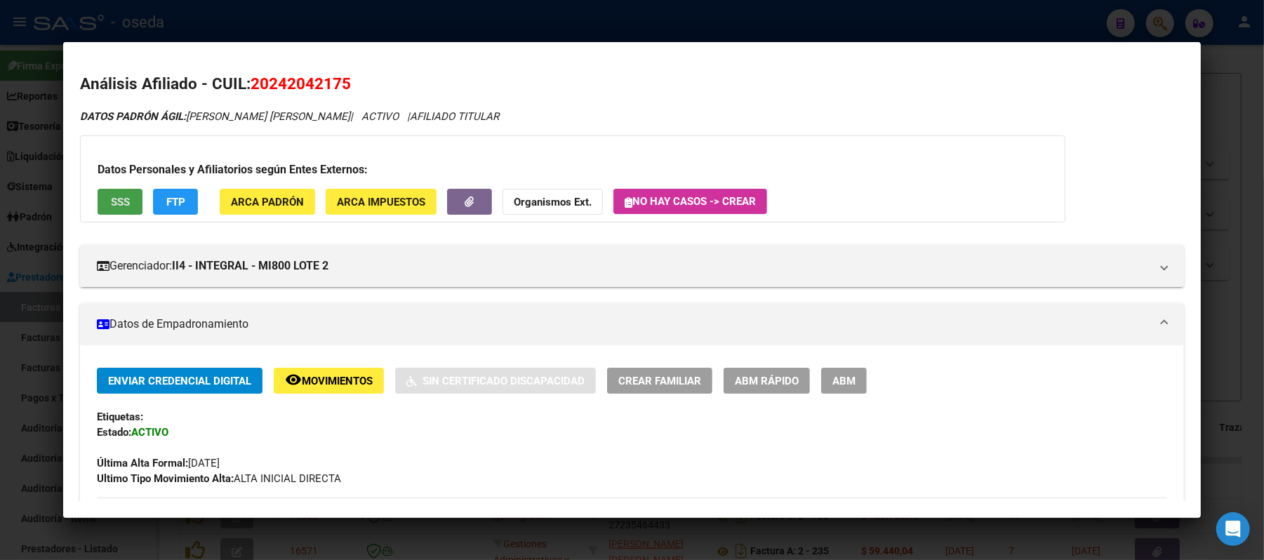
click at [111, 197] on span "SSS" at bounding box center [120, 202] width 19 height 13
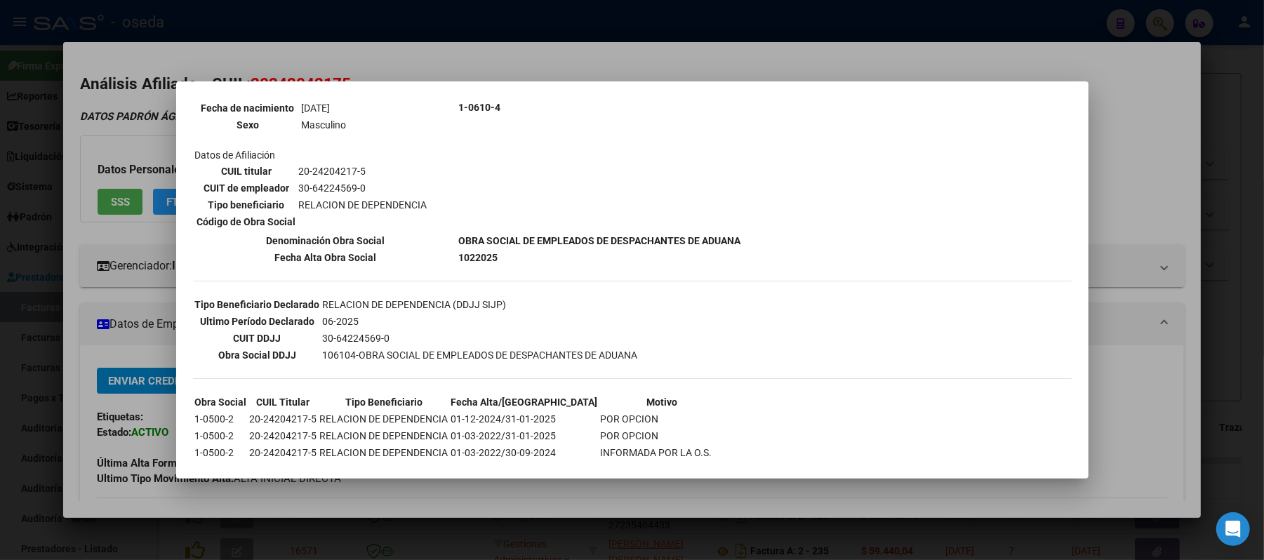
scroll to position [316, 0]
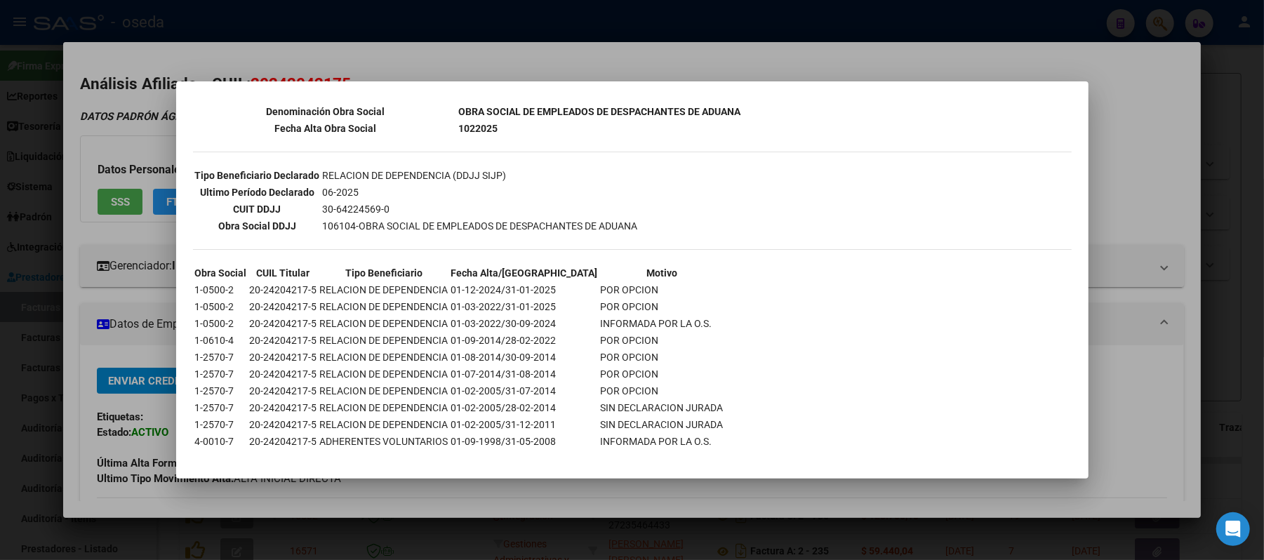
click at [4, 391] on div at bounding box center [632, 280] width 1264 height 560
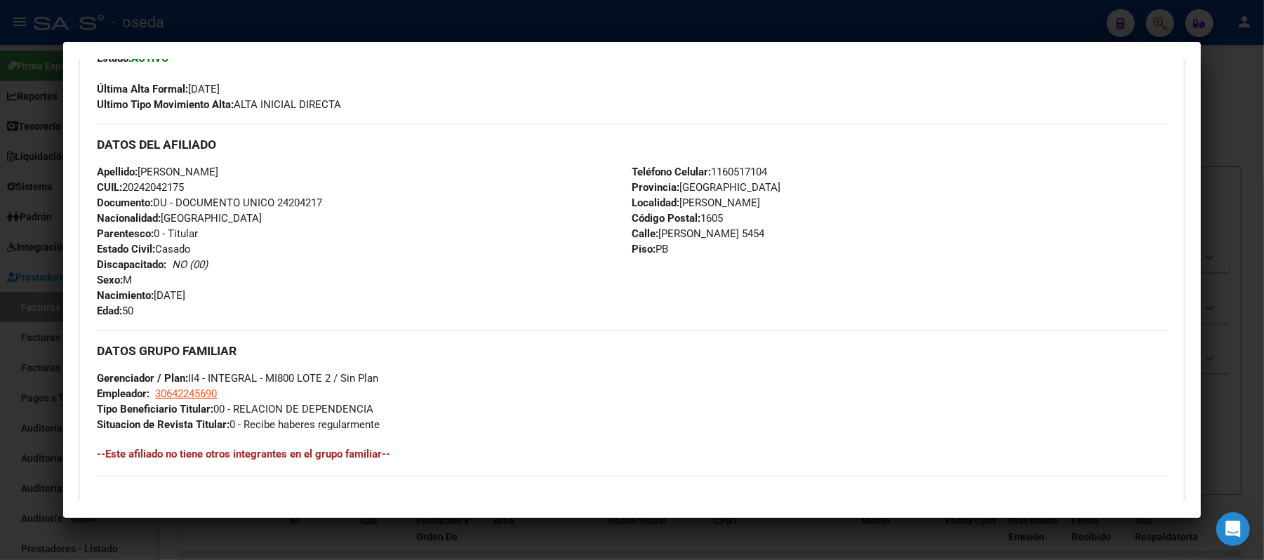
scroll to position [468, 0]
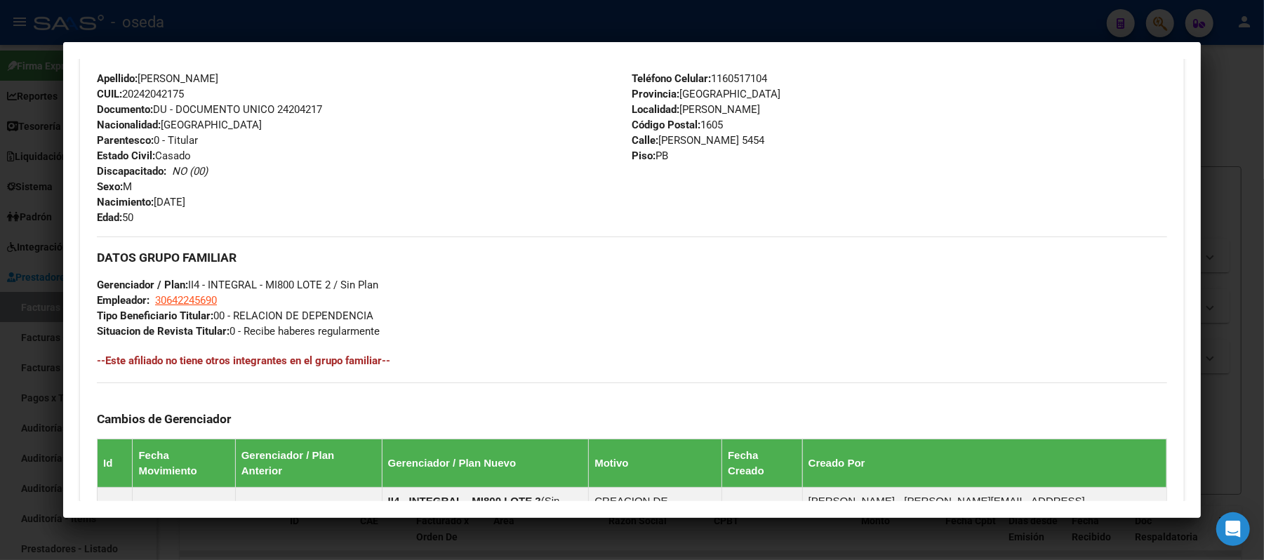
click at [0, 383] on div at bounding box center [632, 280] width 1264 height 560
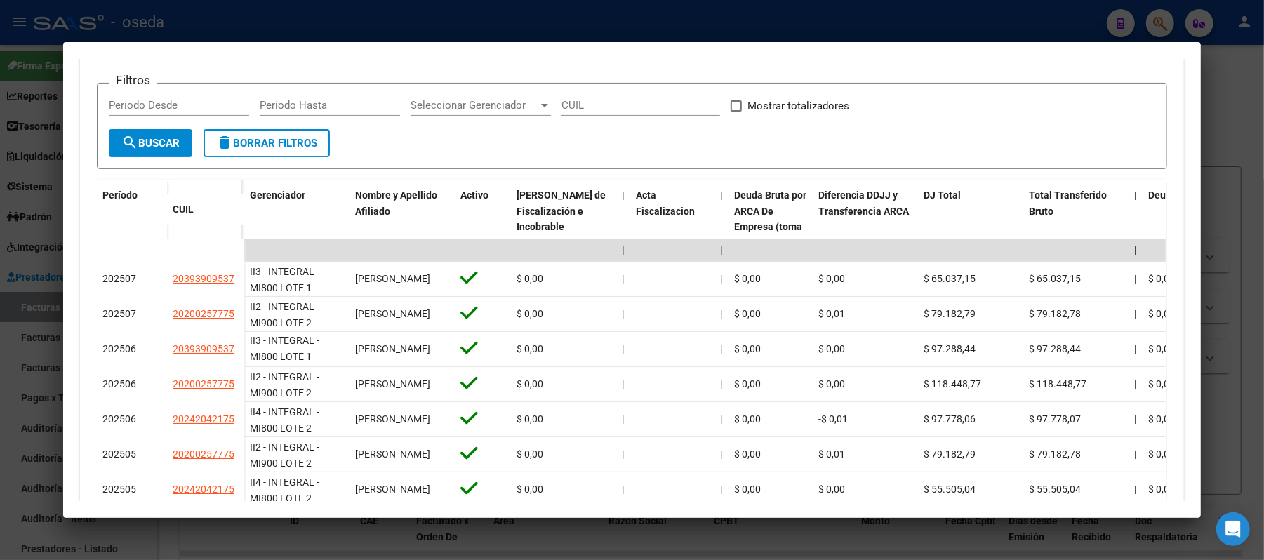
click at [0, 214] on div at bounding box center [632, 280] width 1264 height 560
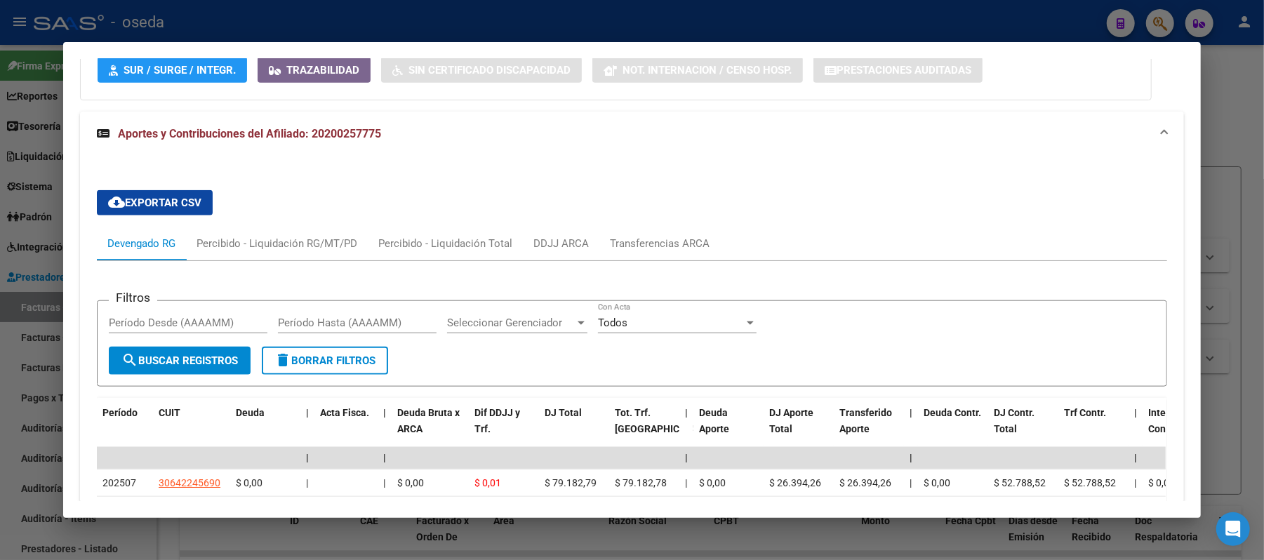
click at [68, 260] on mat-dialog-content "Análisis Afiliado - CUIL: 20200257775 DATOS PADRÓN ÁGIL: [PERSON_NAME] | ACTIVO…" at bounding box center [632, 280] width 1138 height 442
click at [0, 249] on div at bounding box center [632, 280] width 1264 height 560
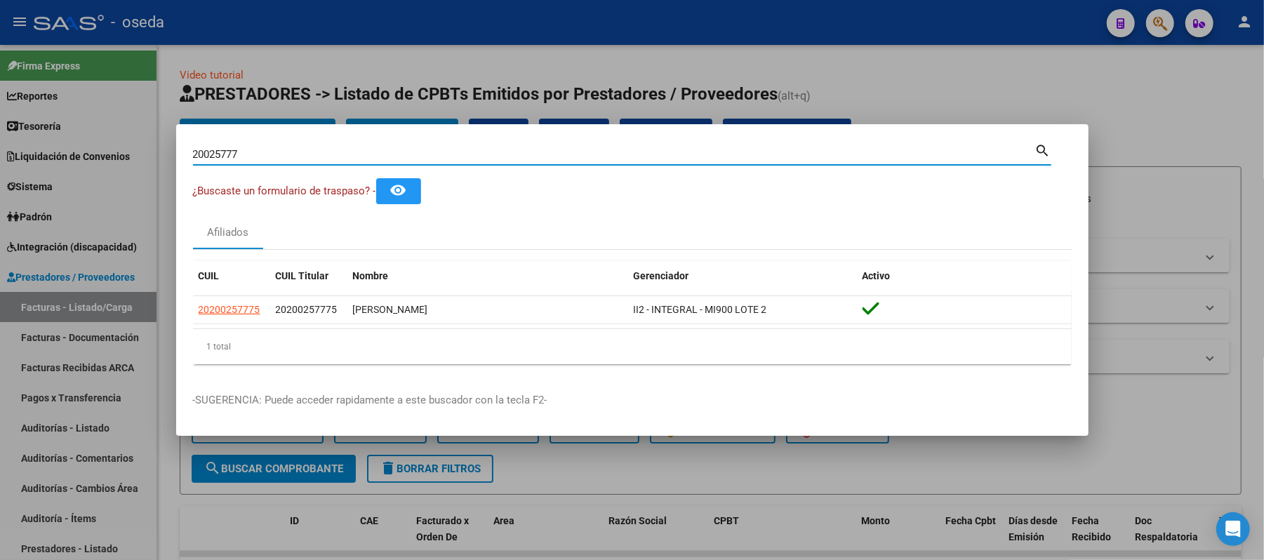
click at [259, 155] on input "20025777" at bounding box center [614, 154] width 843 height 13
click at [259, 154] on input "20025777" at bounding box center [614, 154] width 843 height 13
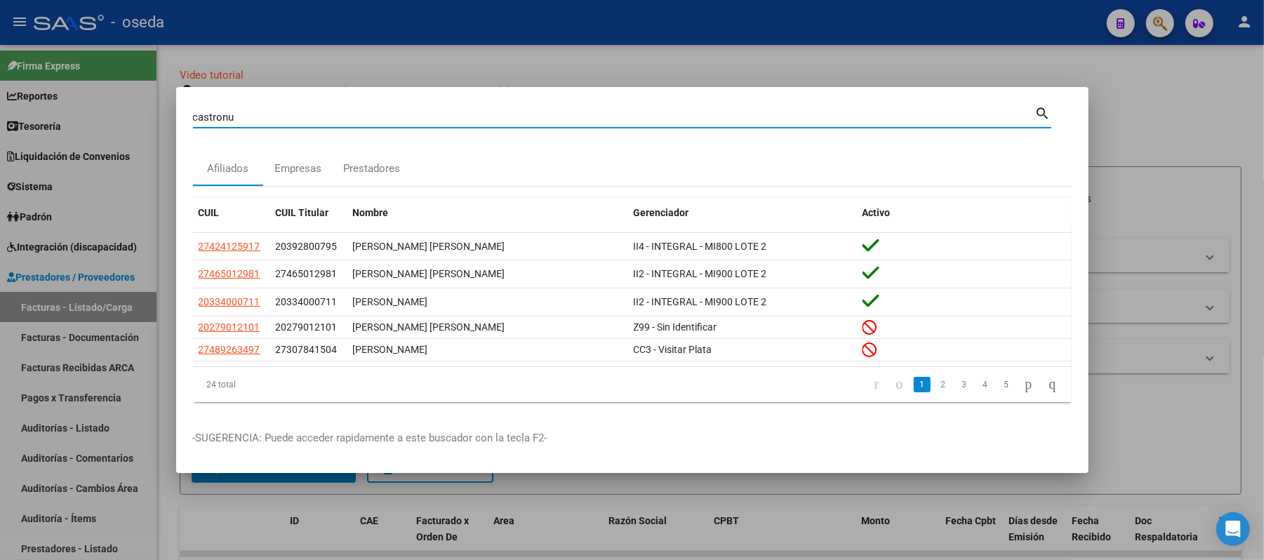
type input "castronu"
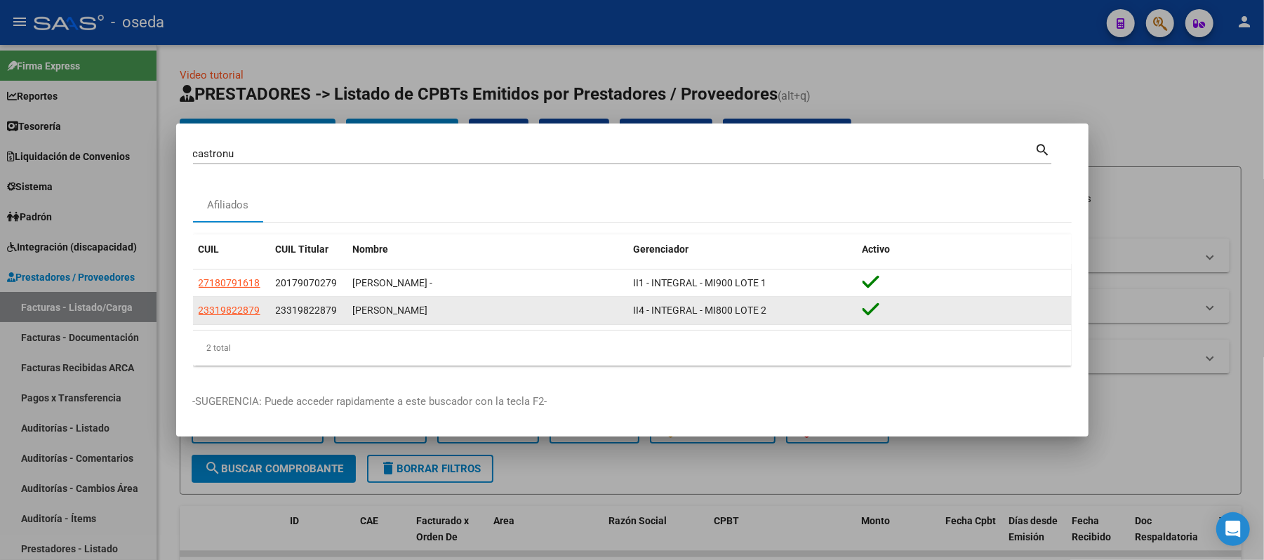
click at [216, 318] on app-link-go-to "23319822879" at bounding box center [230, 311] width 62 height 16
click at [231, 315] on span "23319822879" at bounding box center [230, 310] width 62 height 11
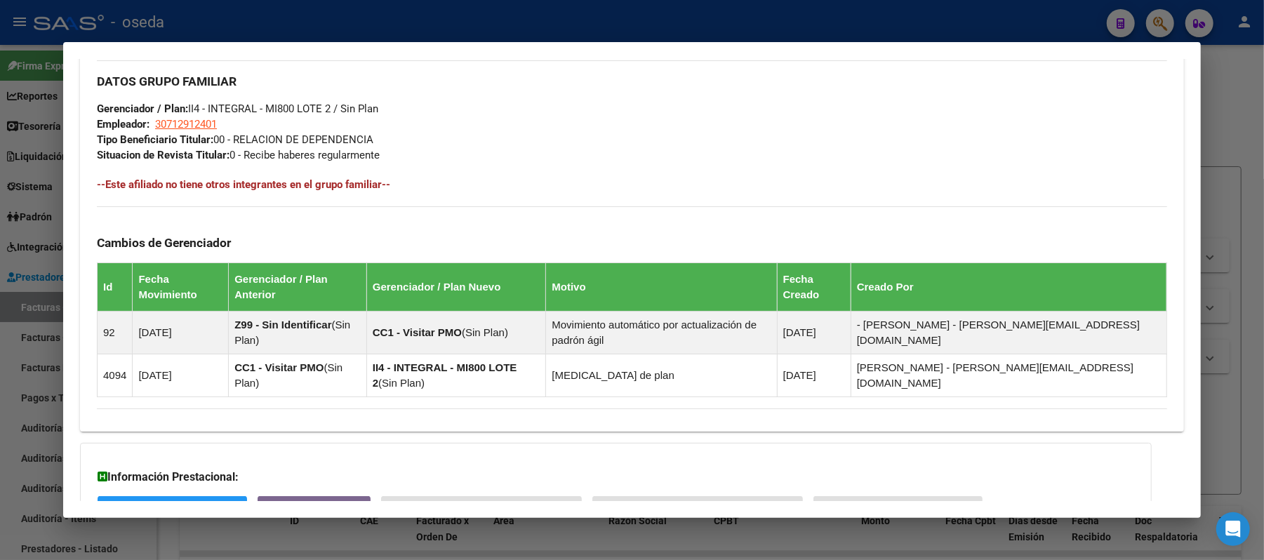
scroll to position [725, 0]
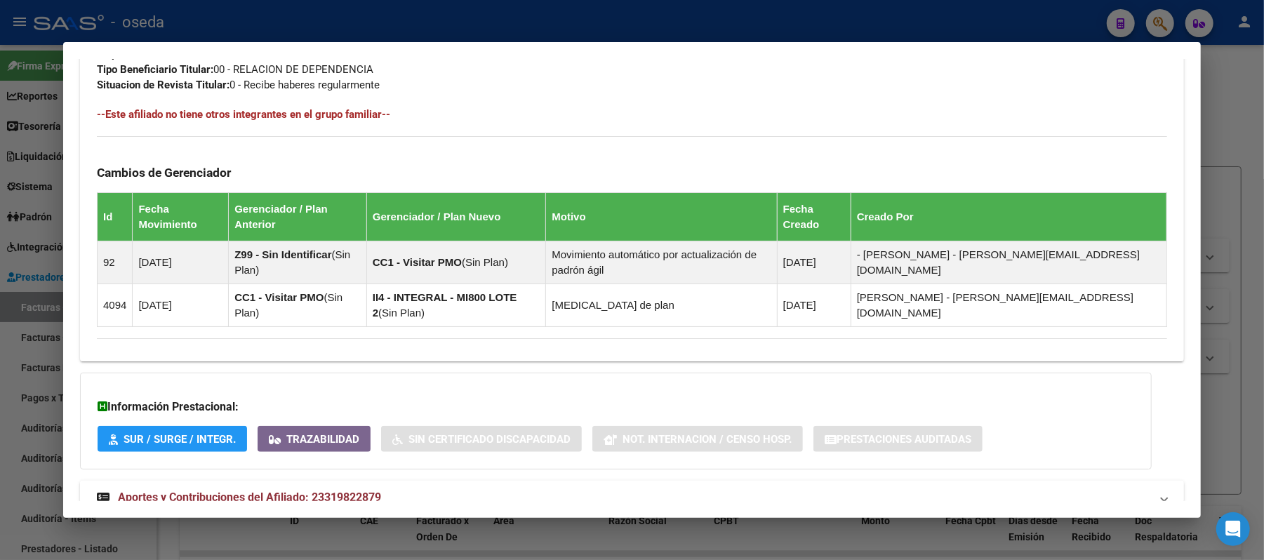
click at [320, 491] on span "Aportes y Contribuciones del Afiliado: 23319822879" at bounding box center [249, 497] width 263 height 13
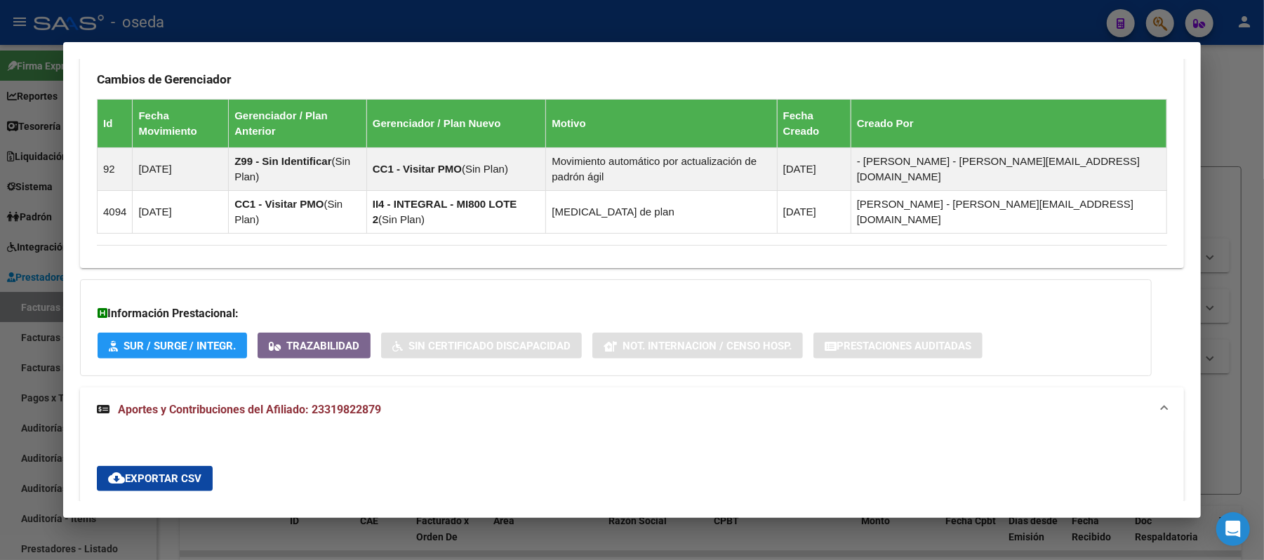
scroll to position [1006, 0]
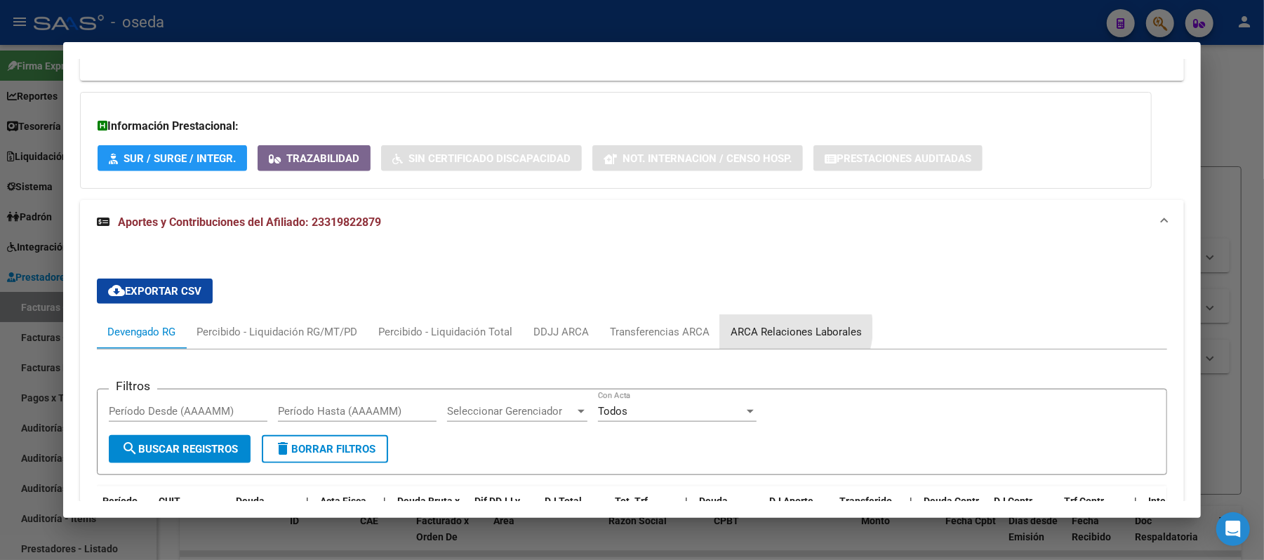
click at [782, 324] on div "ARCA Relaciones Laborales" at bounding box center [796, 331] width 131 height 15
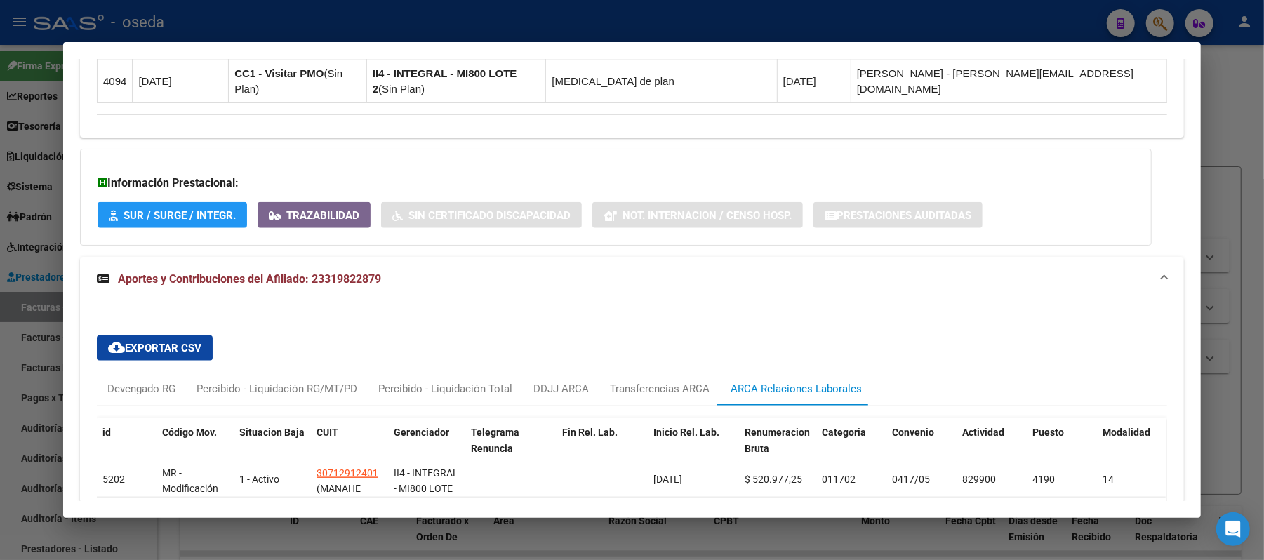
scroll to position [1091, 0]
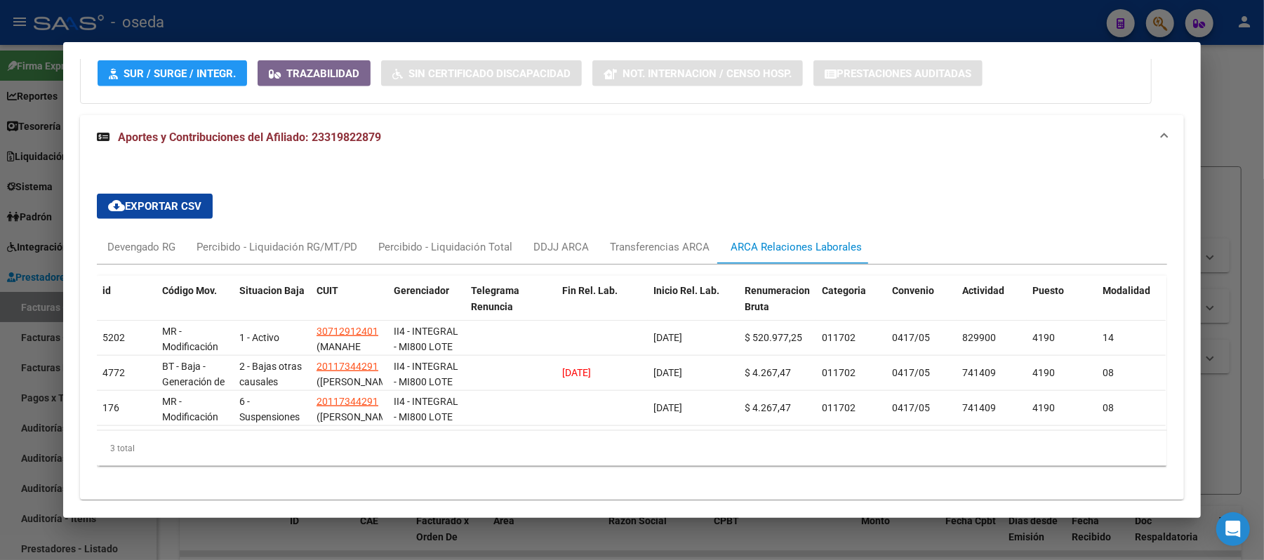
click at [0, 227] on div at bounding box center [632, 280] width 1264 height 560
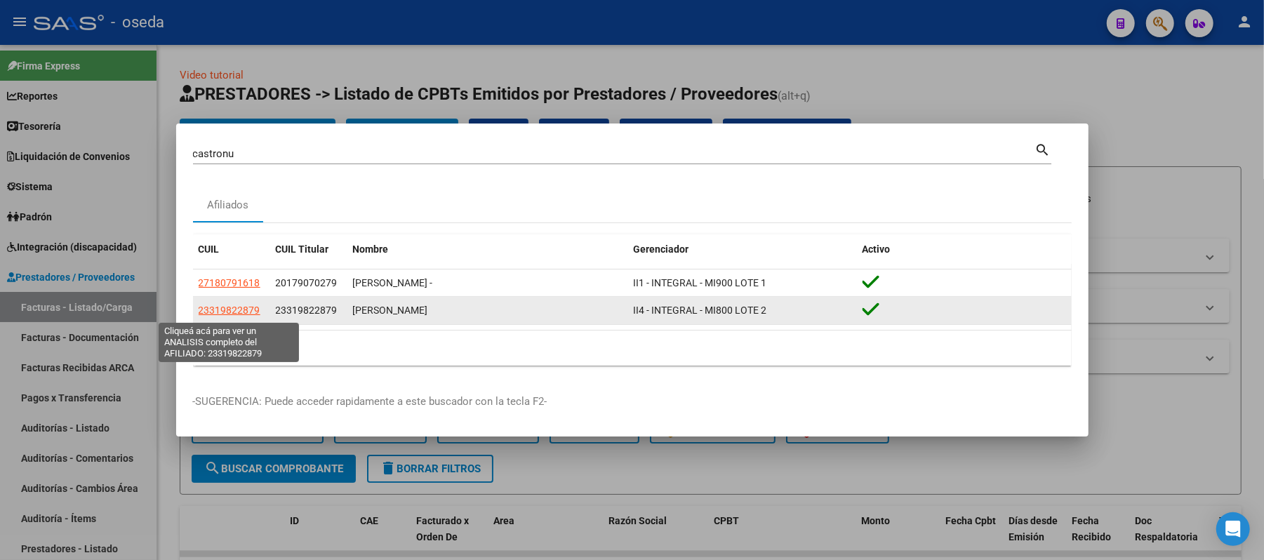
click at [211, 312] on span "23319822879" at bounding box center [230, 310] width 62 height 11
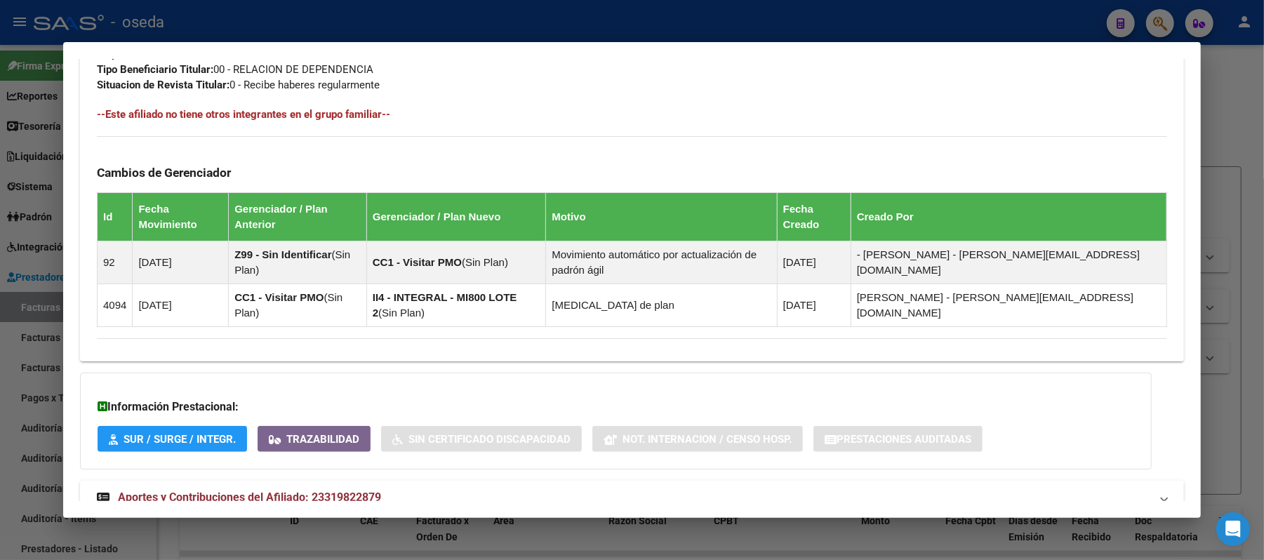
scroll to position [538, 0]
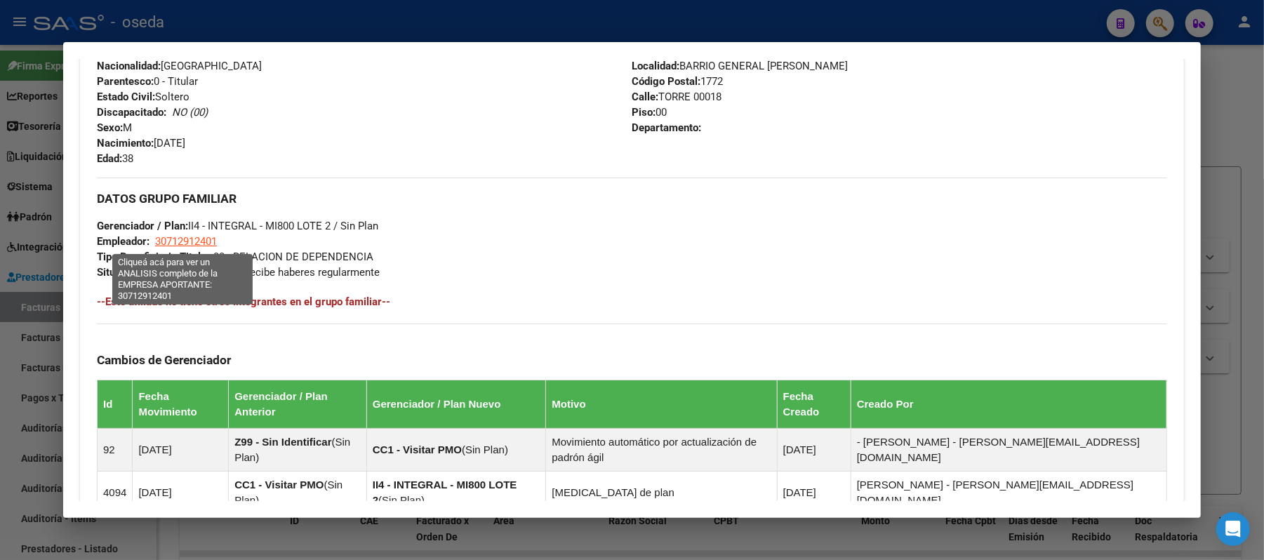
click at [173, 242] on span "30712912401" at bounding box center [186, 241] width 62 height 13
type textarea "30712912401"
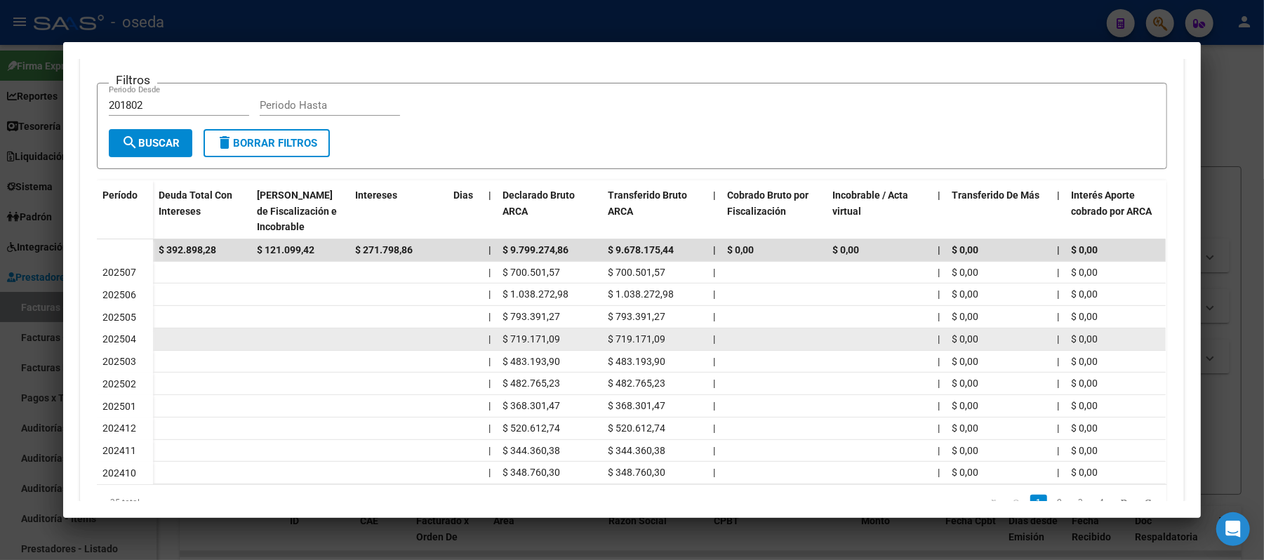
scroll to position [0, 0]
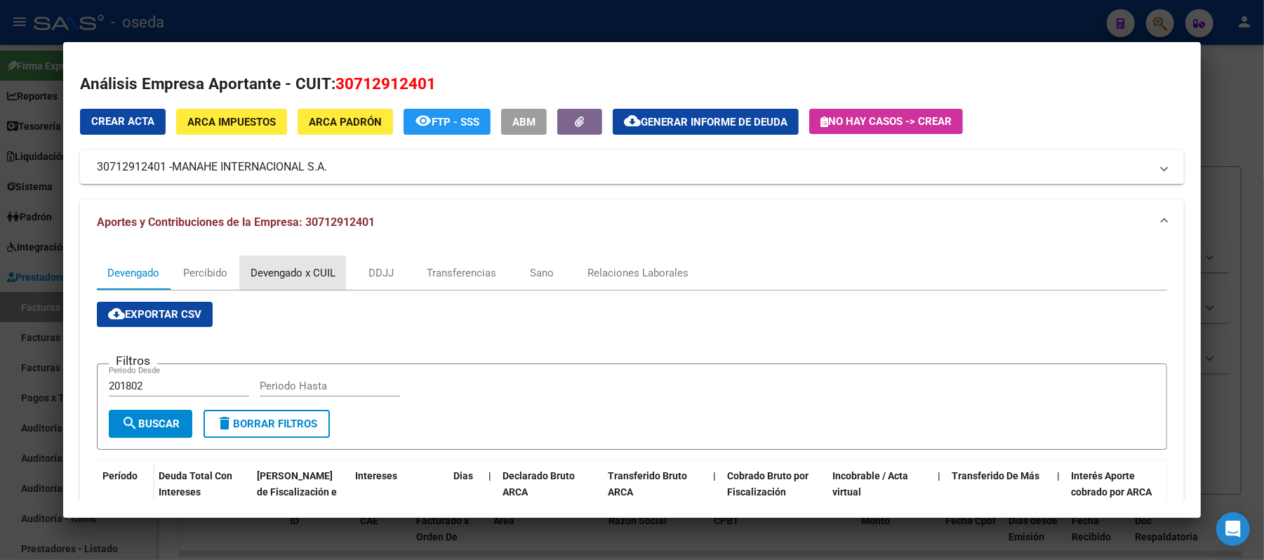
click at [293, 274] on div "Devengado x CUIL" at bounding box center [293, 272] width 85 height 15
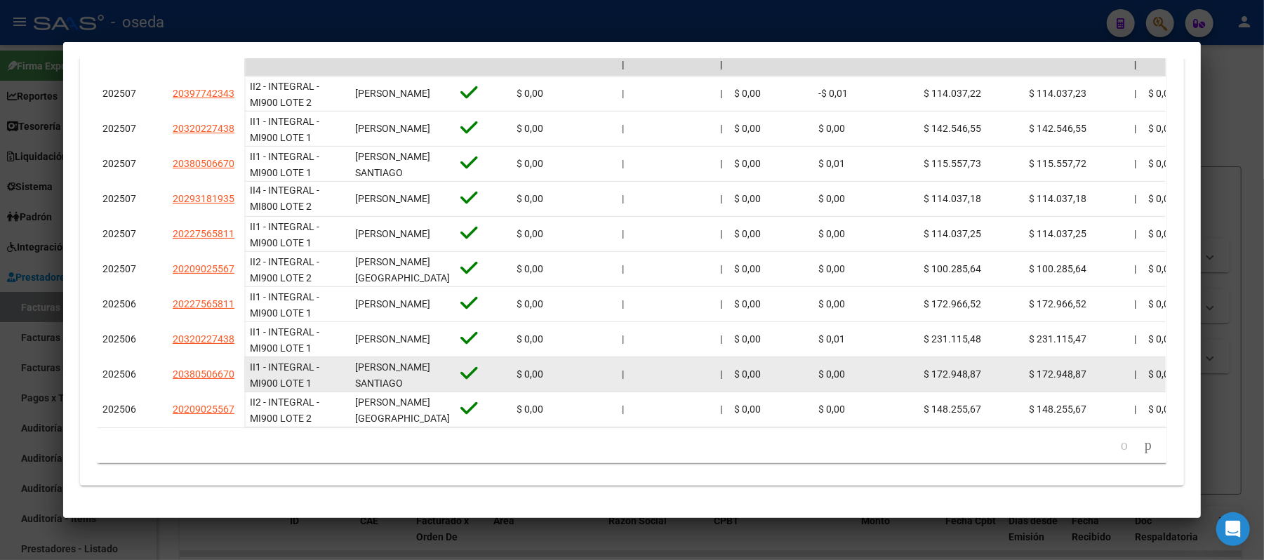
scroll to position [293, 0]
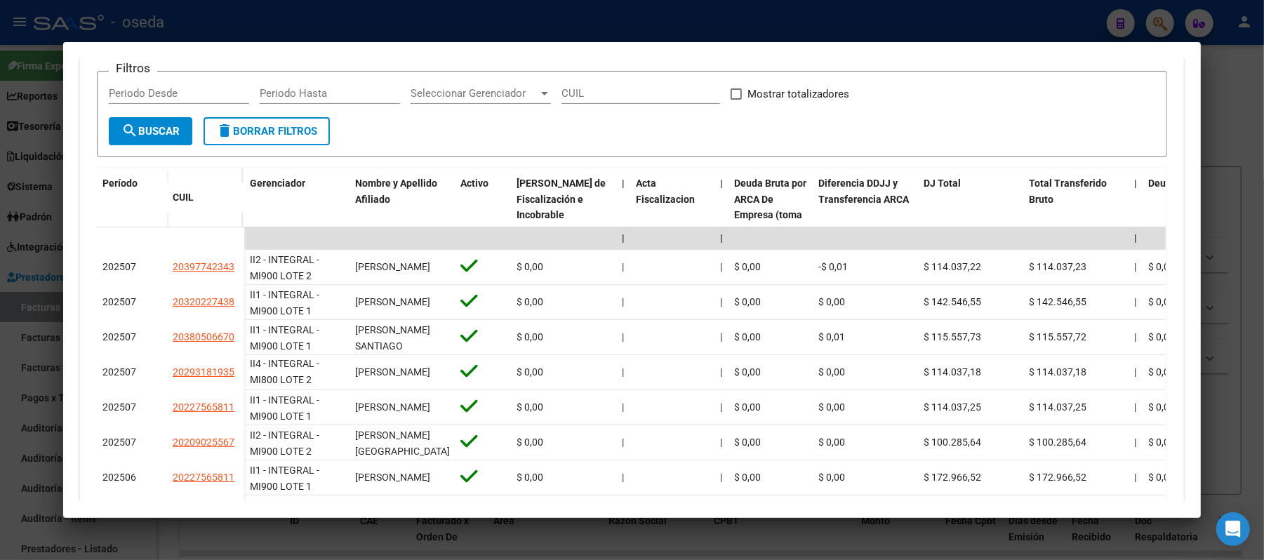
click at [0, 304] on div at bounding box center [632, 280] width 1264 height 560
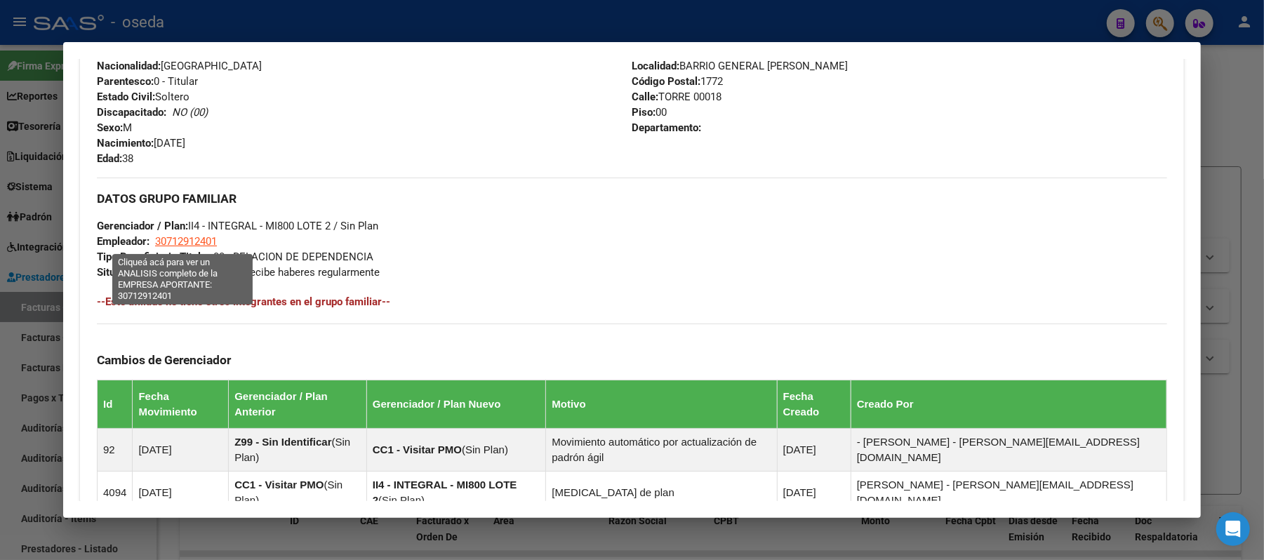
click at [169, 246] on span "30712912401" at bounding box center [186, 241] width 62 height 13
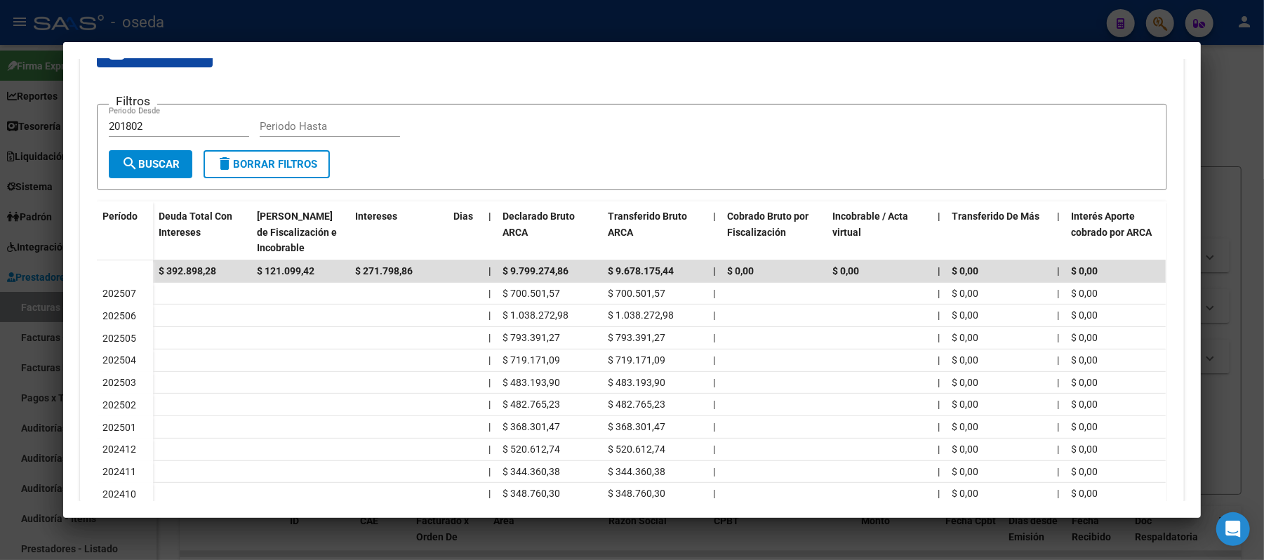
scroll to position [73, 0]
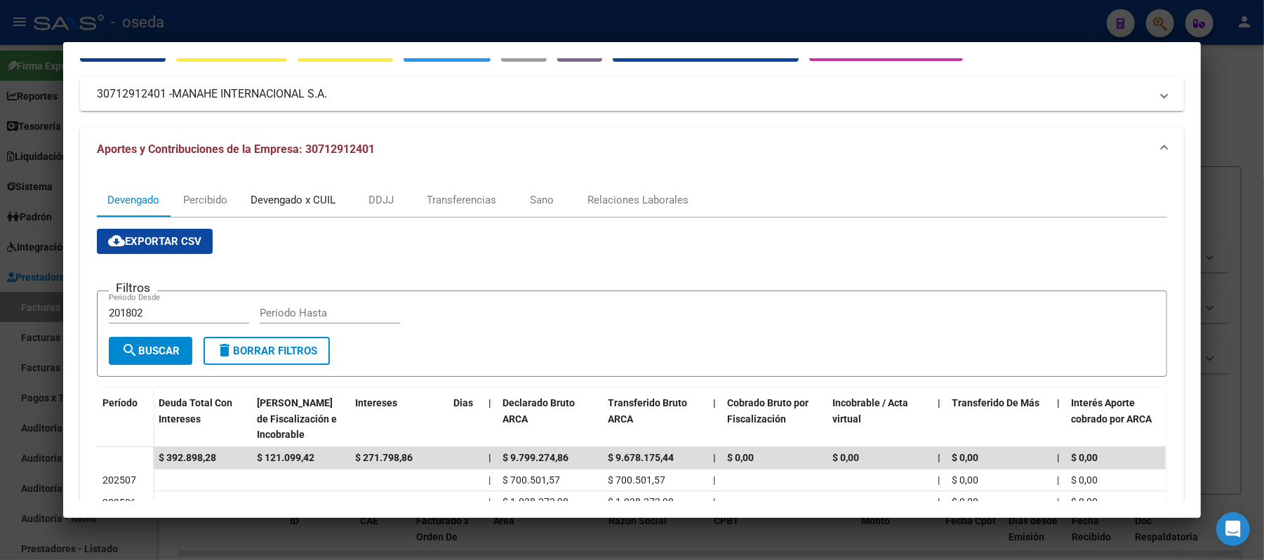
click at [321, 197] on div "Devengado x CUIL" at bounding box center [293, 199] width 85 height 15
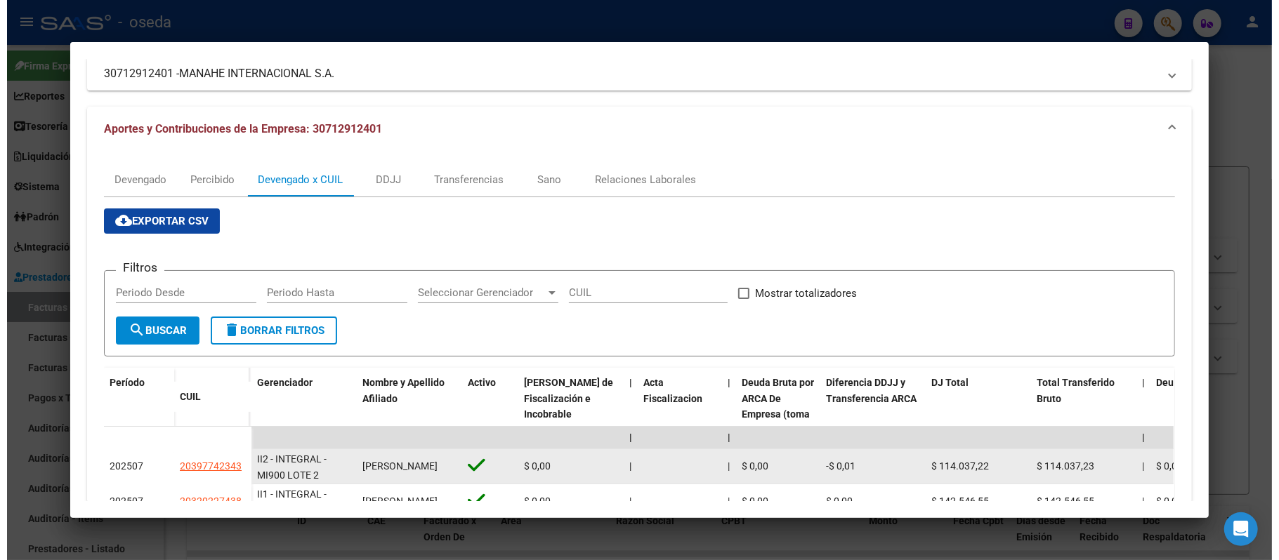
scroll to position [281, 0]
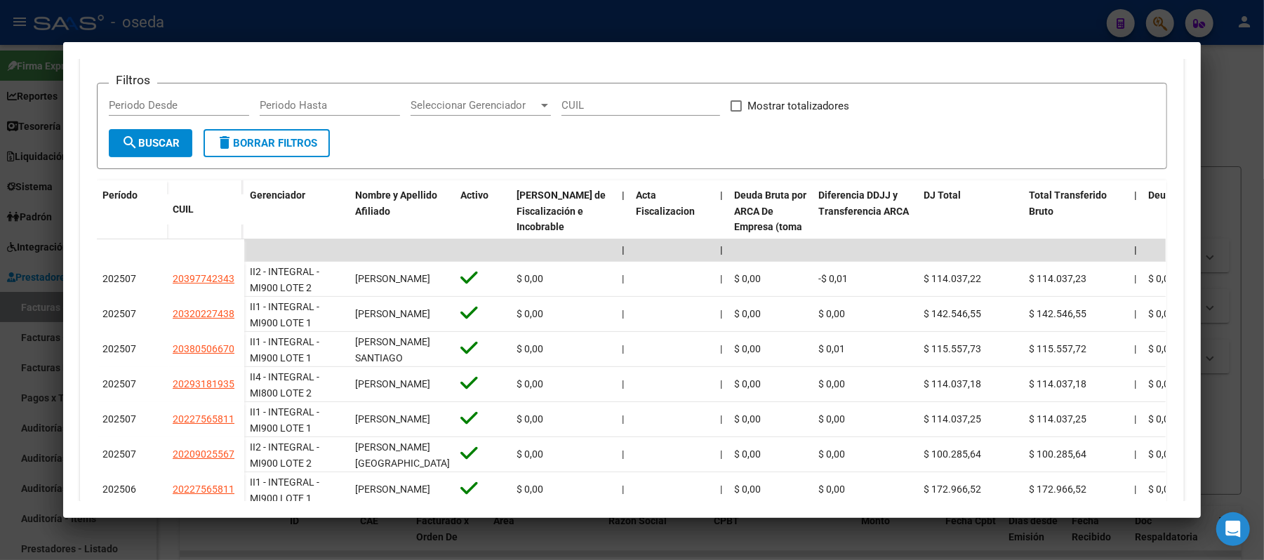
click at [0, 254] on div at bounding box center [632, 280] width 1264 height 560
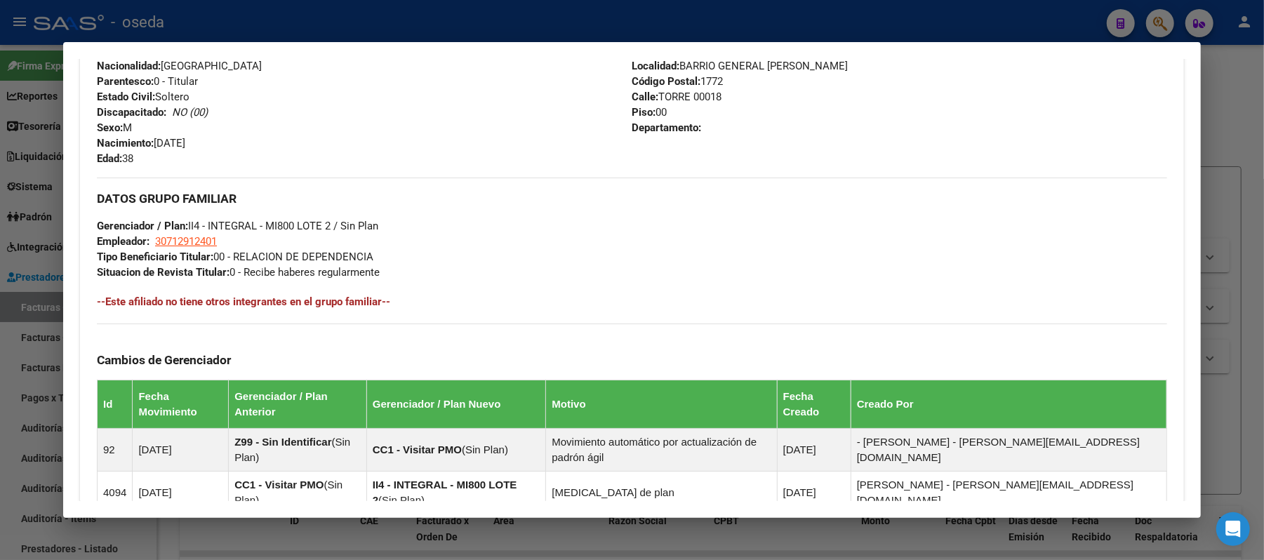
click at [0, 254] on div at bounding box center [632, 280] width 1264 height 560
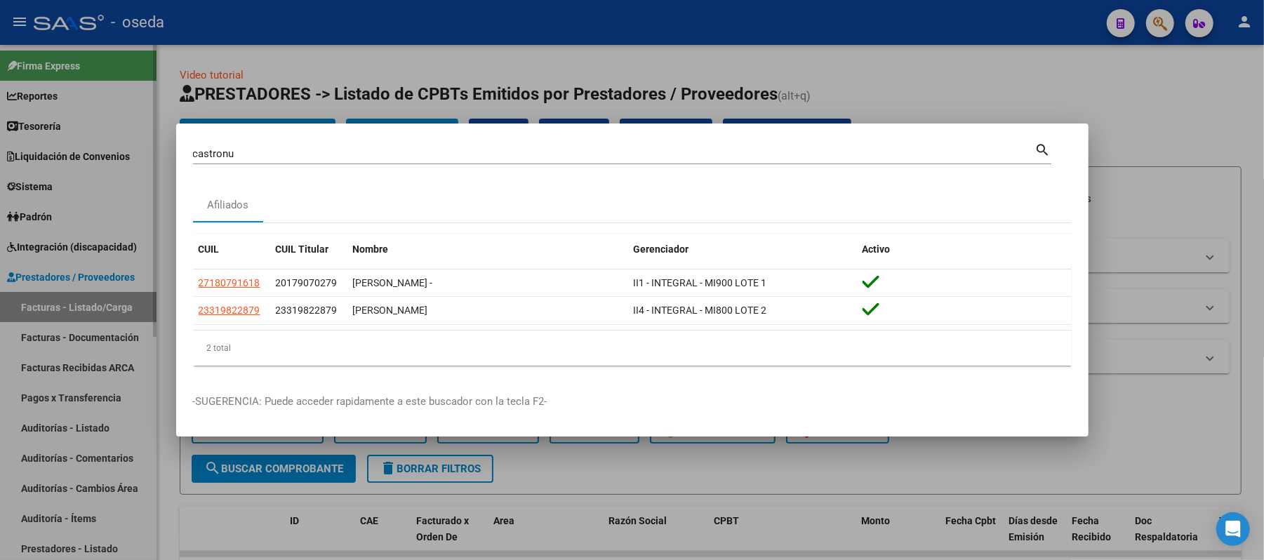
click at [88, 345] on div at bounding box center [632, 280] width 1264 height 560
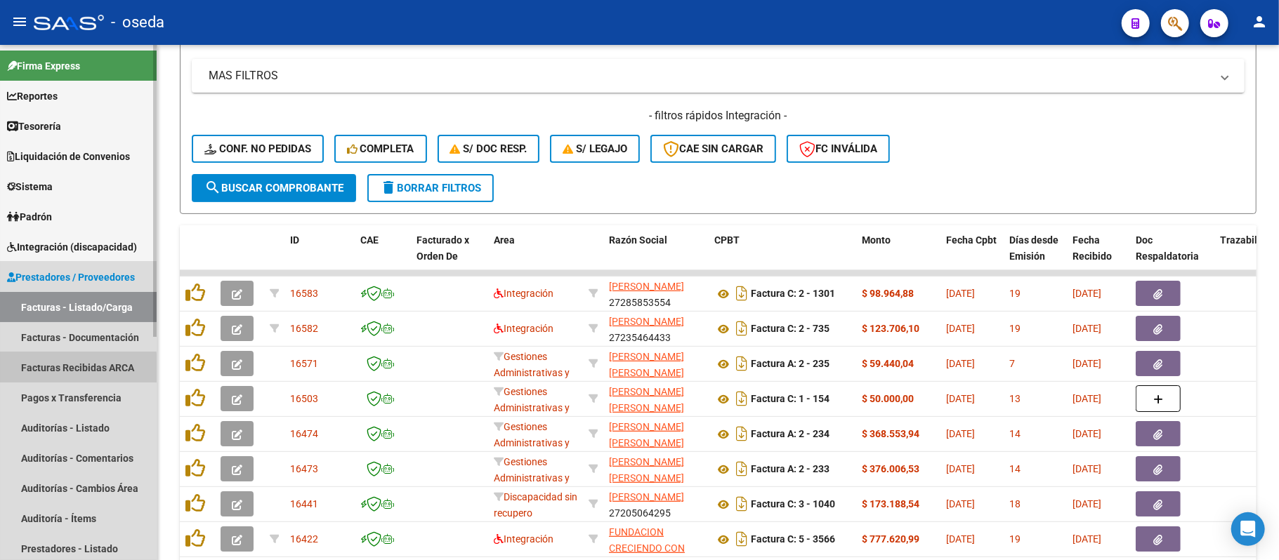
click at [59, 369] on link "Facturas Recibidas ARCA" at bounding box center [78, 367] width 157 height 30
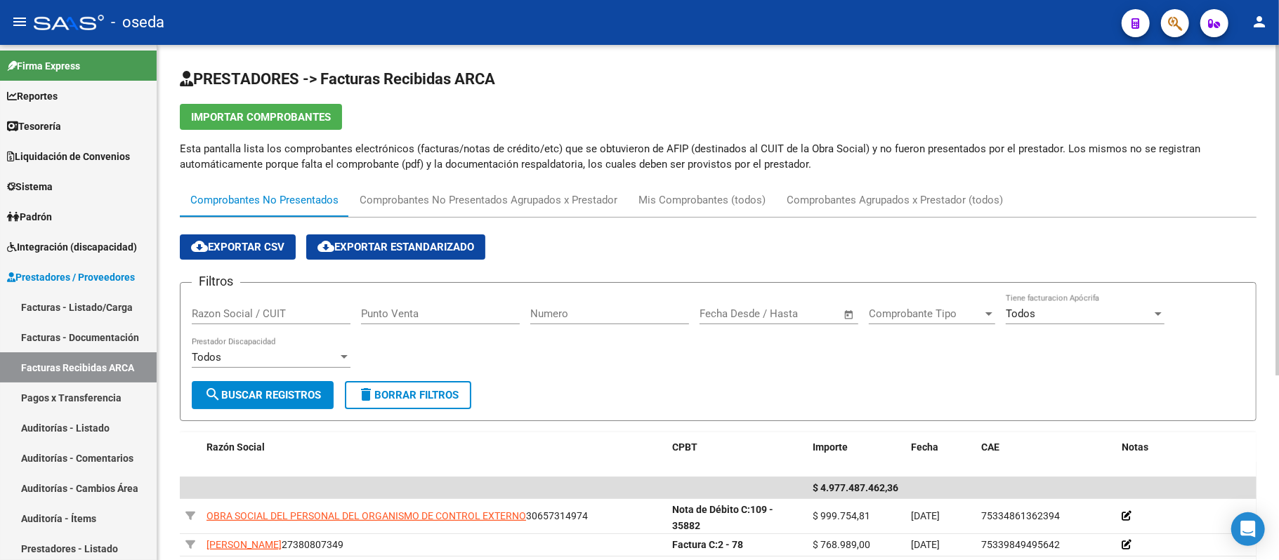
scroll to position [281, 0]
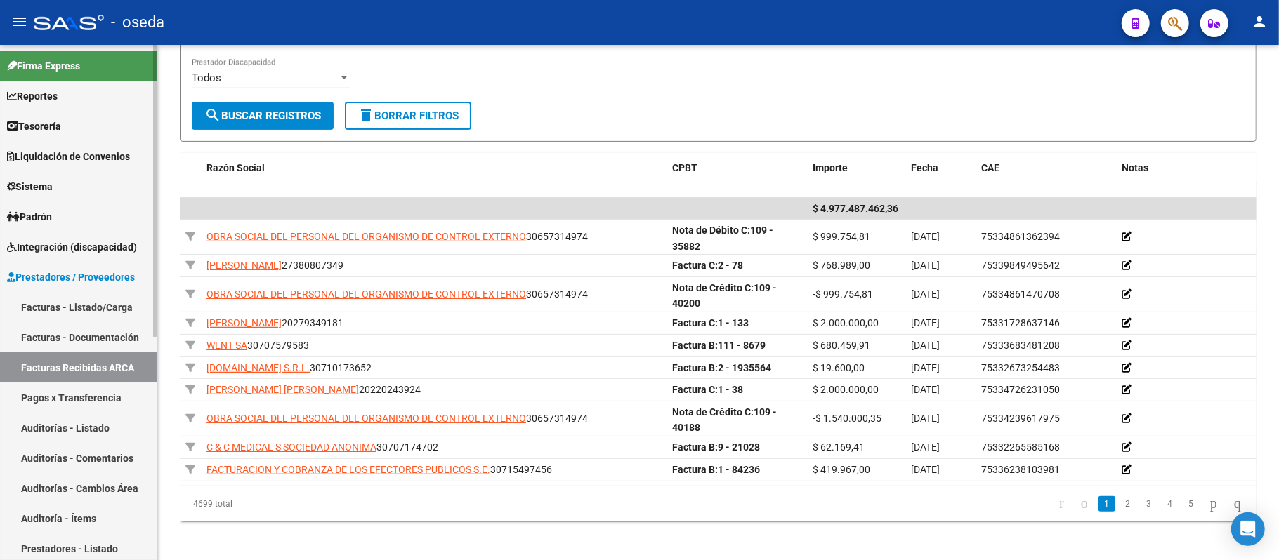
click at [57, 275] on span "Prestadores / Proveedores" at bounding box center [71, 277] width 128 height 15
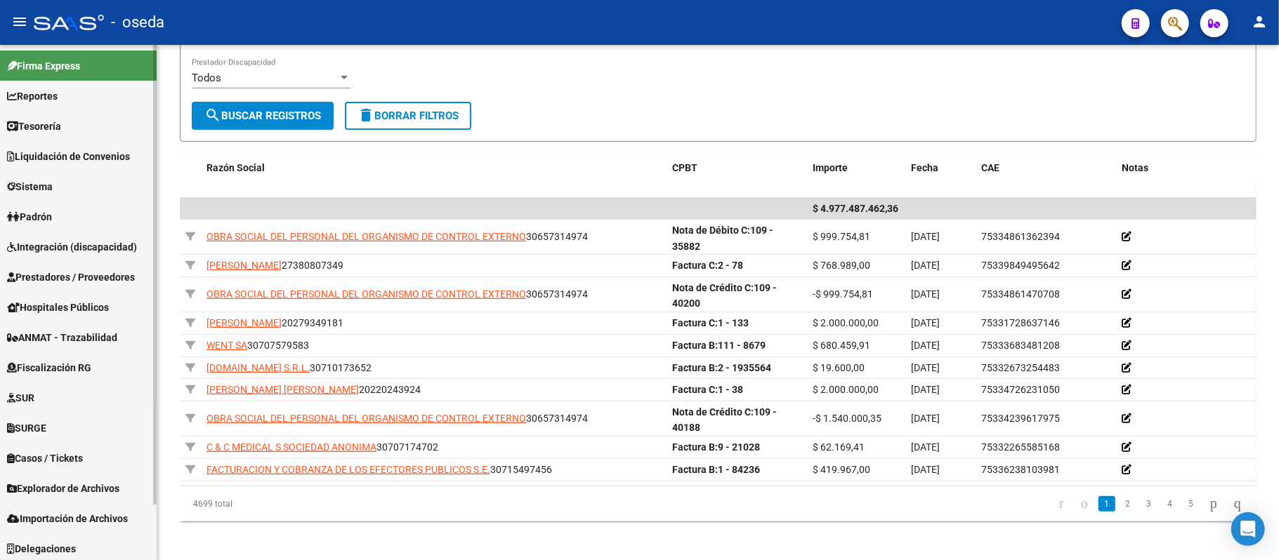
click at [57, 275] on span "Prestadores / Proveedores" at bounding box center [71, 277] width 128 height 15
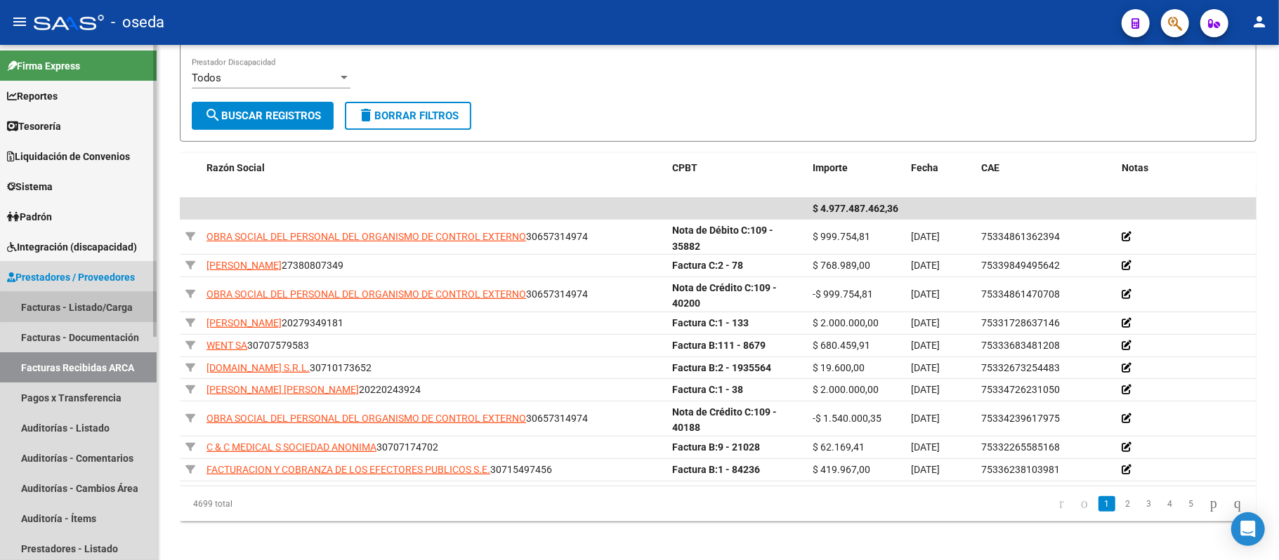
click at [56, 302] on link "Facturas - Listado/Carga" at bounding box center [78, 307] width 157 height 30
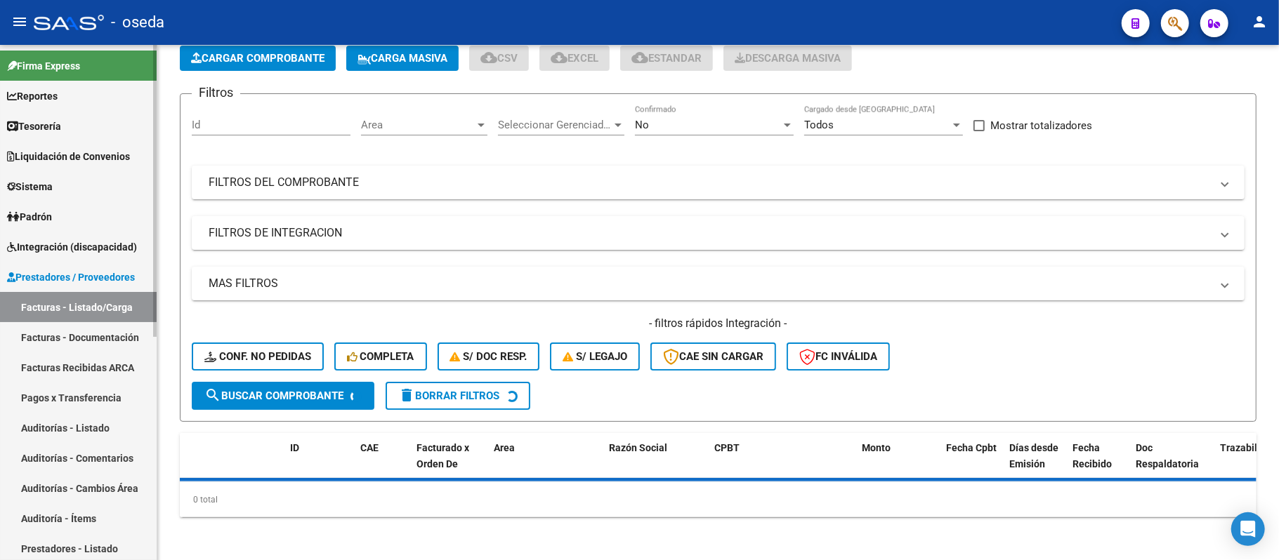
click at [57, 279] on span "Prestadores / Proveedores" at bounding box center [71, 277] width 128 height 15
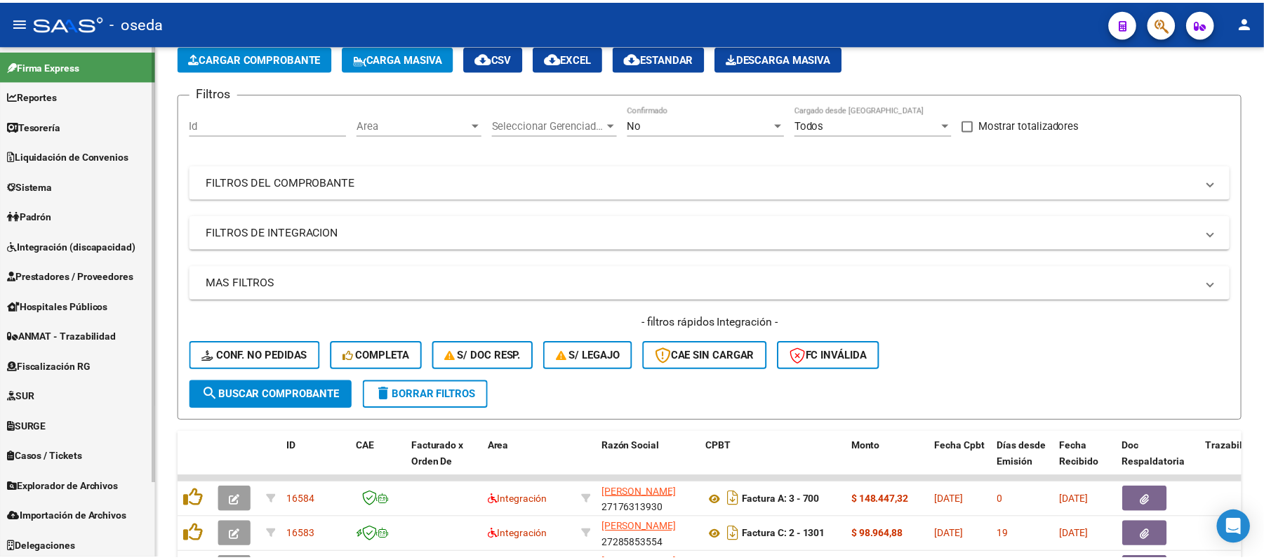
scroll to position [281, 0]
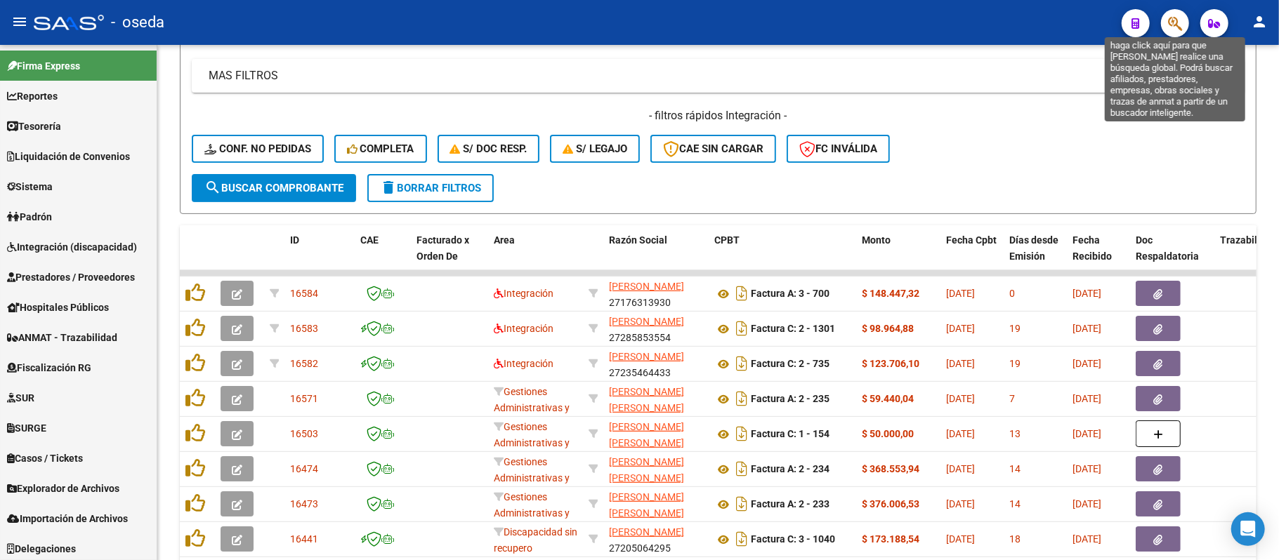
click at [1175, 17] on icon "button" at bounding box center [1175, 23] width 14 height 16
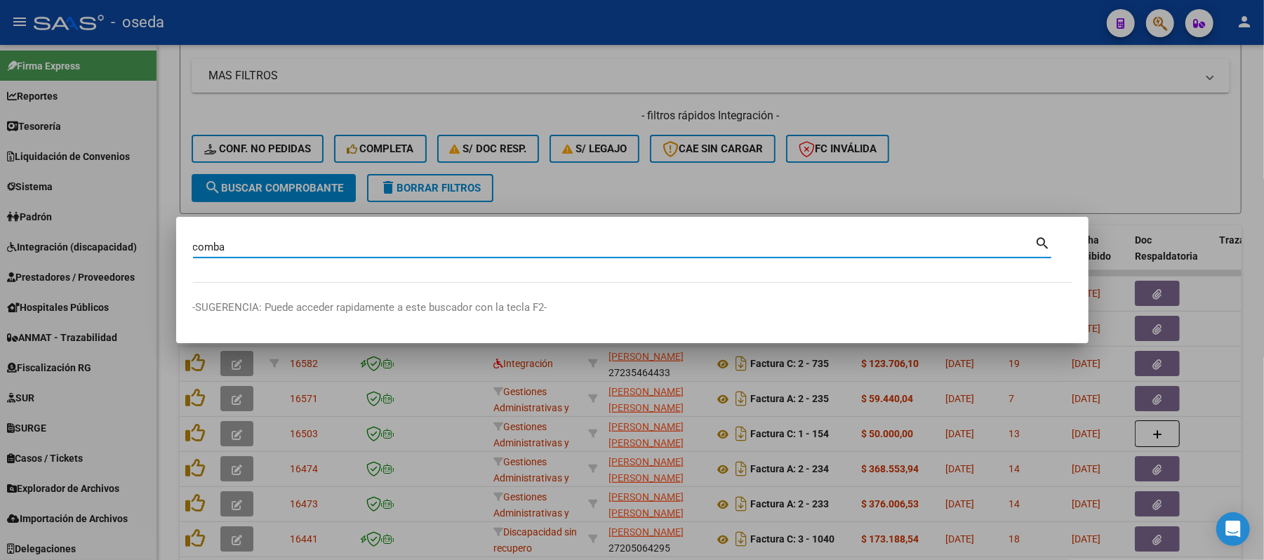
type input "comba"
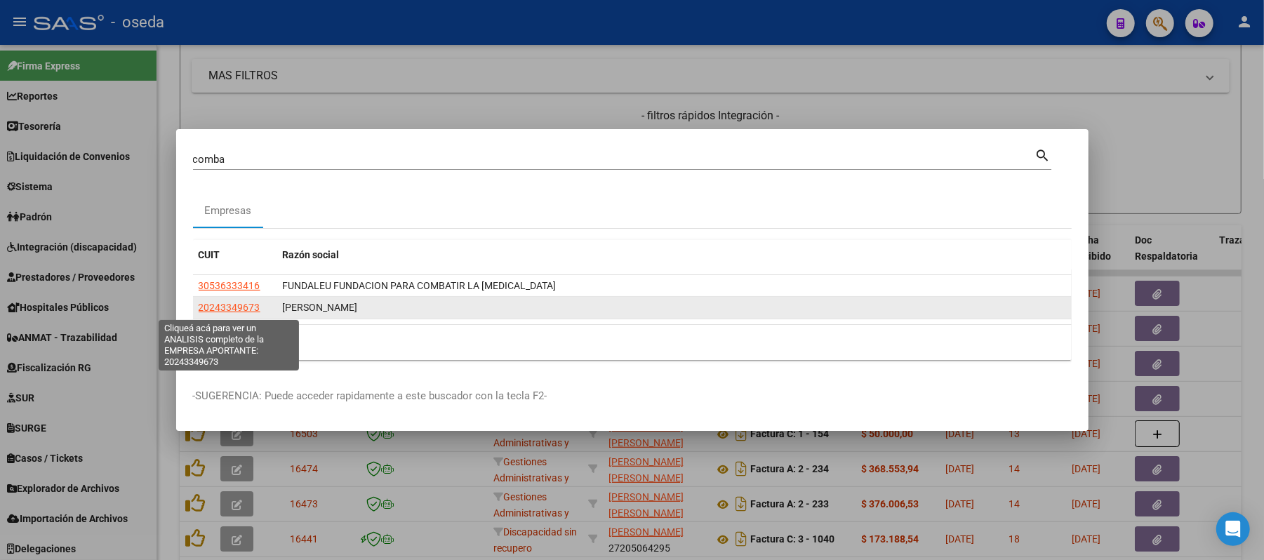
click at [230, 312] on span "20243349673" at bounding box center [230, 307] width 62 height 11
type textarea "20243349673"
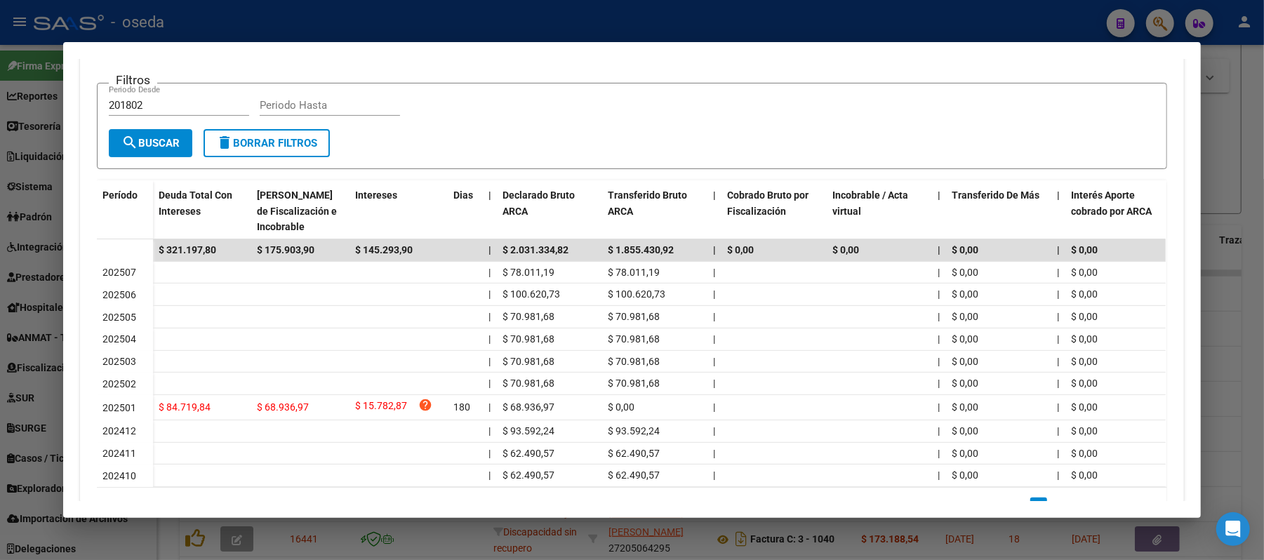
scroll to position [357, 0]
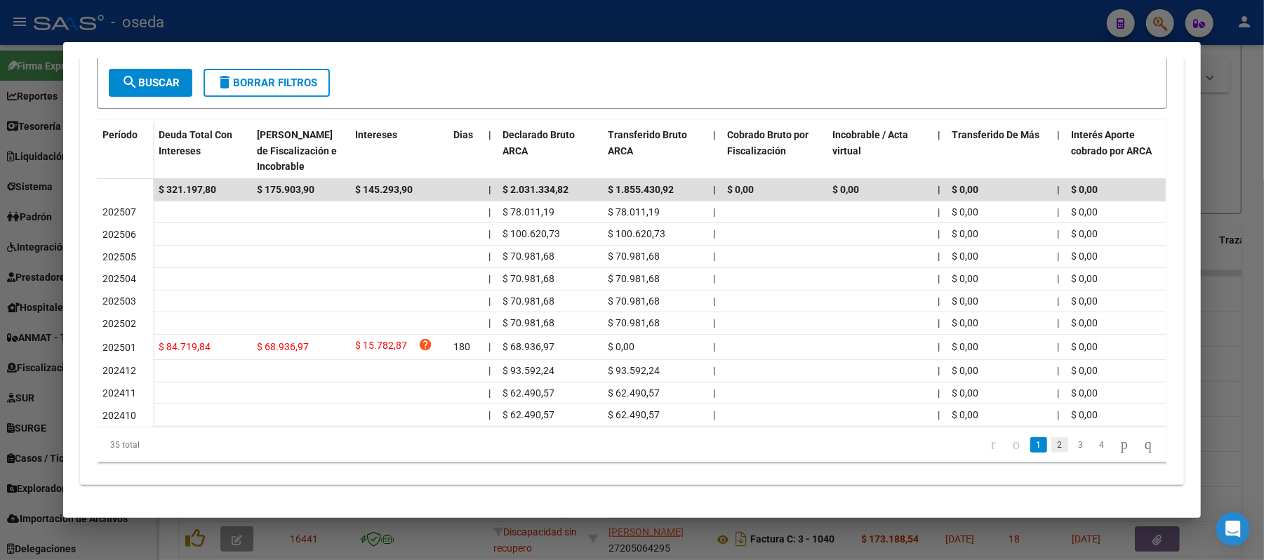
click at [1052, 447] on link "2" at bounding box center [1060, 444] width 17 height 15
click at [1031, 442] on link "1" at bounding box center [1039, 444] width 17 height 15
click at [564, 20] on div at bounding box center [632, 280] width 1264 height 560
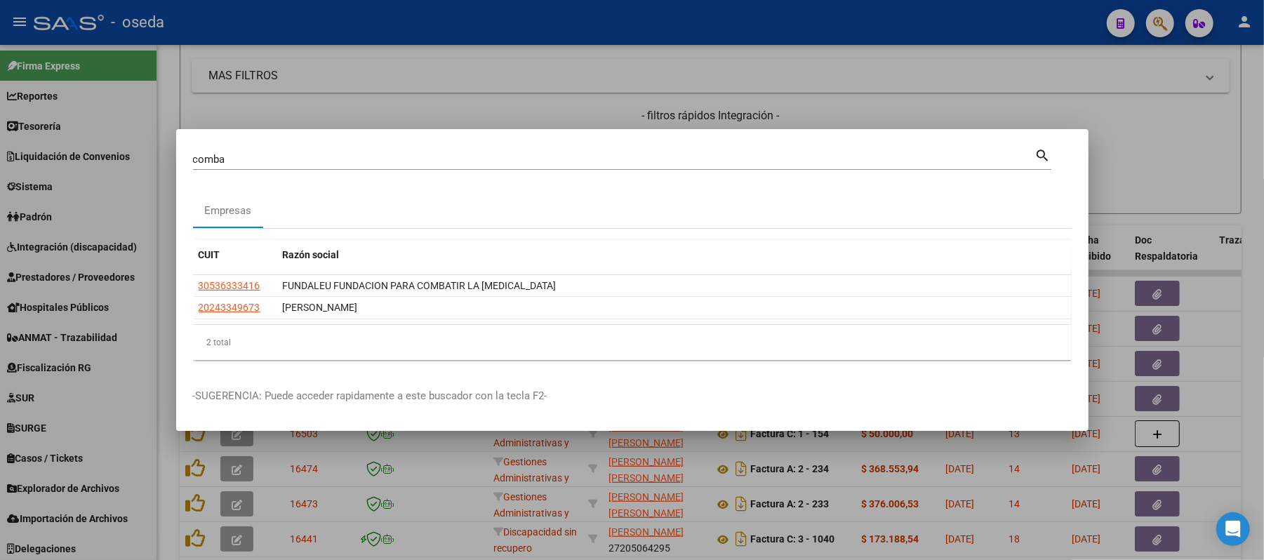
drag, startPoint x: 492, startPoint y: 150, endPoint x: 490, endPoint y: 158, distance: 8.7
click at [492, 153] on div "comba Buscar (apellido, dni, cuil, [PERSON_NAME], cuit, obra social)" at bounding box center [614, 159] width 843 height 21
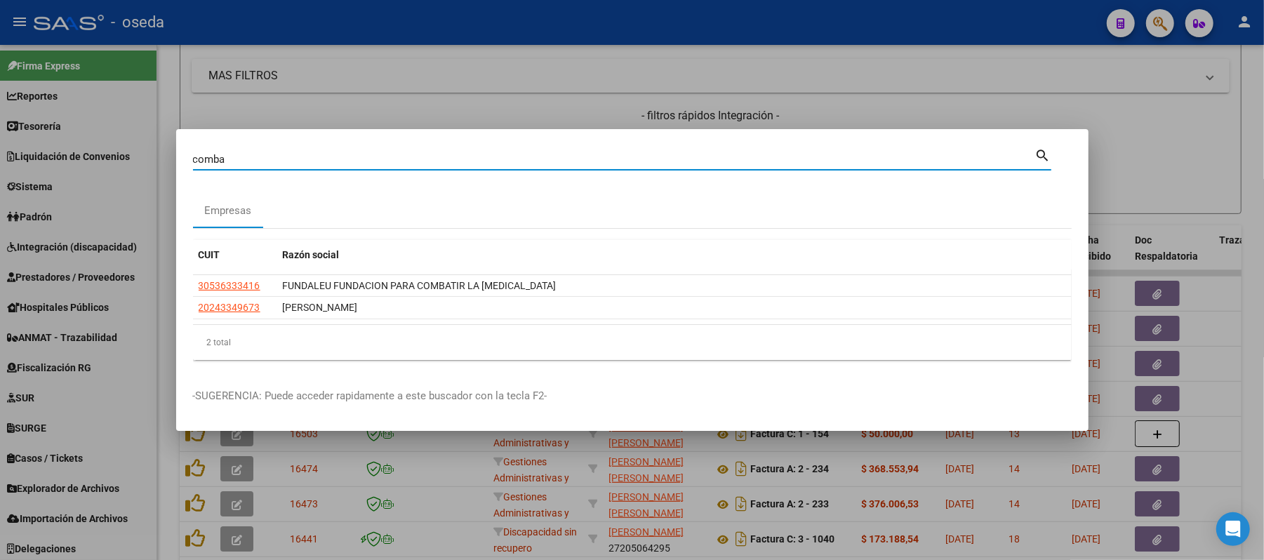
click at [490, 158] on input "comba" at bounding box center [614, 159] width 843 height 13
type input "[PERSON_NAME]"
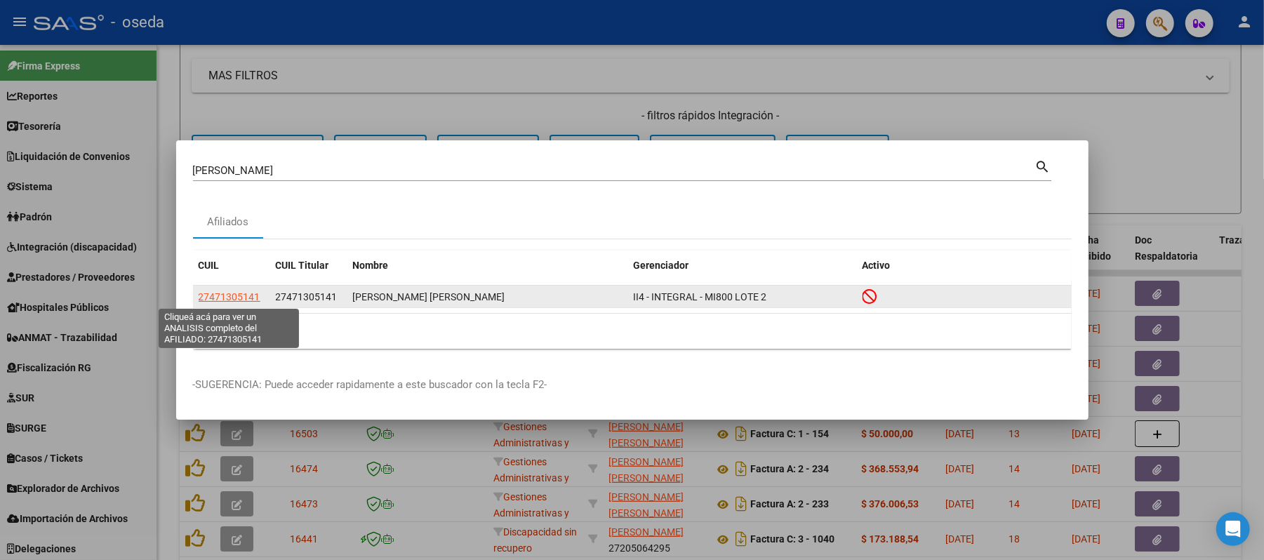
click at [220, 293] on span "27471305141" at bounding box center [230, 296] width 62 height 11
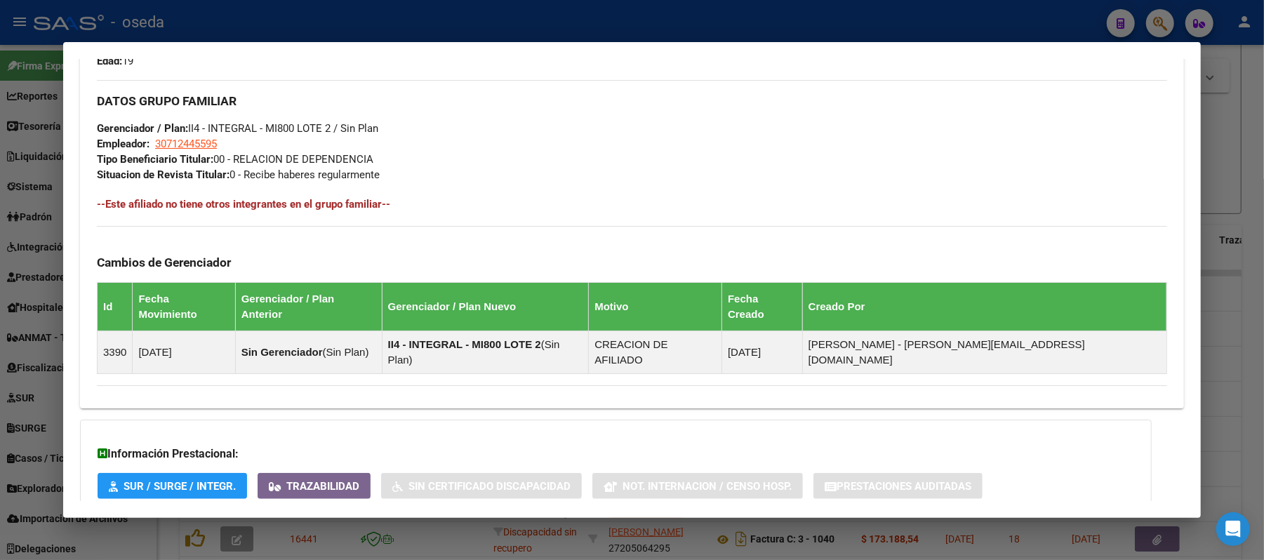
scroll to position [718, 0]
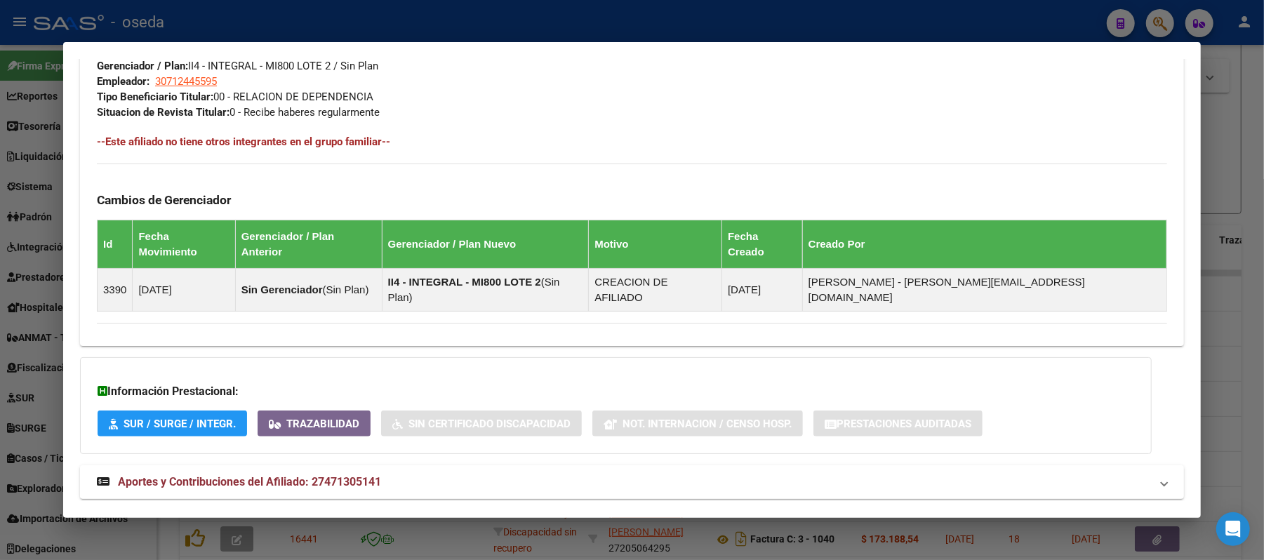
click at [346, 475] on span "Aportes y Contribuciones del Afiliado: 27471305141" at bounding box center [249, 481] width 263 height 13
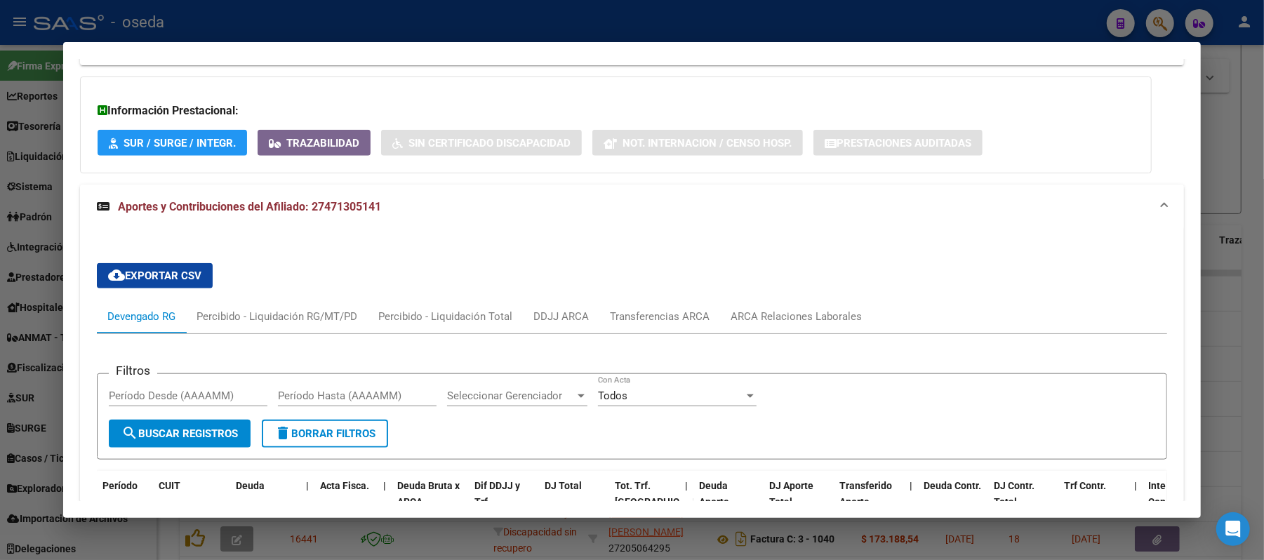
scroll to position [1186, 0]
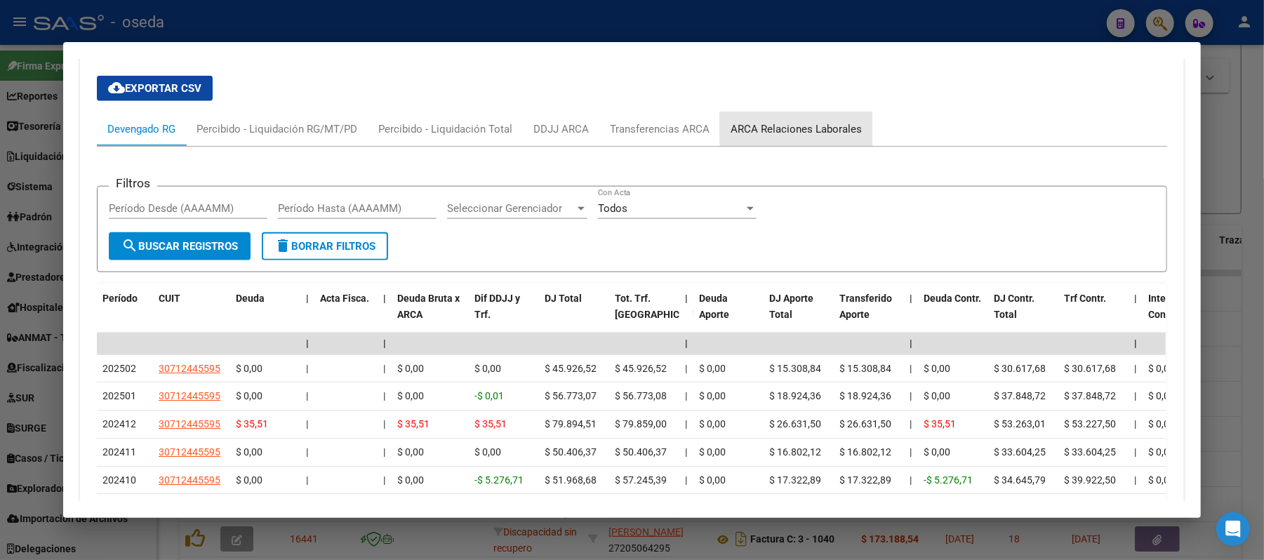
click at [798, 121] on div "ARCA Relaciones Laborales" at bounding box center [796, 128] width 131 height 15
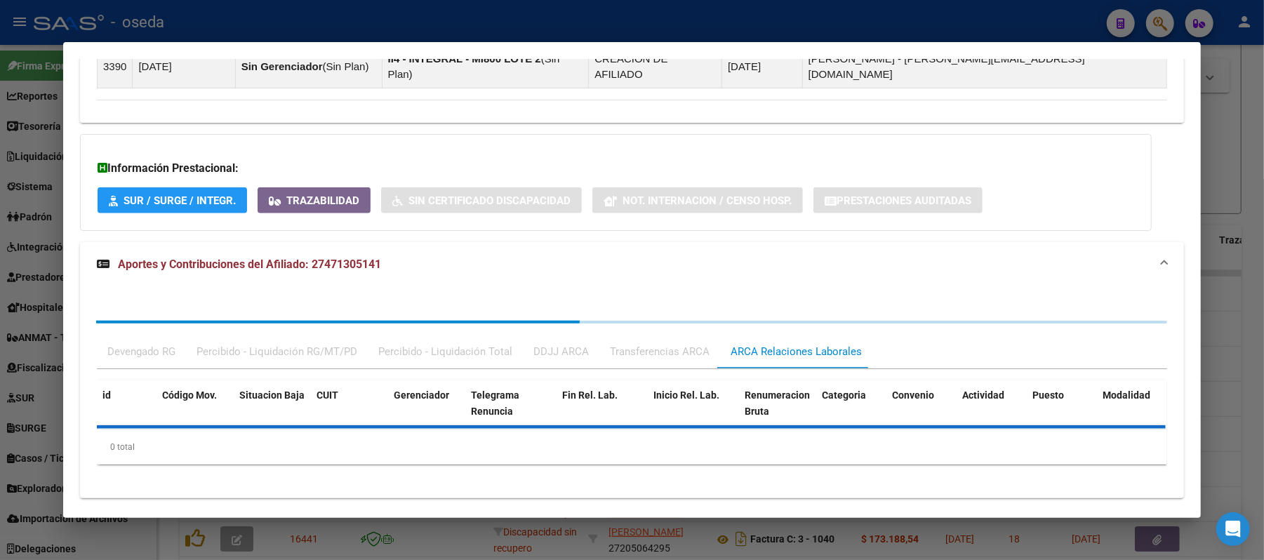
scroll to position [1009, 0]
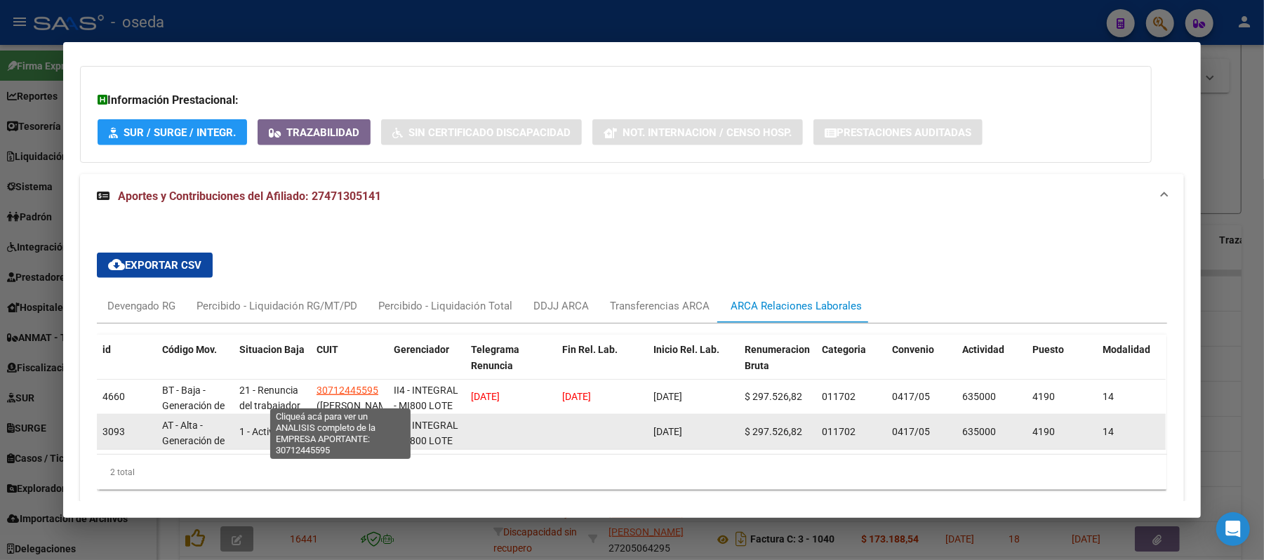
click at [354, 420] on span "30712445595" at bounding box center [348, 425] width 62 height 11
type textarea "30712445595"
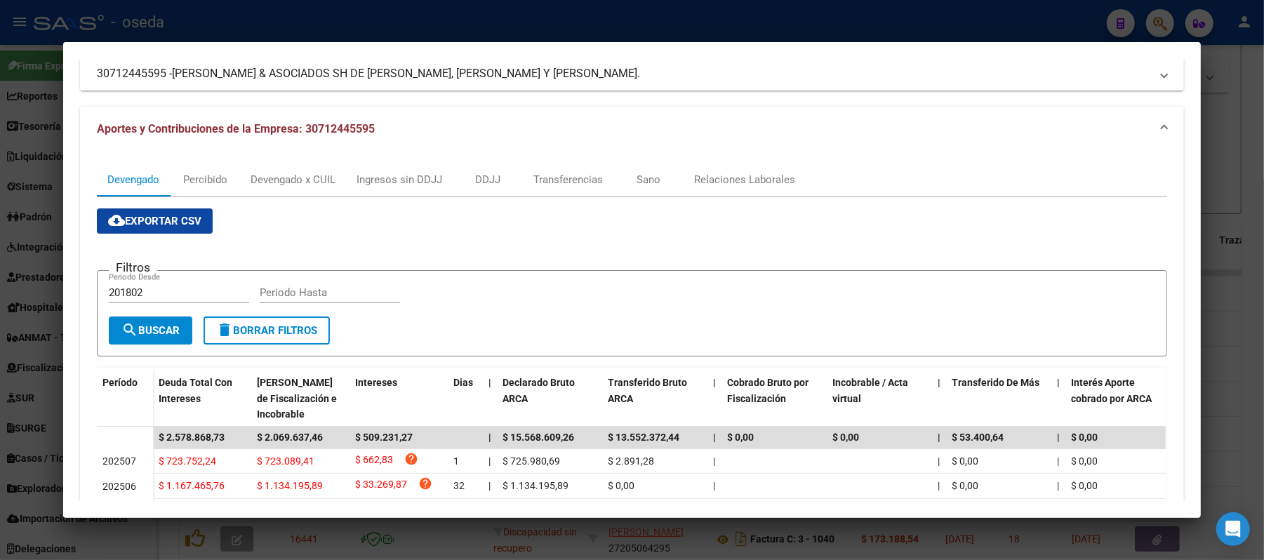
scroll to position [0, 0]
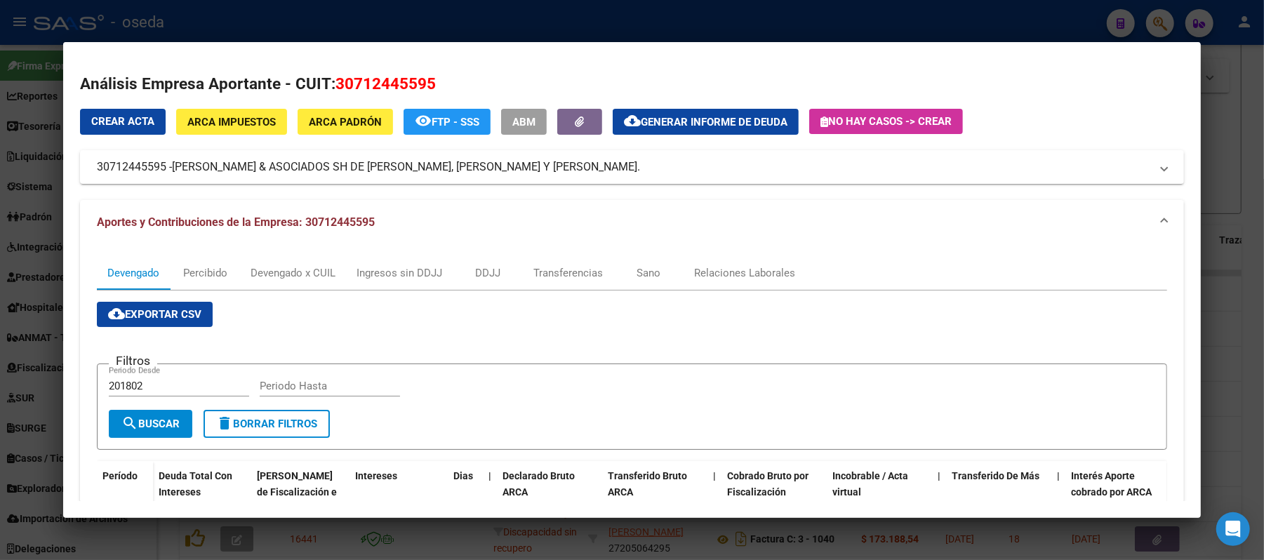
click at [366, 87] on span "30712445595" at bounding box center [386, 83] width 100 height 18
copy span "30712445595"
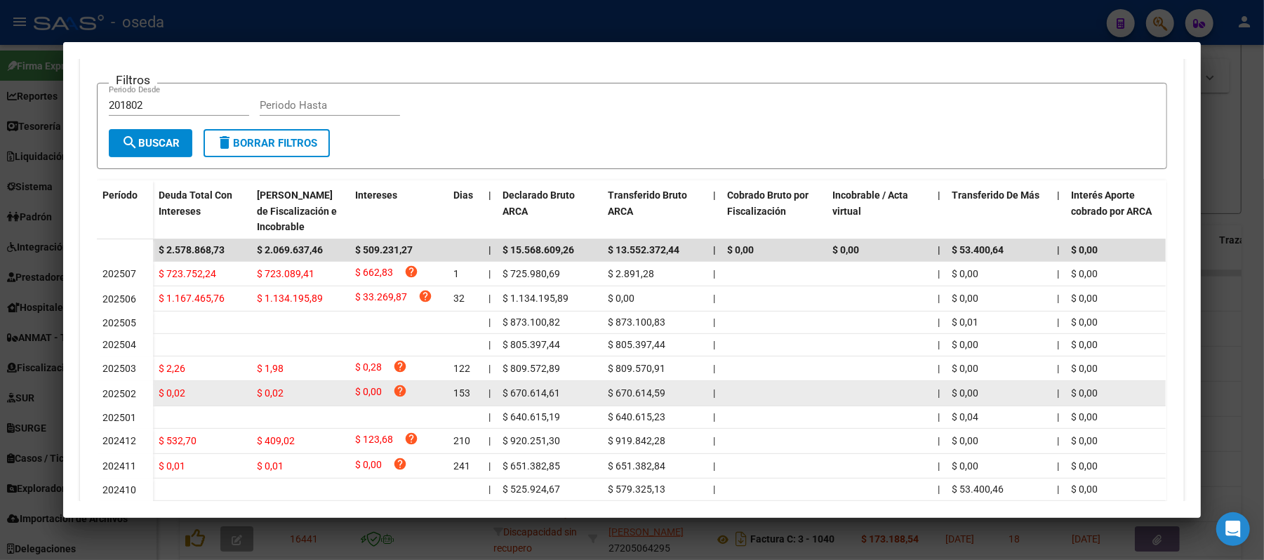
scroll to position [371, 0]
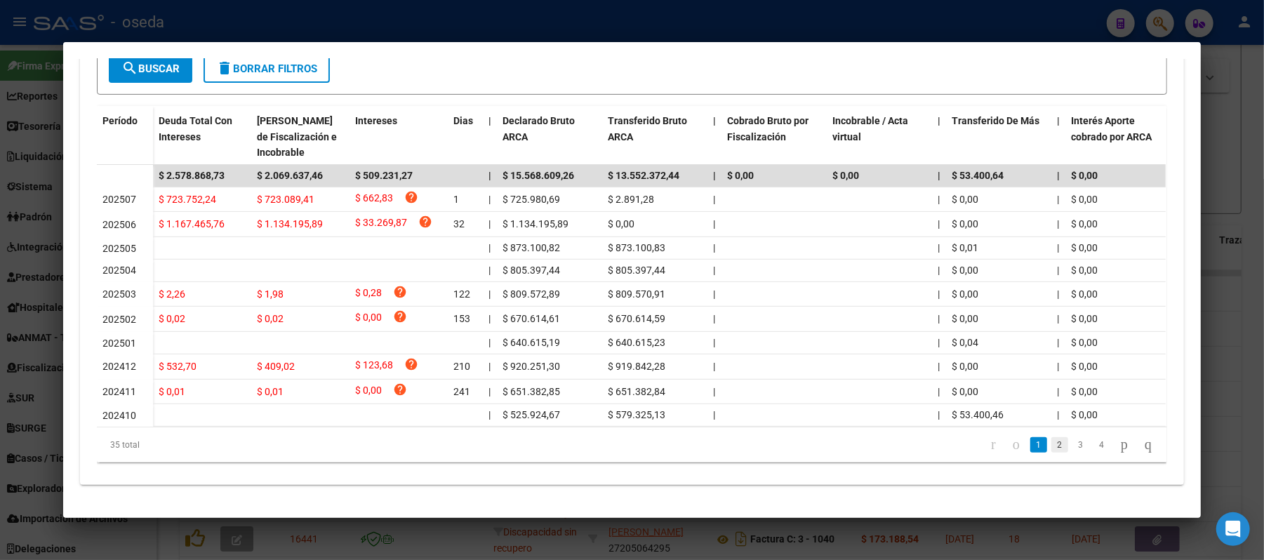
click at [1052, 449] on link "2" at bounding box center [1060, 444] width 17 height 15
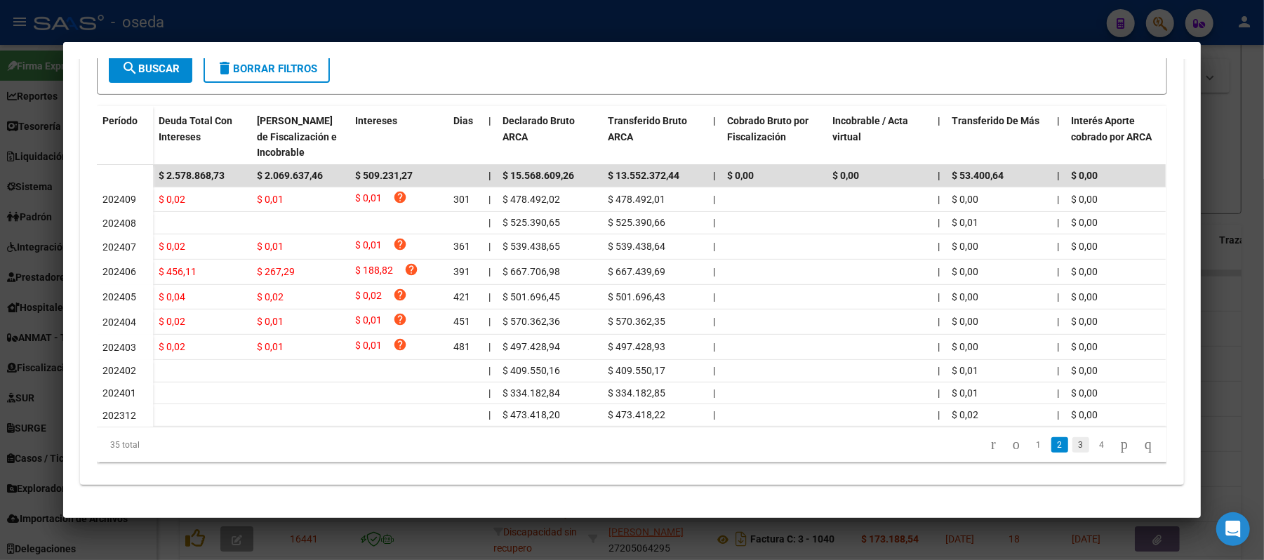
click at [1073, 449] on link "3" at bounding box center [1081, 444] width 17 height 15
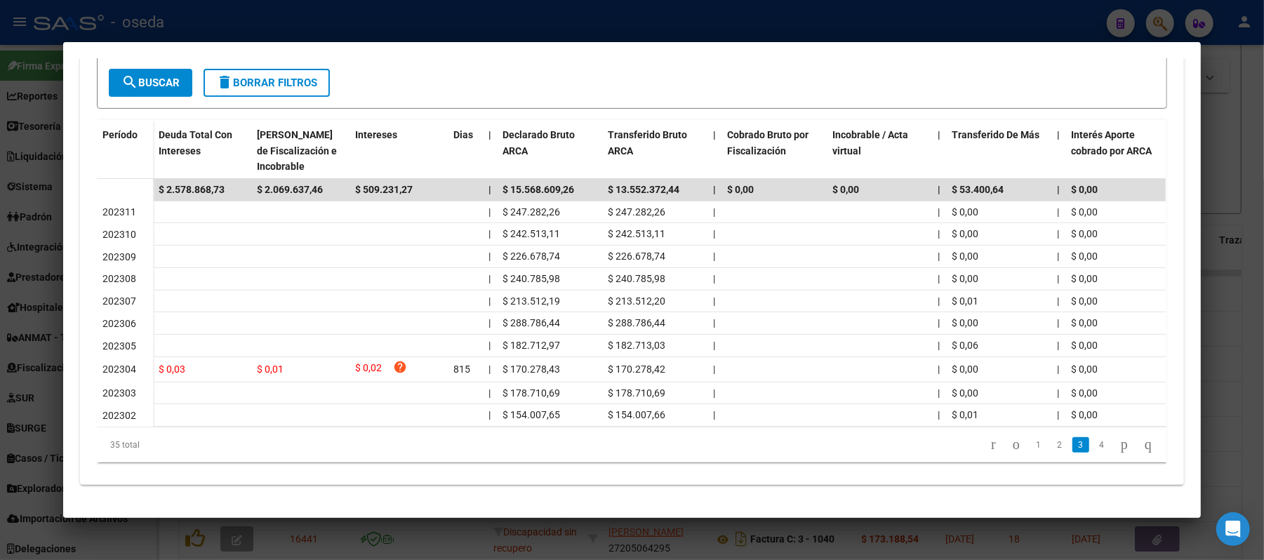
scroll to position [357, 0]
click at [1094, 447] on link "4" at bounding box center [1102, 444] width 17 height 15
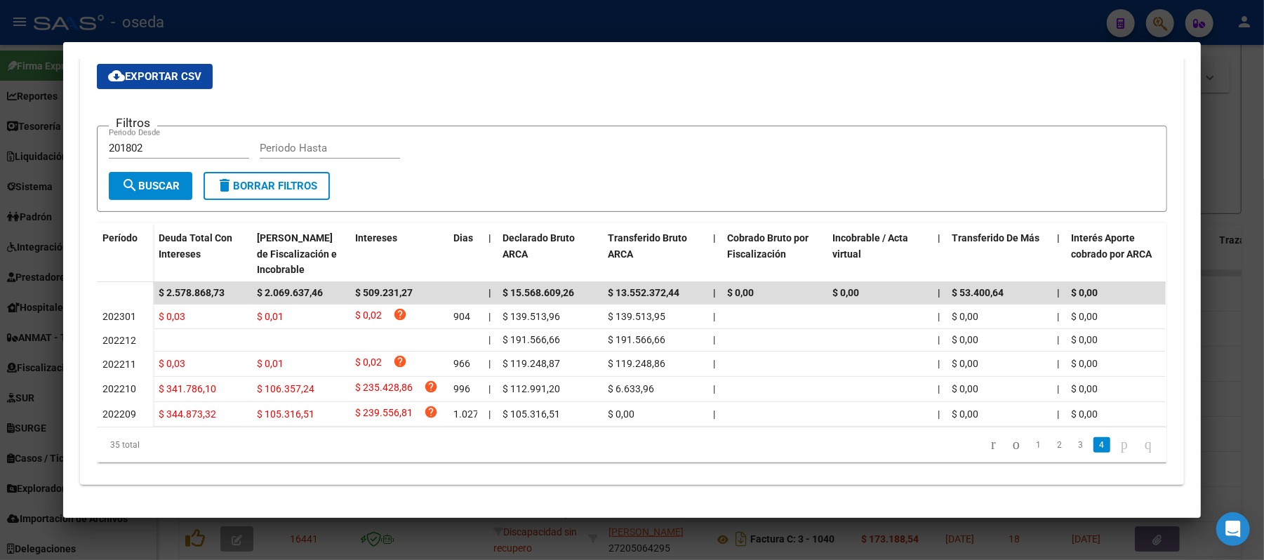
scroll to position [253, 0]
click at [0, 302] on div at bounding box center [632, 280] width 1264 height 560
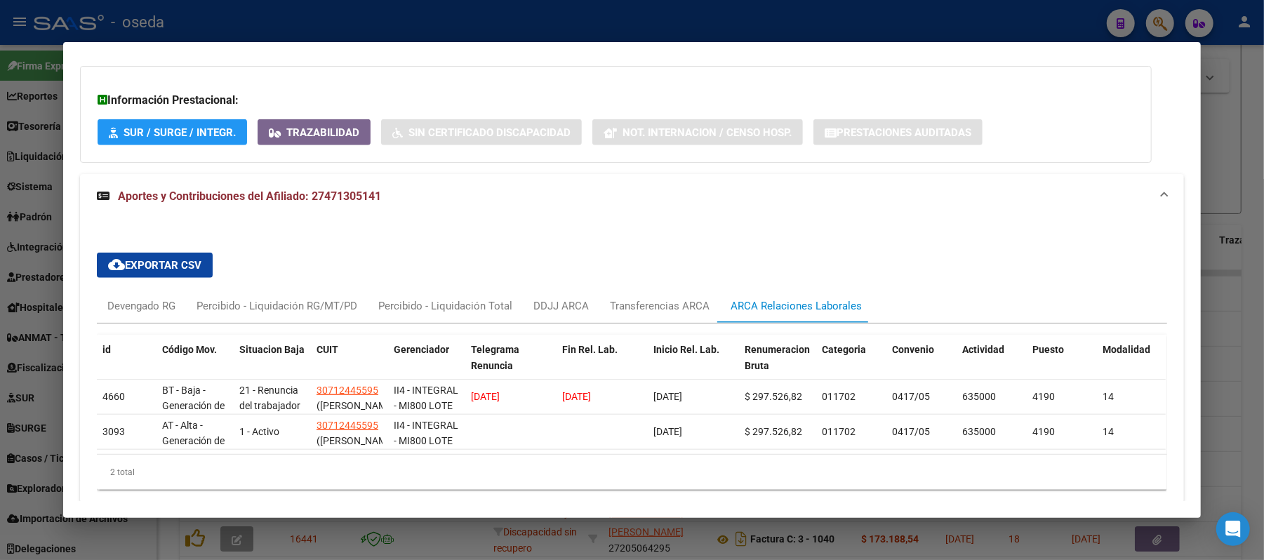
click at [0, 302] on div at bounding box center [632, 280] width 1264 height 560
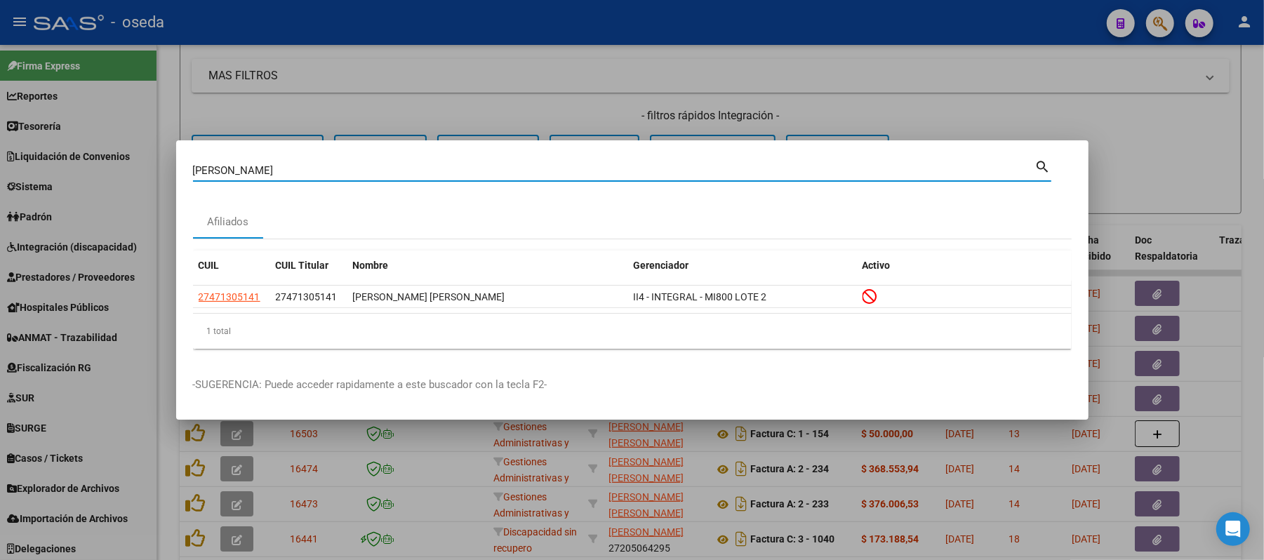
click at [343, 172] on input "[PERSON_NAME]" at bounding box center [614, 170] width 843 height 13
type input "[PERSON_NAME]"
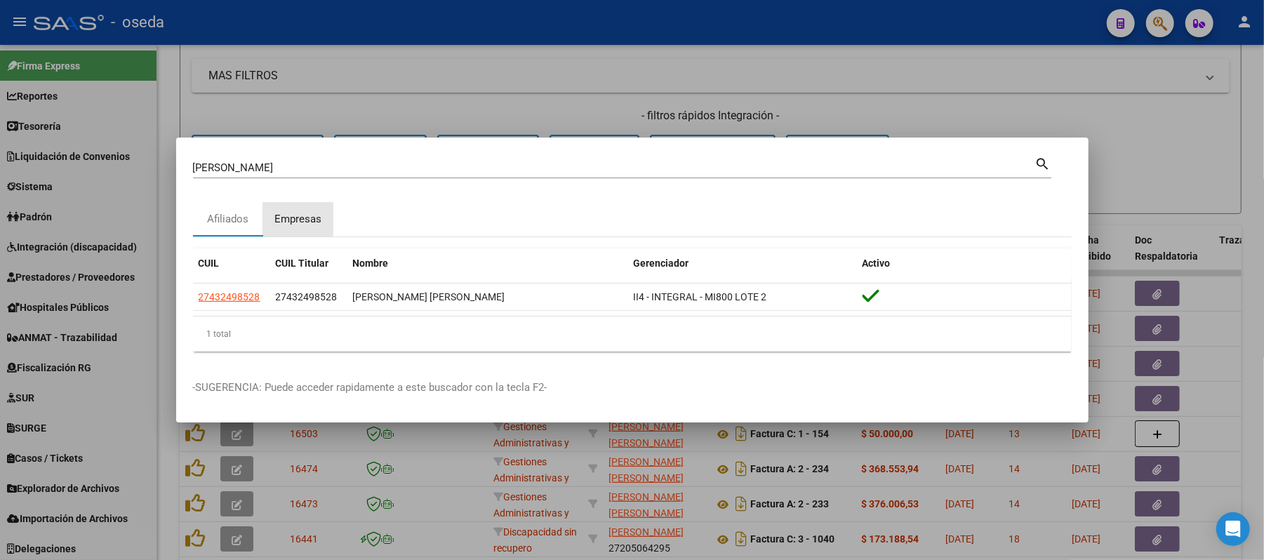
click at [296, 219] on div "Empresas" at bounding box center [298, 219] width 47 height 16
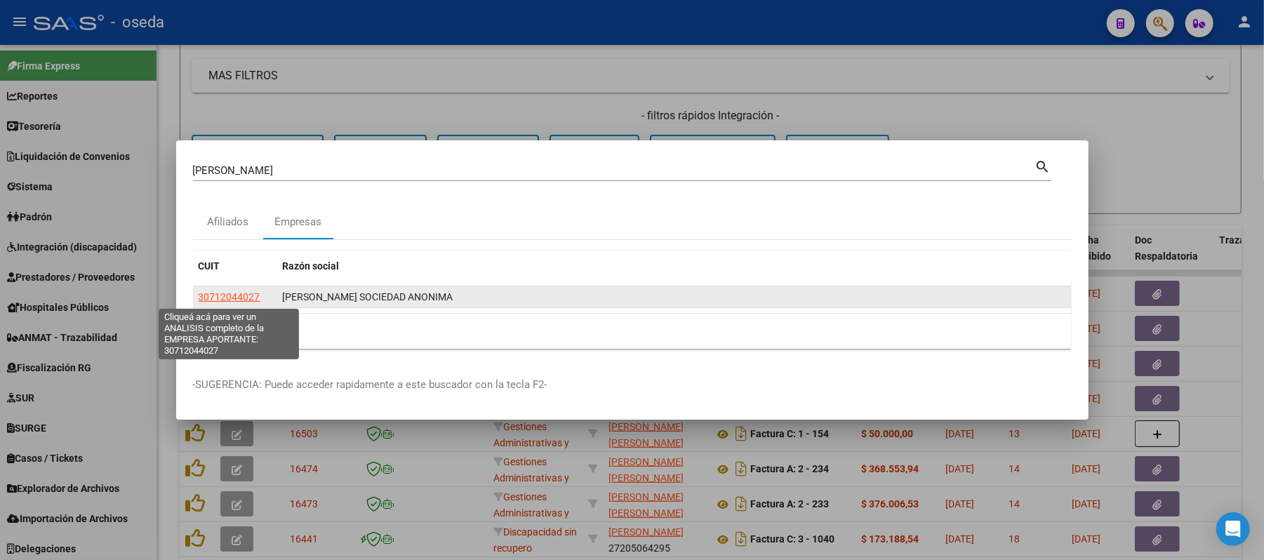
click at [230, 301] on span "30712044027" at bounding box center [230, 296] width 62 height 11
type textarea "30712044027"
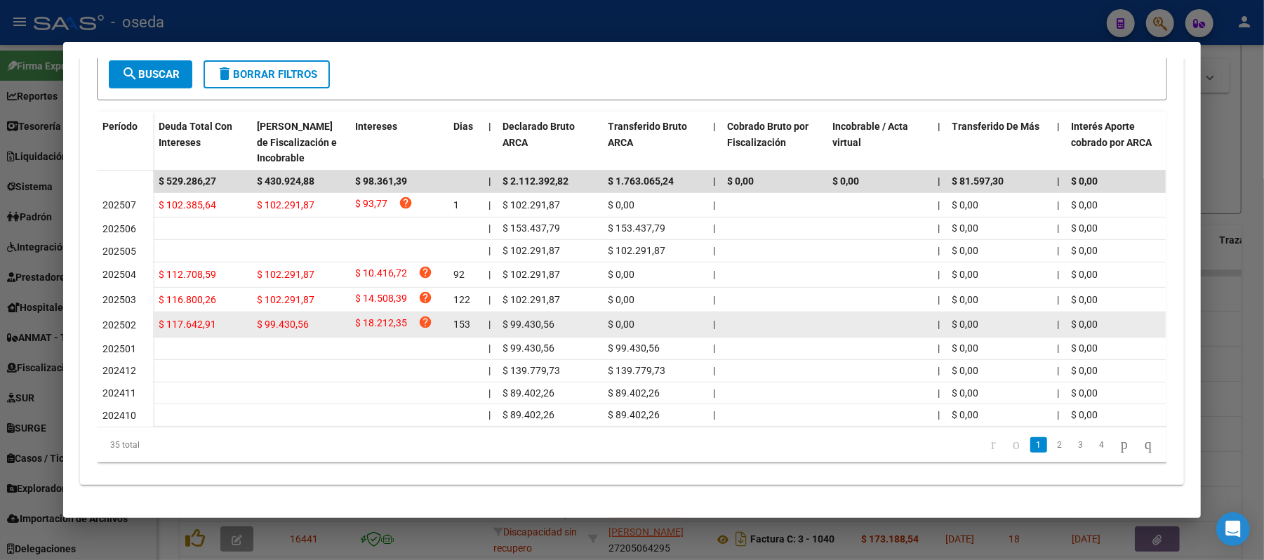
scroll to position [84, 0]
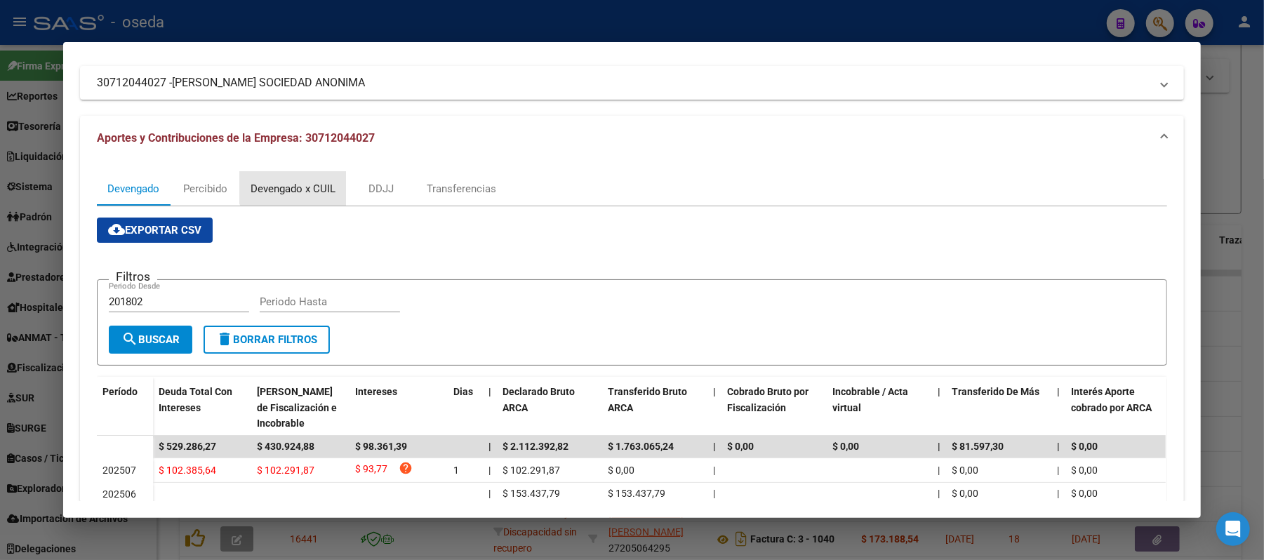
click at [289, 183] on div "Devengado x CUIL" at bounding box center [293, 188] width 85 height 15
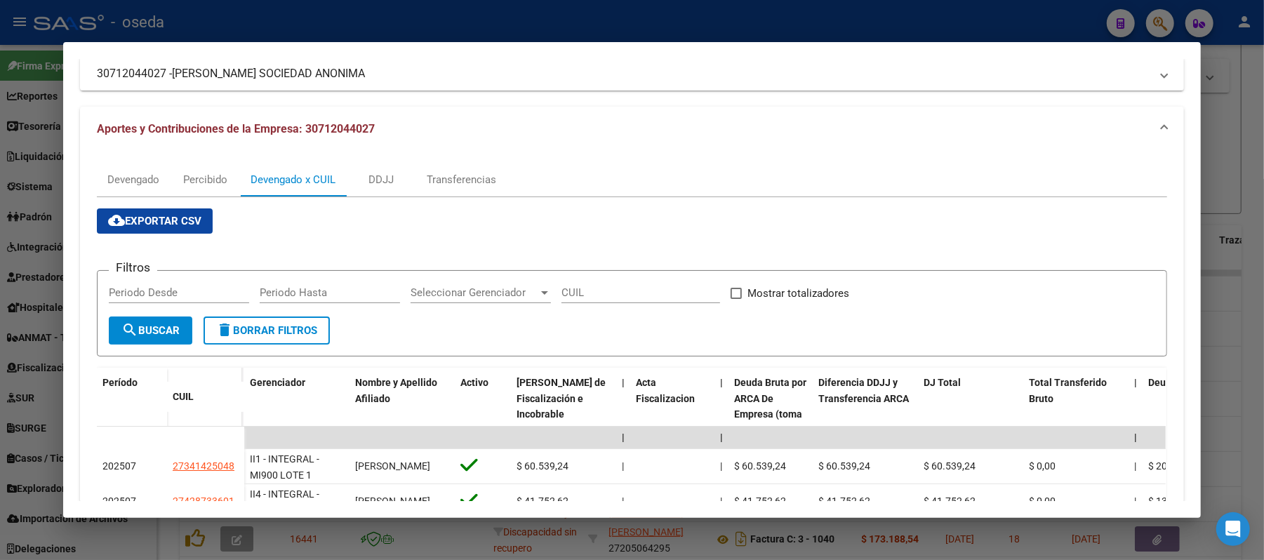
scroll to position [0, 0]
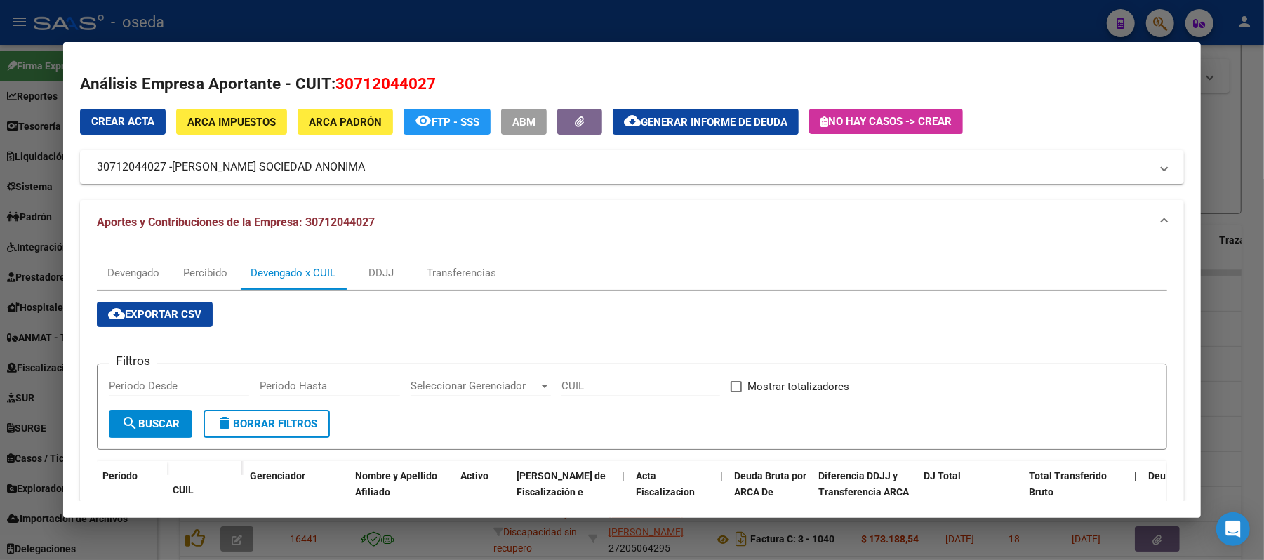
click at [0, 232] on div at bounding box center [632, 280] width 1264 height 560
